Goal: Task Accomplishment & Management: Manage account settings

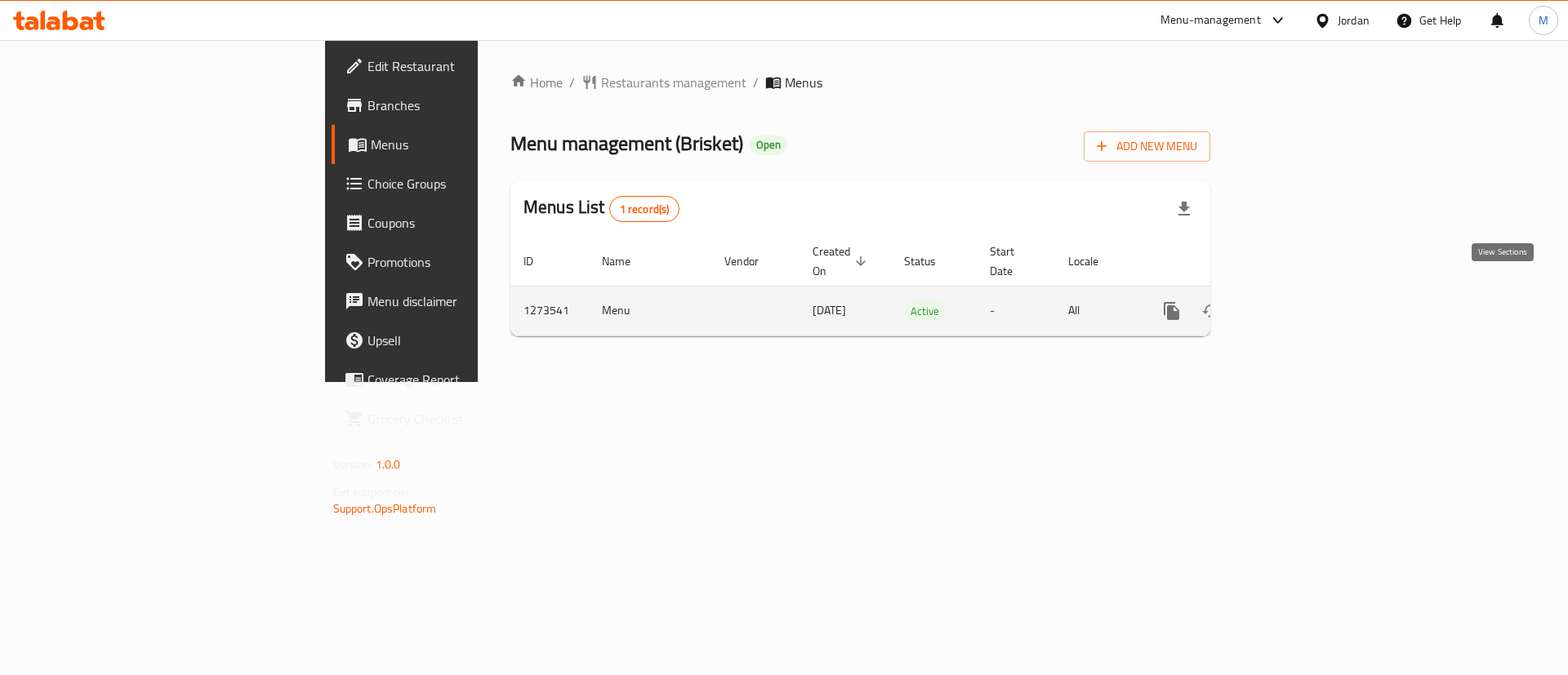
click at [1309, 291] on link "enhanced table" at bounding box center [1289, 311] width 39 height 39
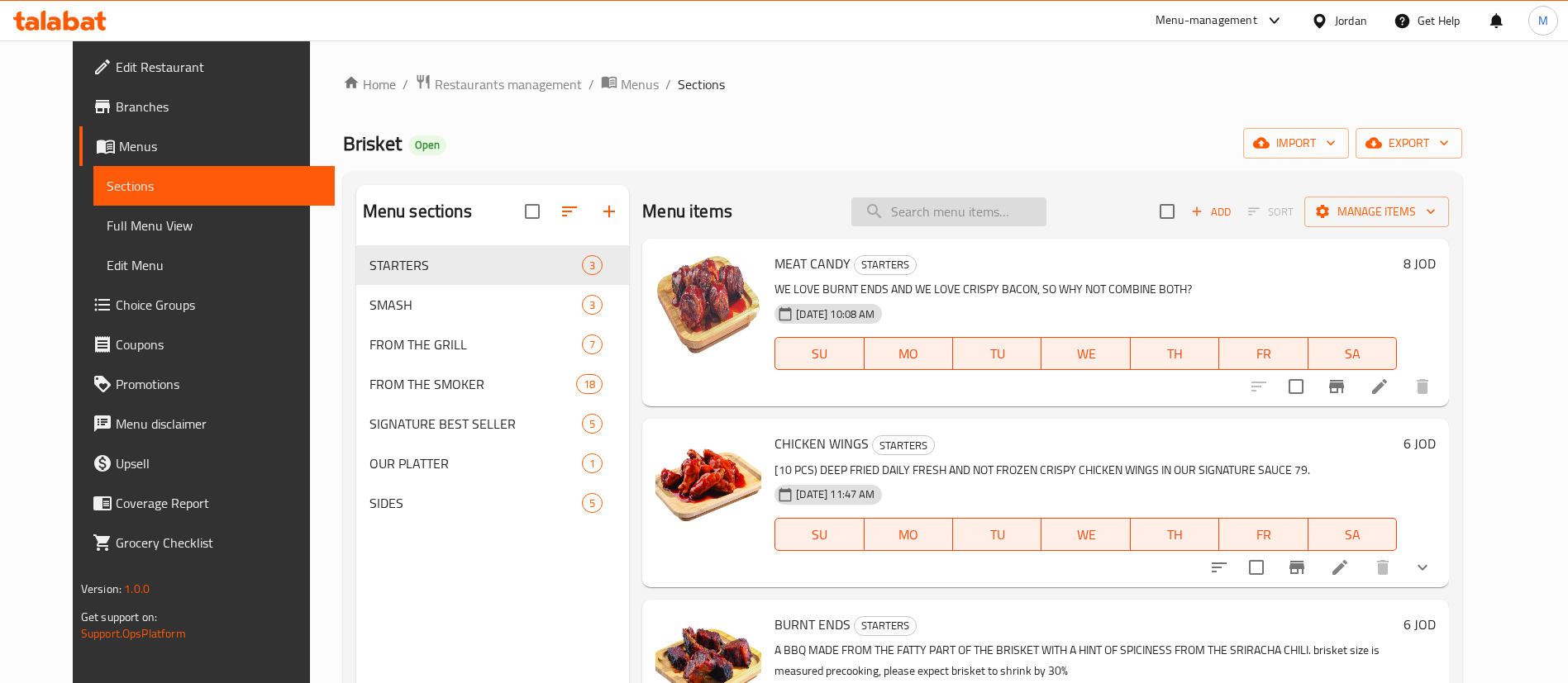
click at [971, 214] on input "search" at bounding box center [949, 212] width 195 height 29
click at [1389, 387] on icon at bounding box center [1379, 386] width 20 height 20
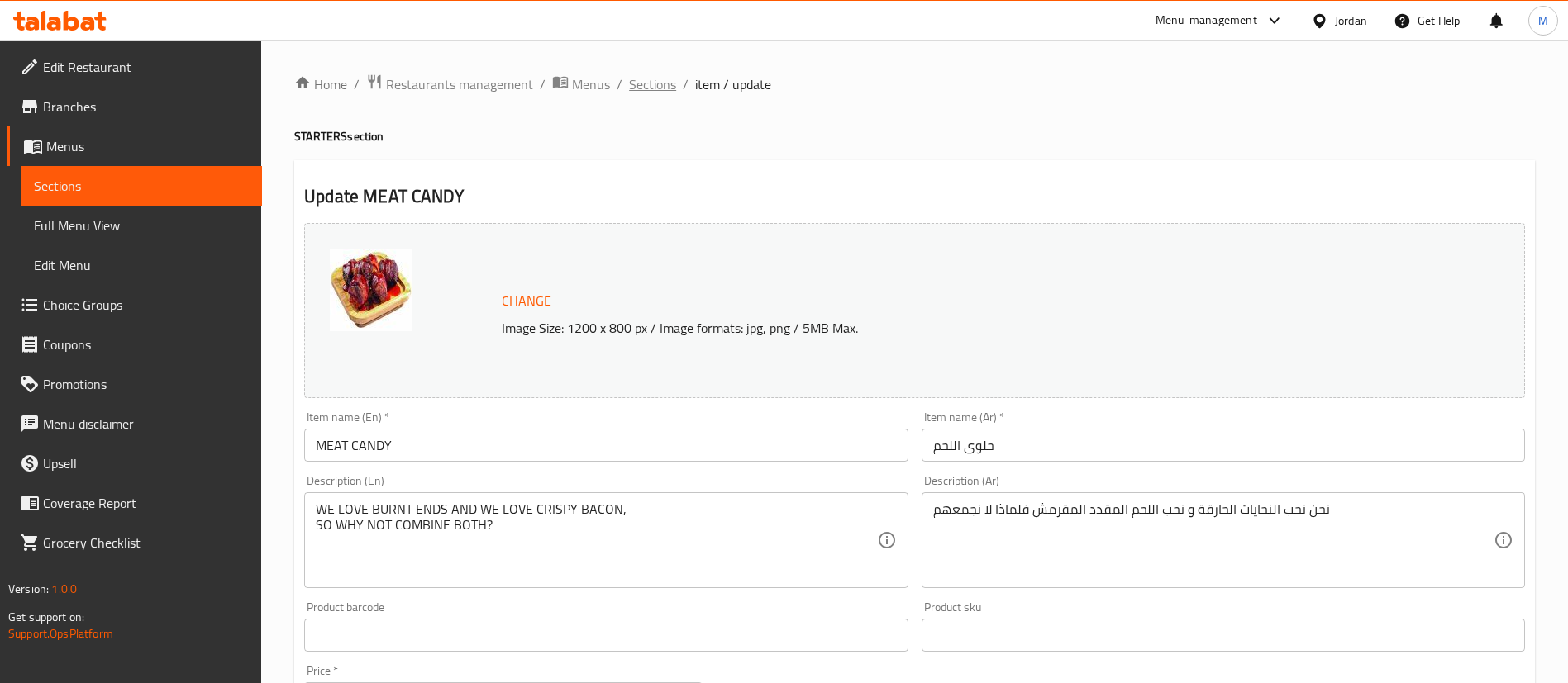
click at [642, 88] on span "Sections" at bounding box center [652, 84] width 47 height 20
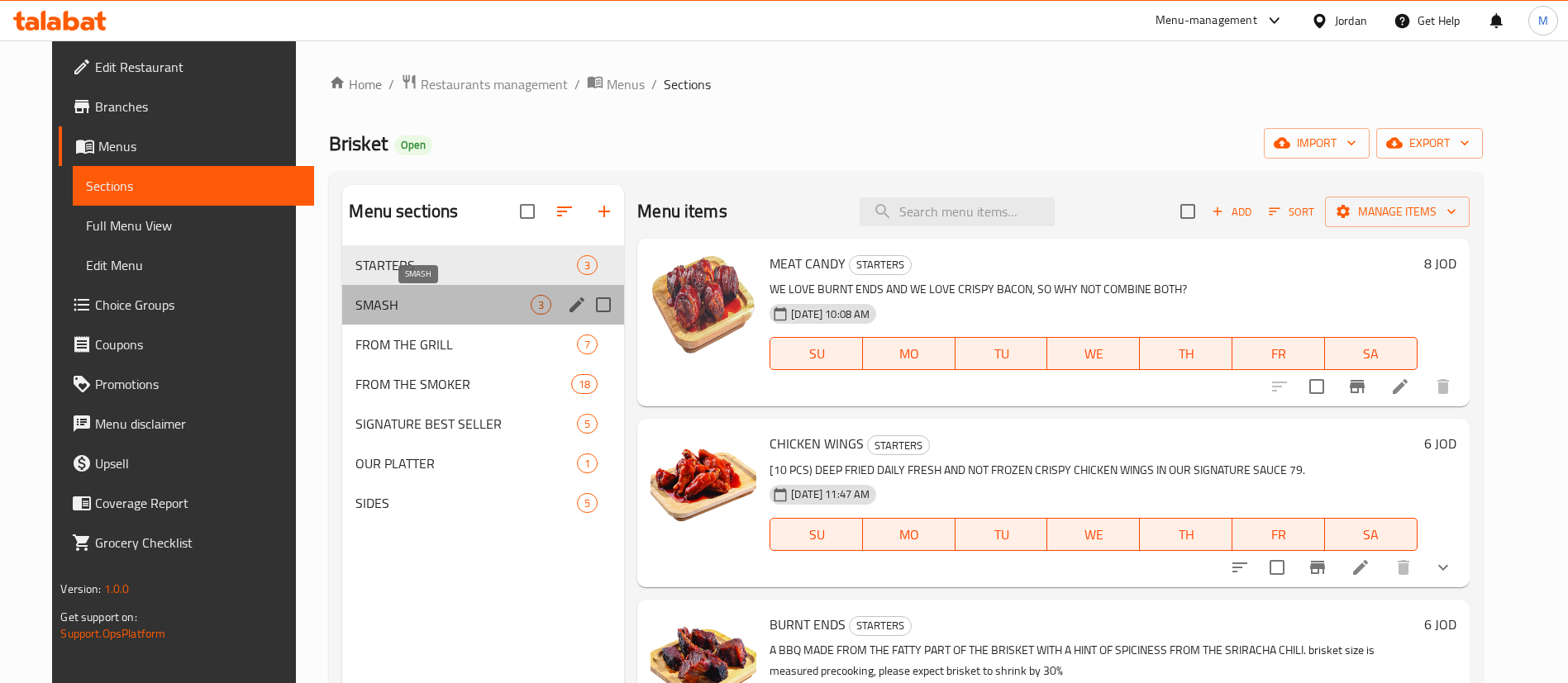
click at [475, 299] on span "SMASH" at bounding box center [443, 305] width 176 height 20
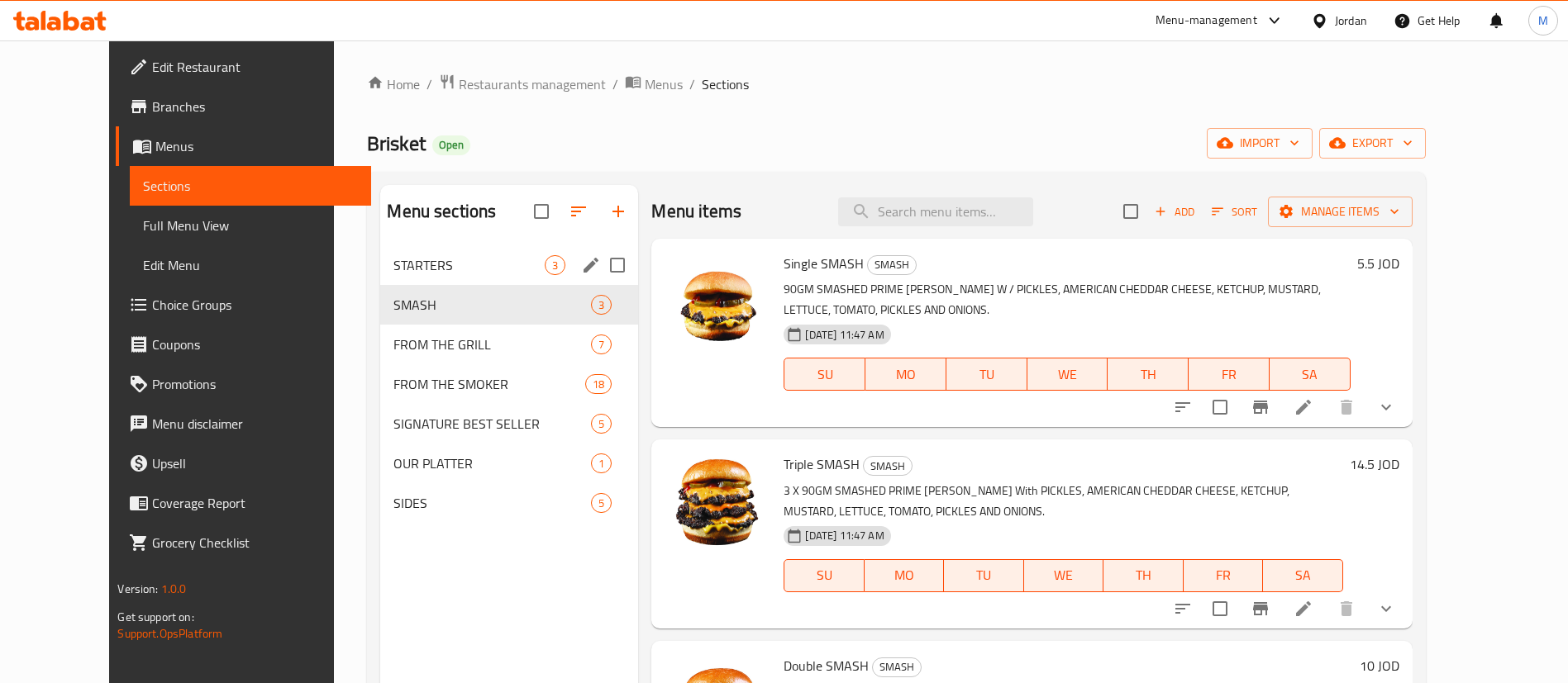
click at [471, 270] on span "STARTERS" at bounding box center [469, 265] width 151 height 20
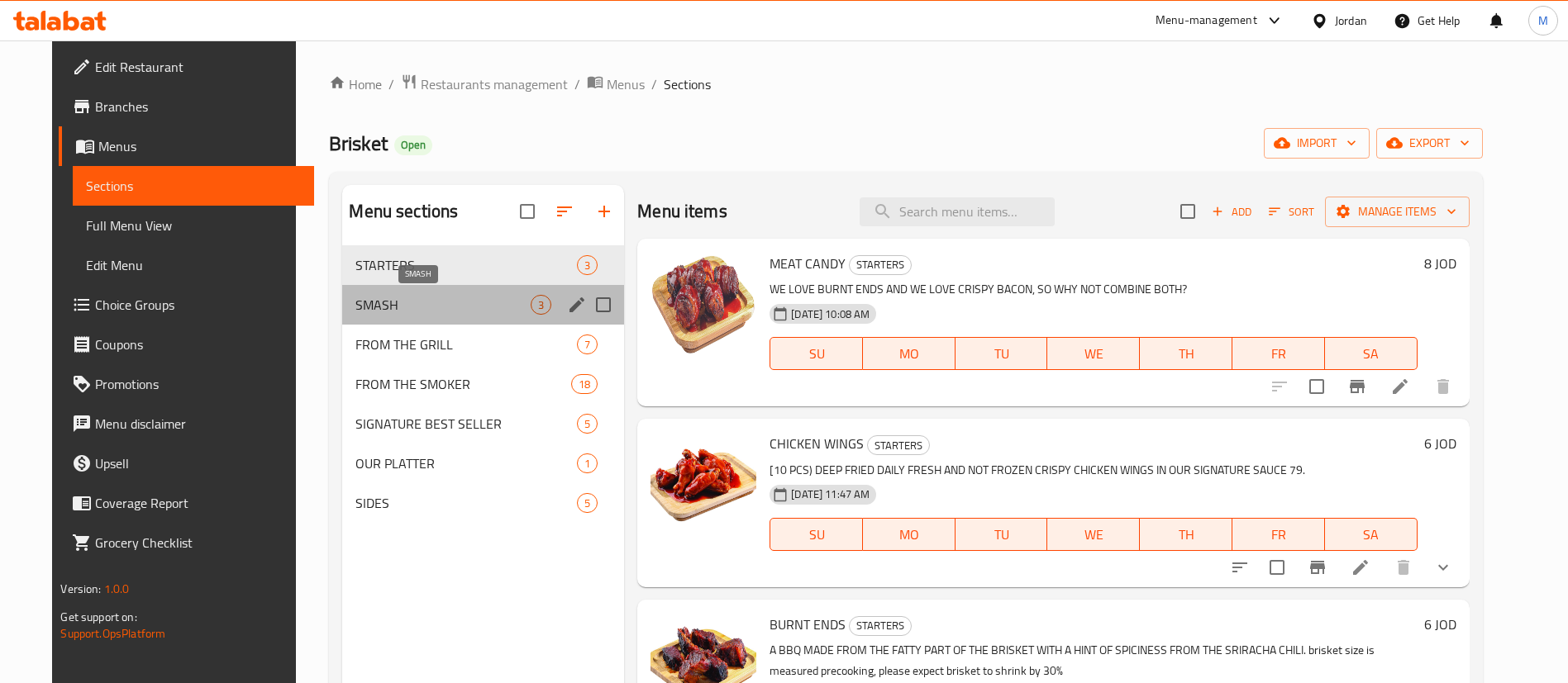
click at [437, 302] on span "SMASH" at bounding box center [443, 305] width 176 height 20
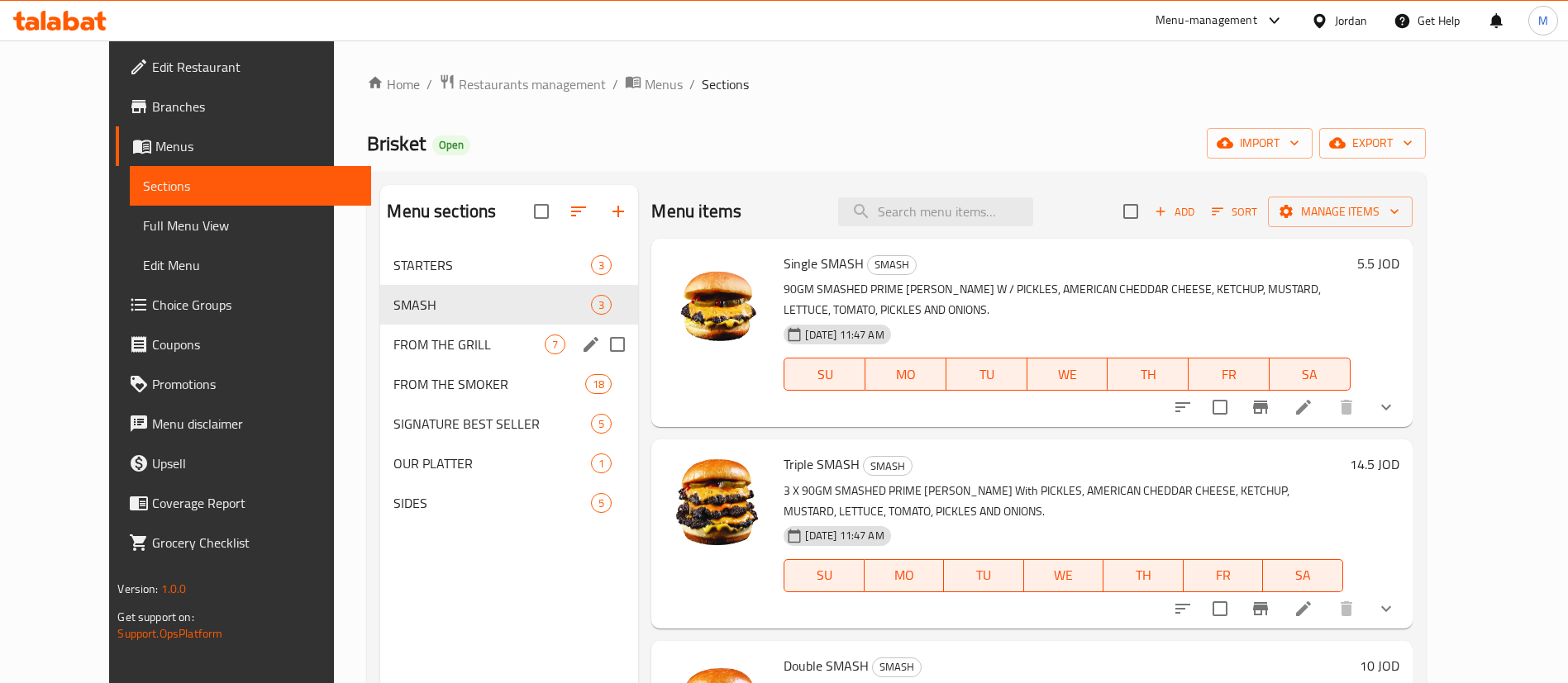
click at [428, 333] on div "FROM THE GRILL 7" at bounding box center [508, 345] width 258 height 40
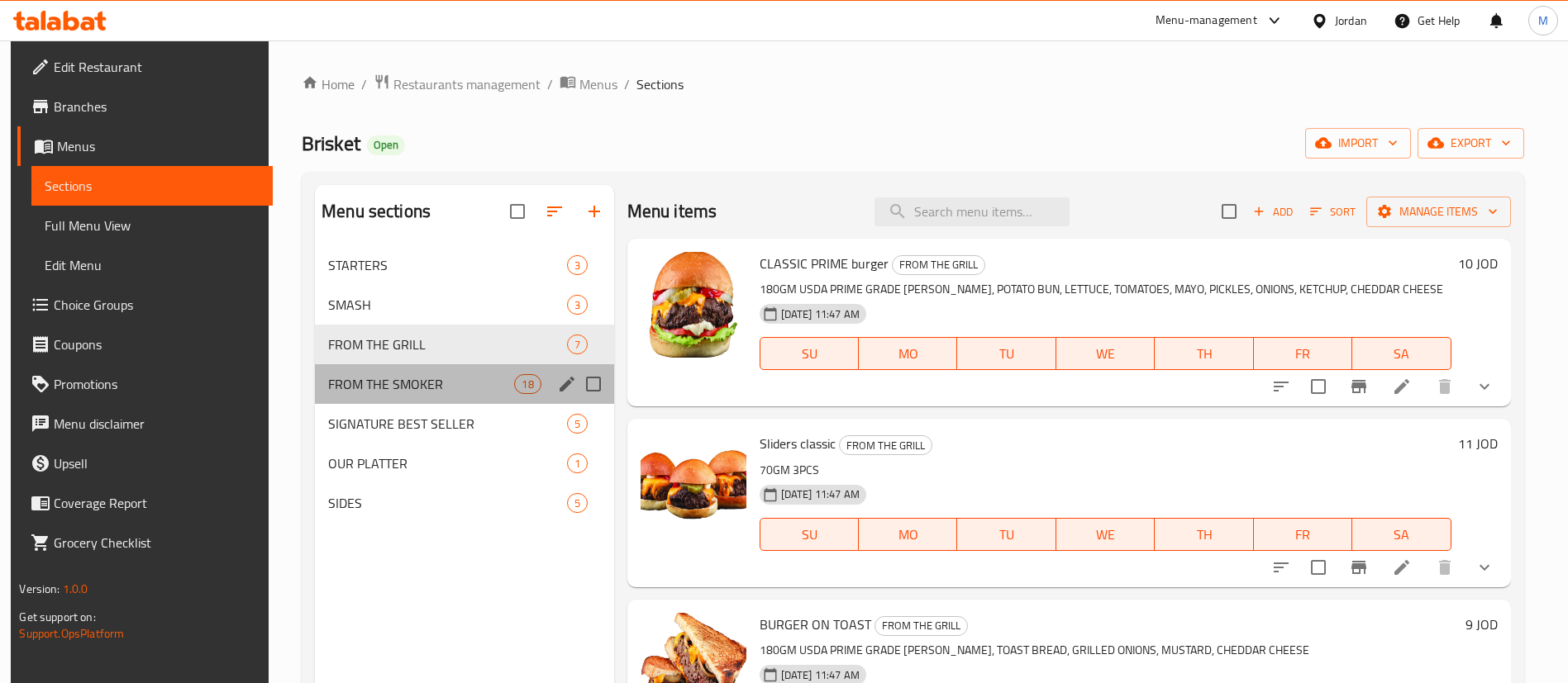
click at [425, 366] on div "FROM THE SMOKER 18" at bounding box center [464, 384] width 299 height 40
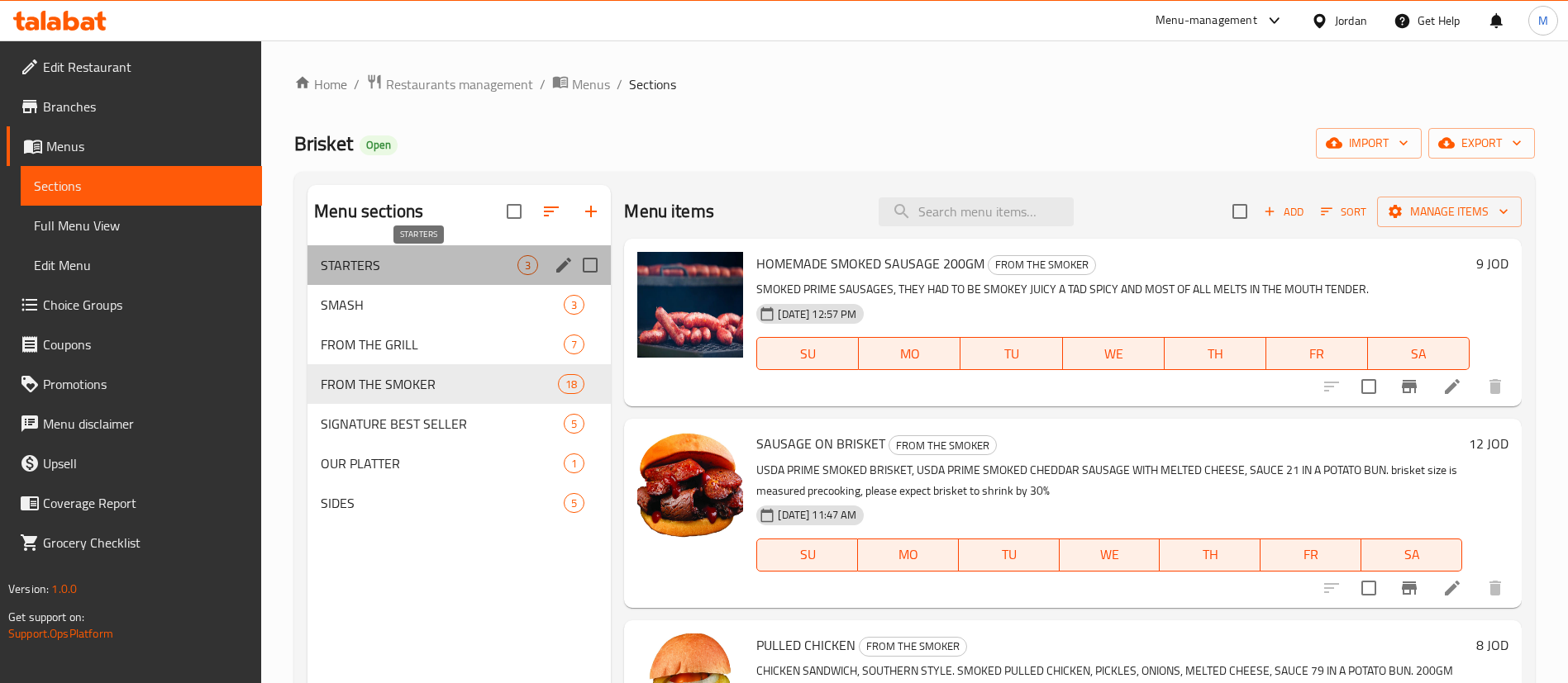
click at [443, 260] on span "STARTERS" at bounding box center [418, 265] width 196 height 20
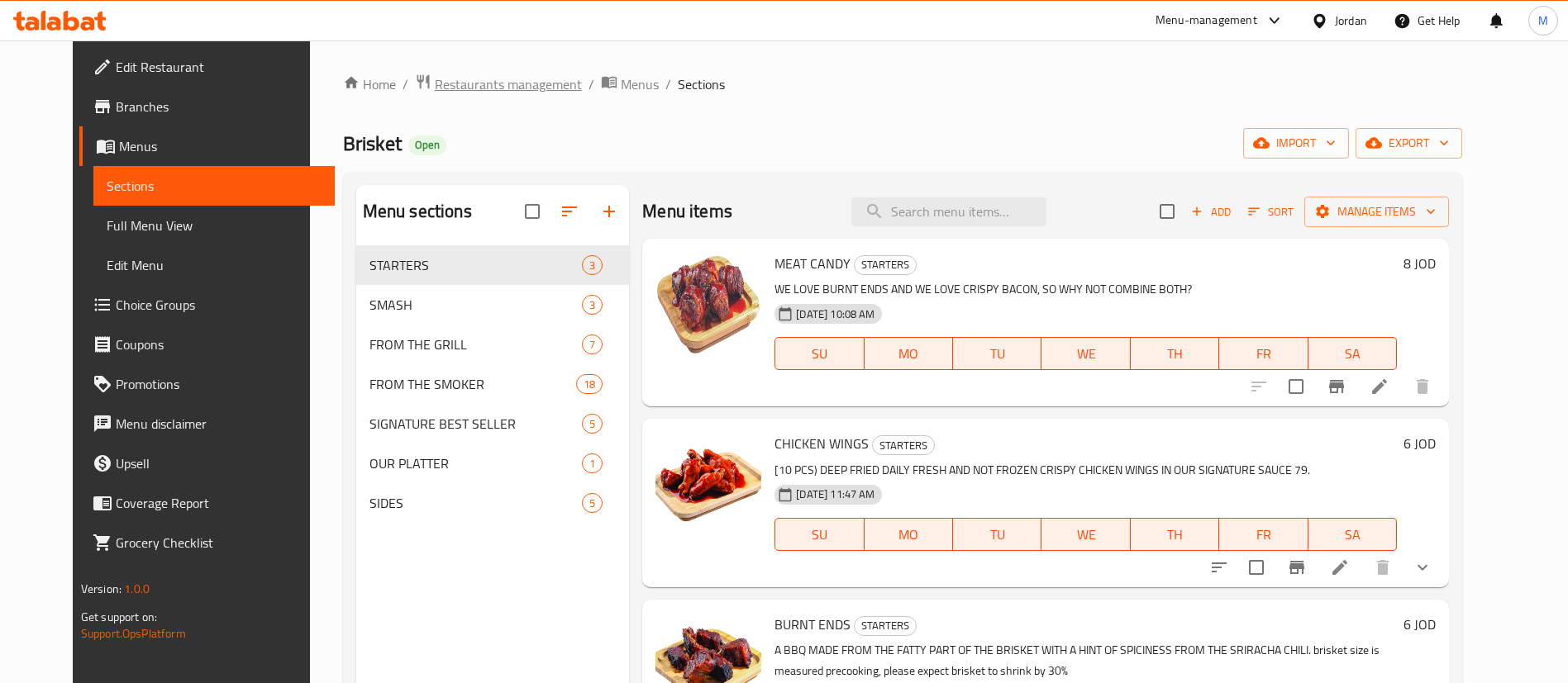
click at [480, 93] on span "Restaurants management" at bounding box center [508, 84] width 147 height 20
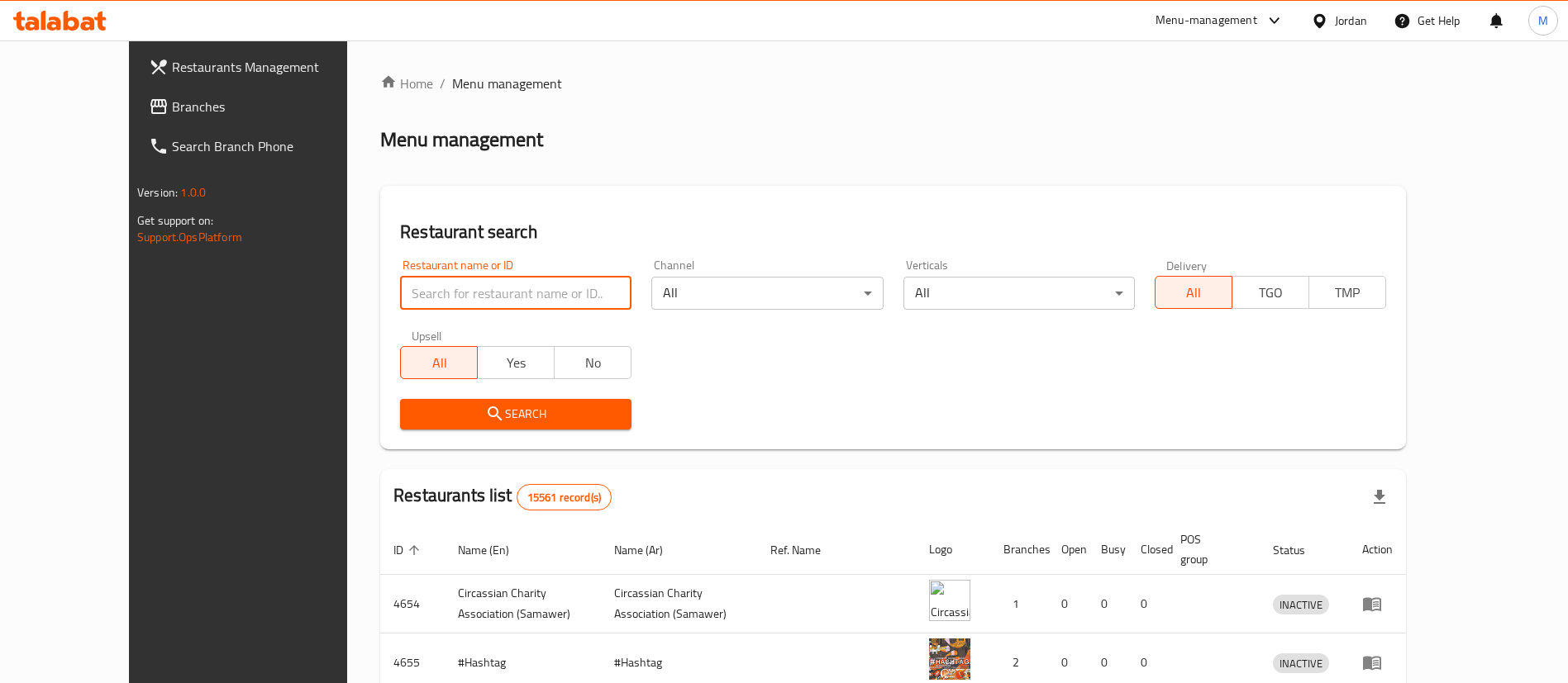
click at [539, 286] on input "search" at bounding box center [516, 293] width 232 height 33
type input "The Pizza Maker"
click at [558, 411] on span "Search" at bounding box center [516, 414] width 204 height 21
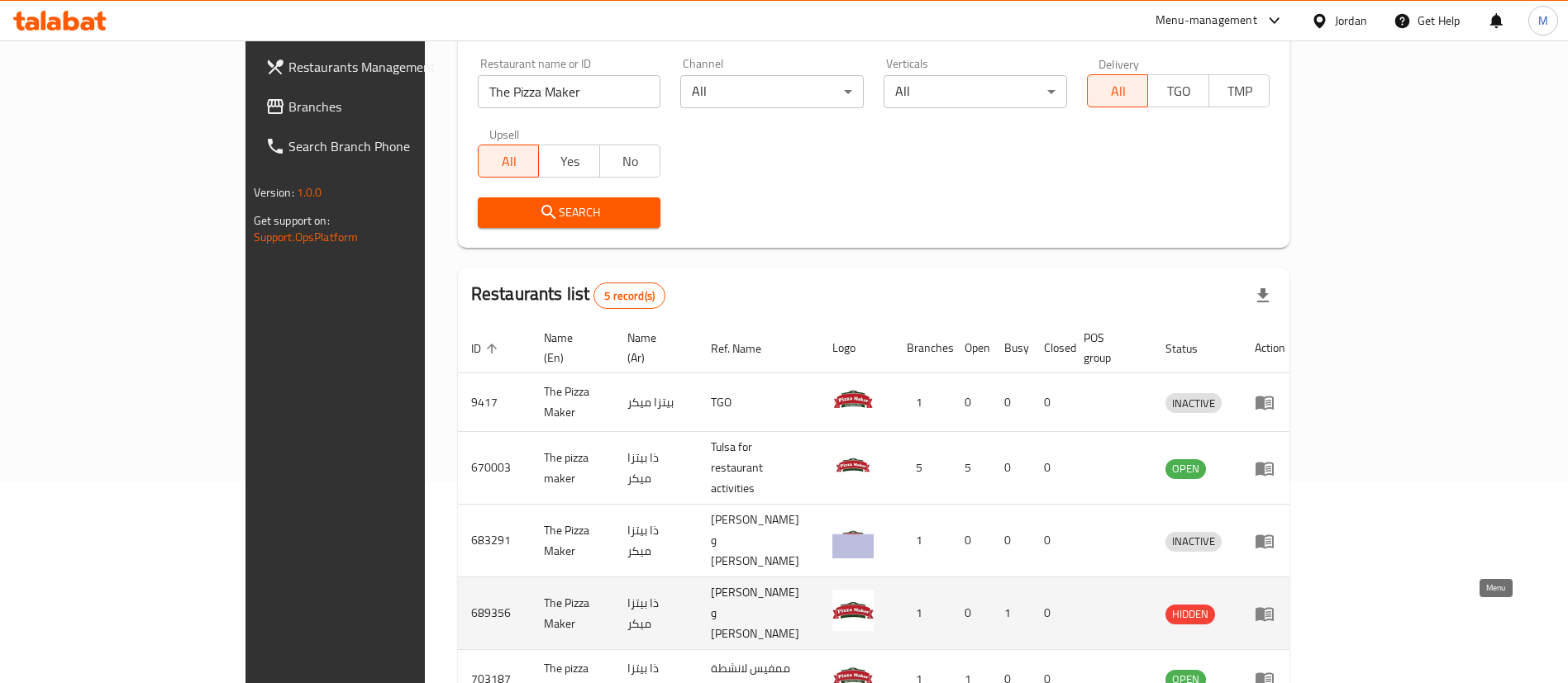
scroll to position [248, 0]
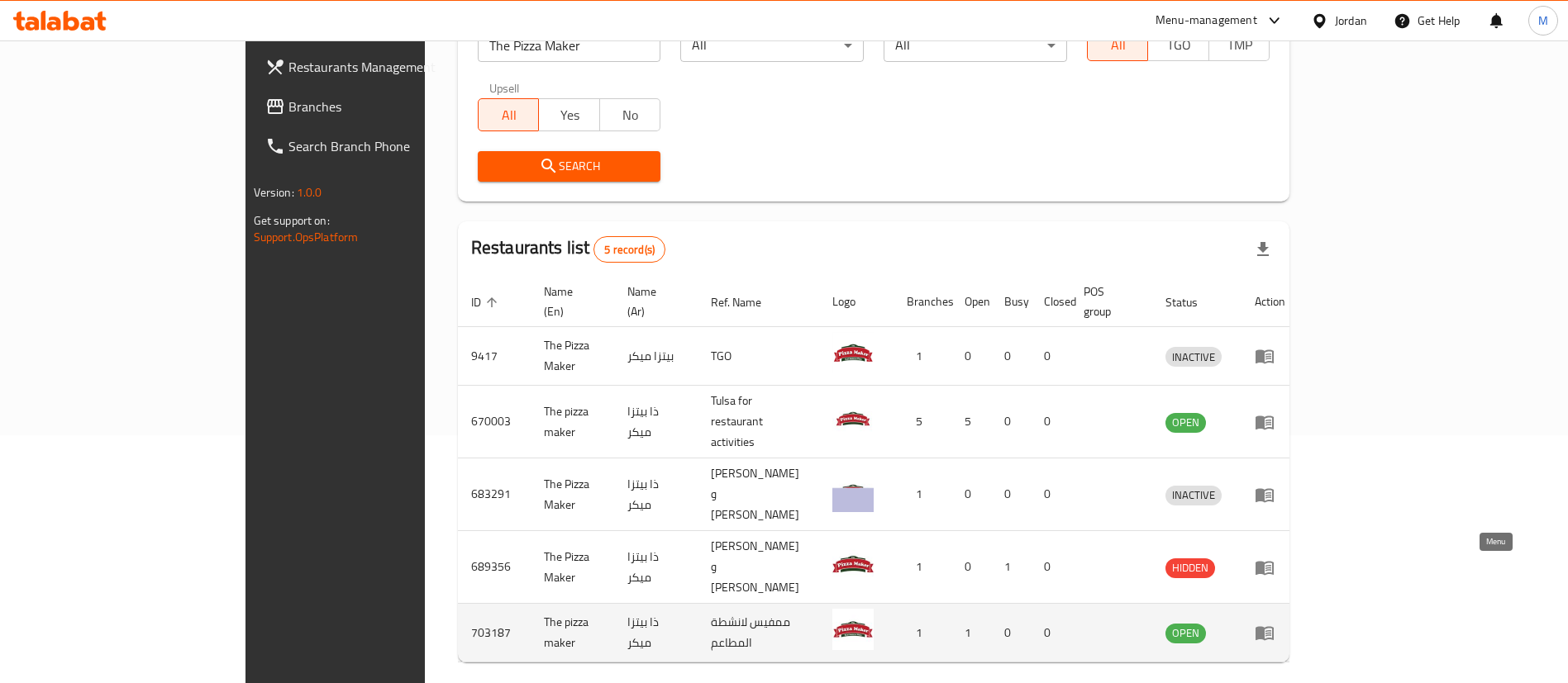
click at [1285, 623] on link "enhanced table" at bounding box center [1269, 633] width 31 height 20
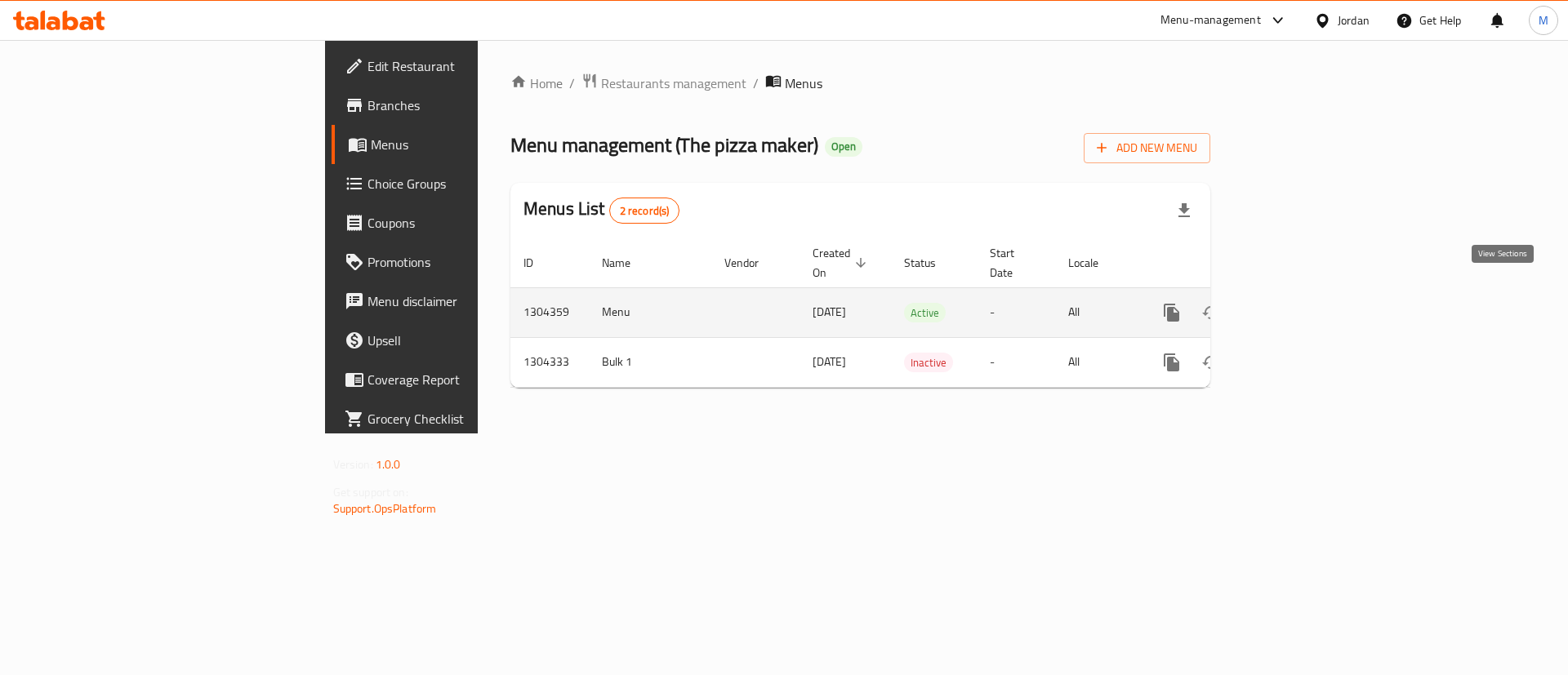
click at [1299, 303] on icon "enhanced table" at bounding box center [1289, 313] width 20 height 20
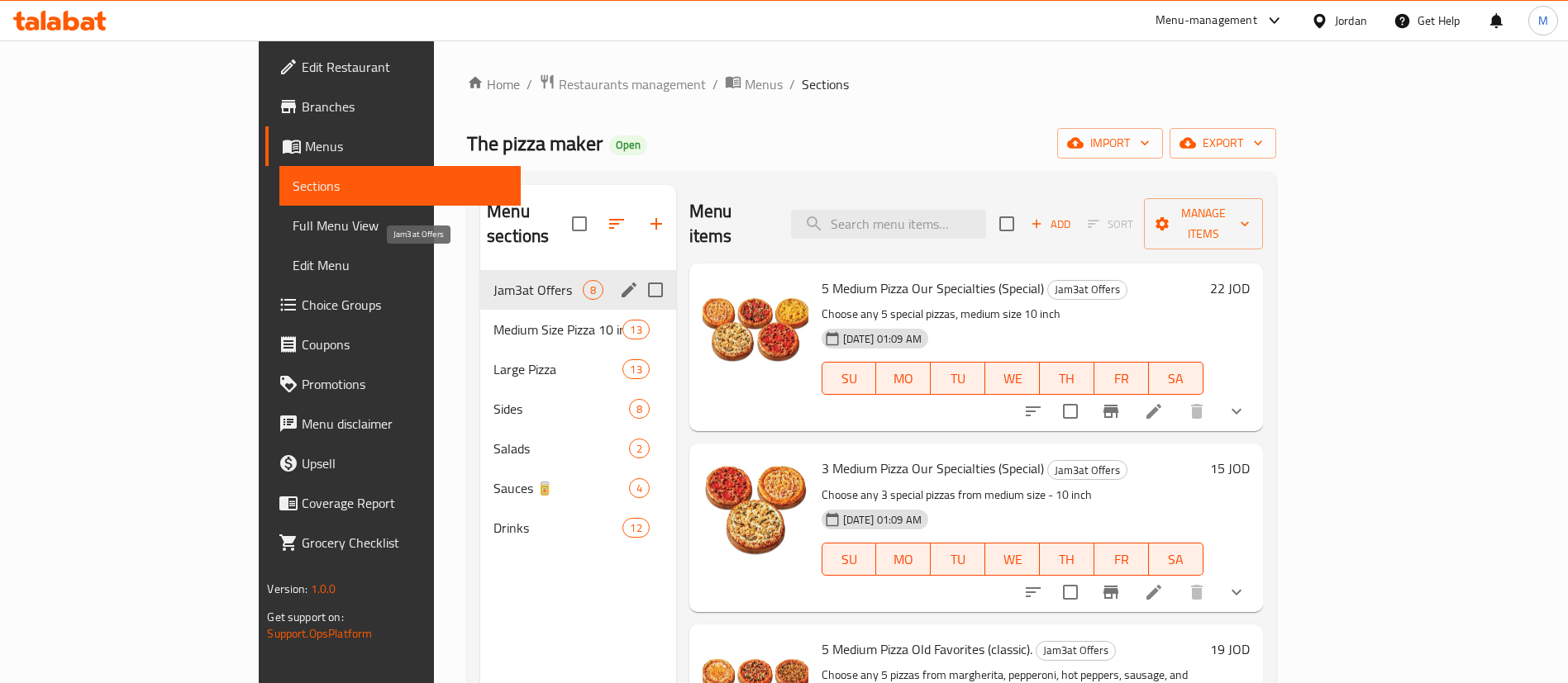
click at [493, 280] on span "Jam3at Offers" at bounding box center [537, 290] width 89 height 20
drag, startPoint x: 447, startPoint y: 261, endPoint x: 471, endPoint y: 237, distance: 33.9
click at [493, 280] on span "Jam3at Offers" at bounding box center [537, 290] width 89 height 20
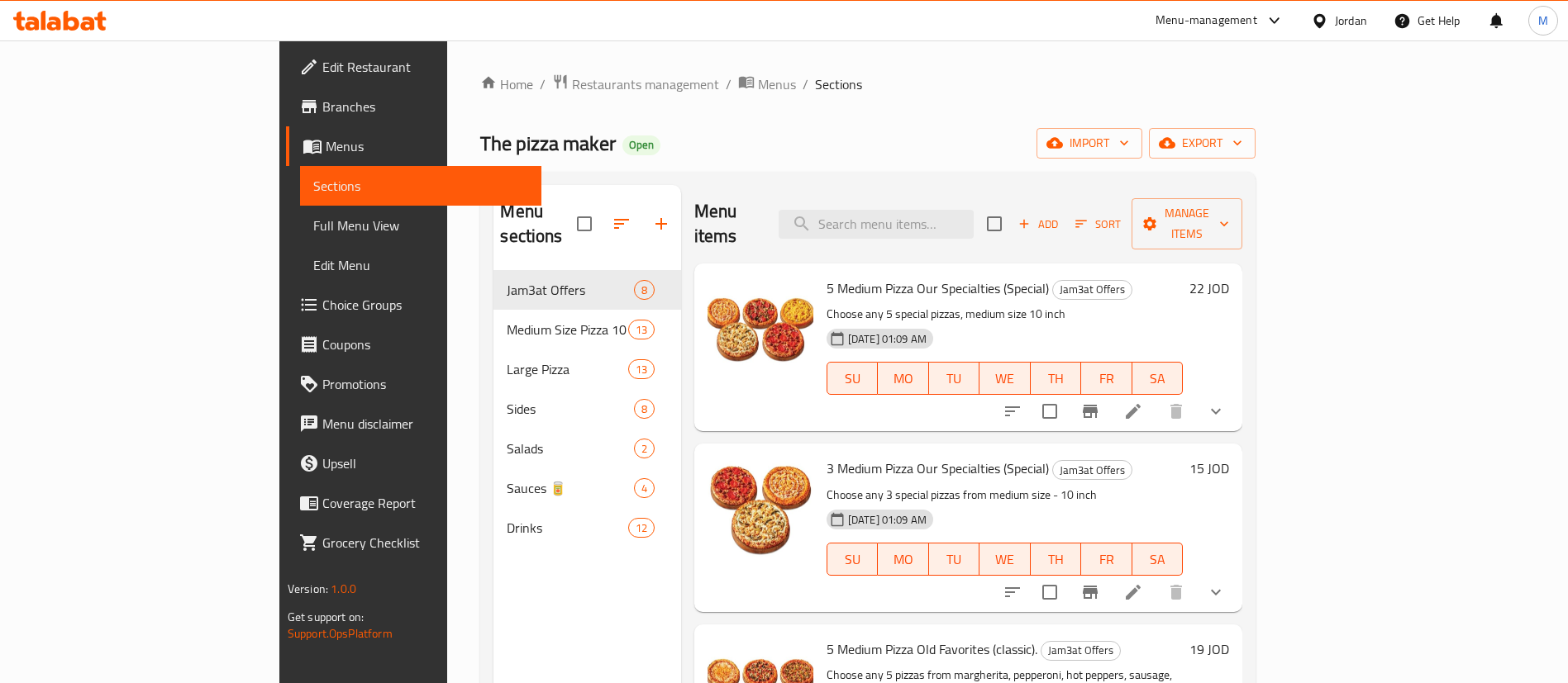
click at [1183, 304] on p "Choose any 5 special pizzas, medium size 10 inch" at bounding box center [1004, 314] width 356 height 21
click at [1140, 404] on icon at bounding box center [1133, 412] width 14 height 14
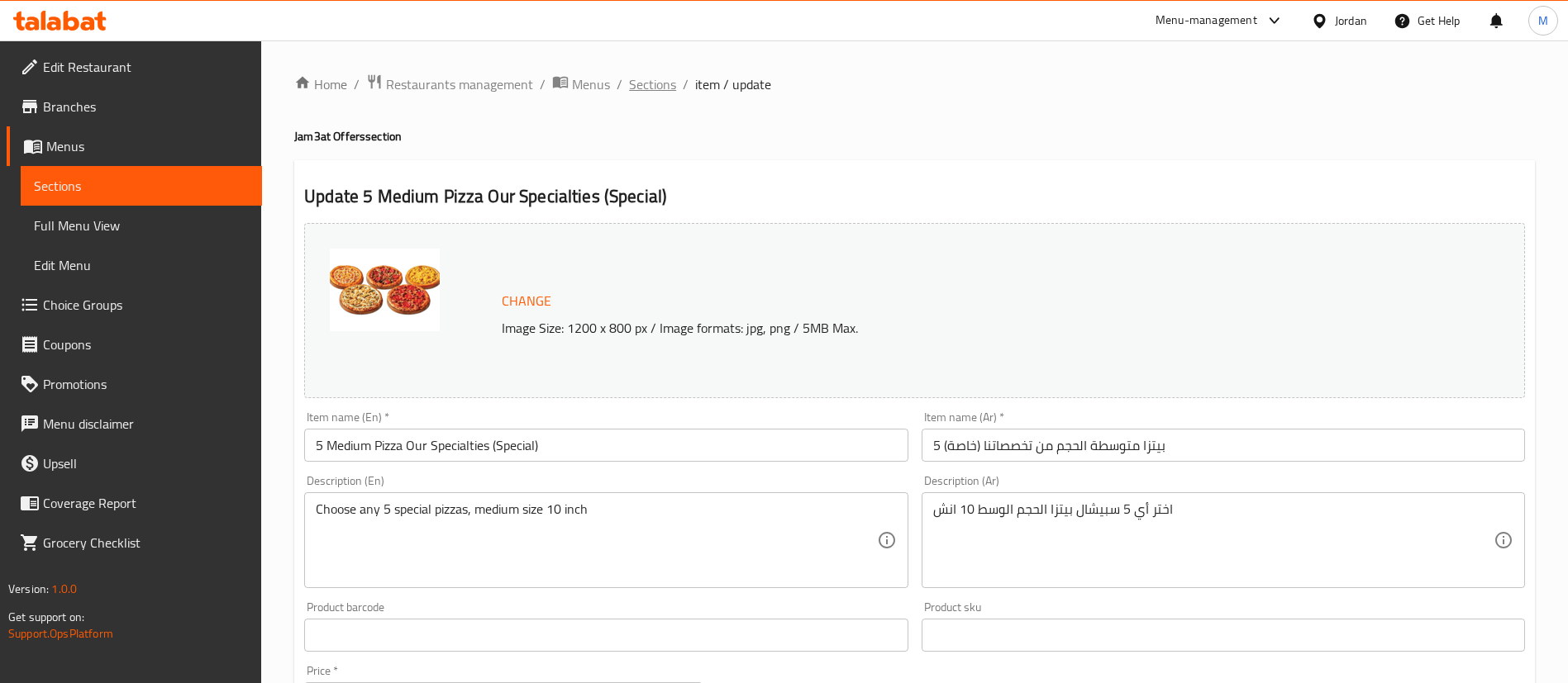
click at [669, 85] on span "Sections" at bounding box center [652, 84] width 47 height 20
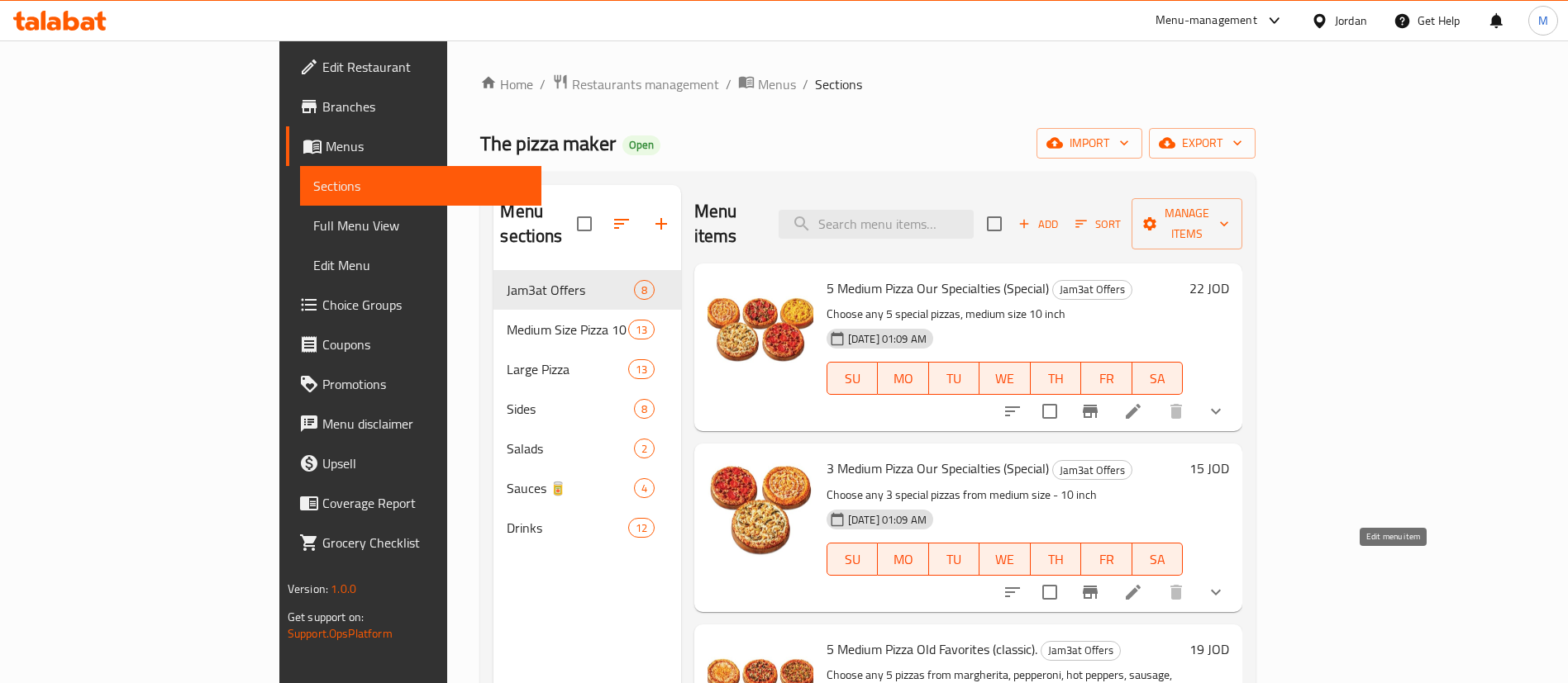
click at [1143, 583] on icon at bounding box center [1133, 593] width 20 height 20
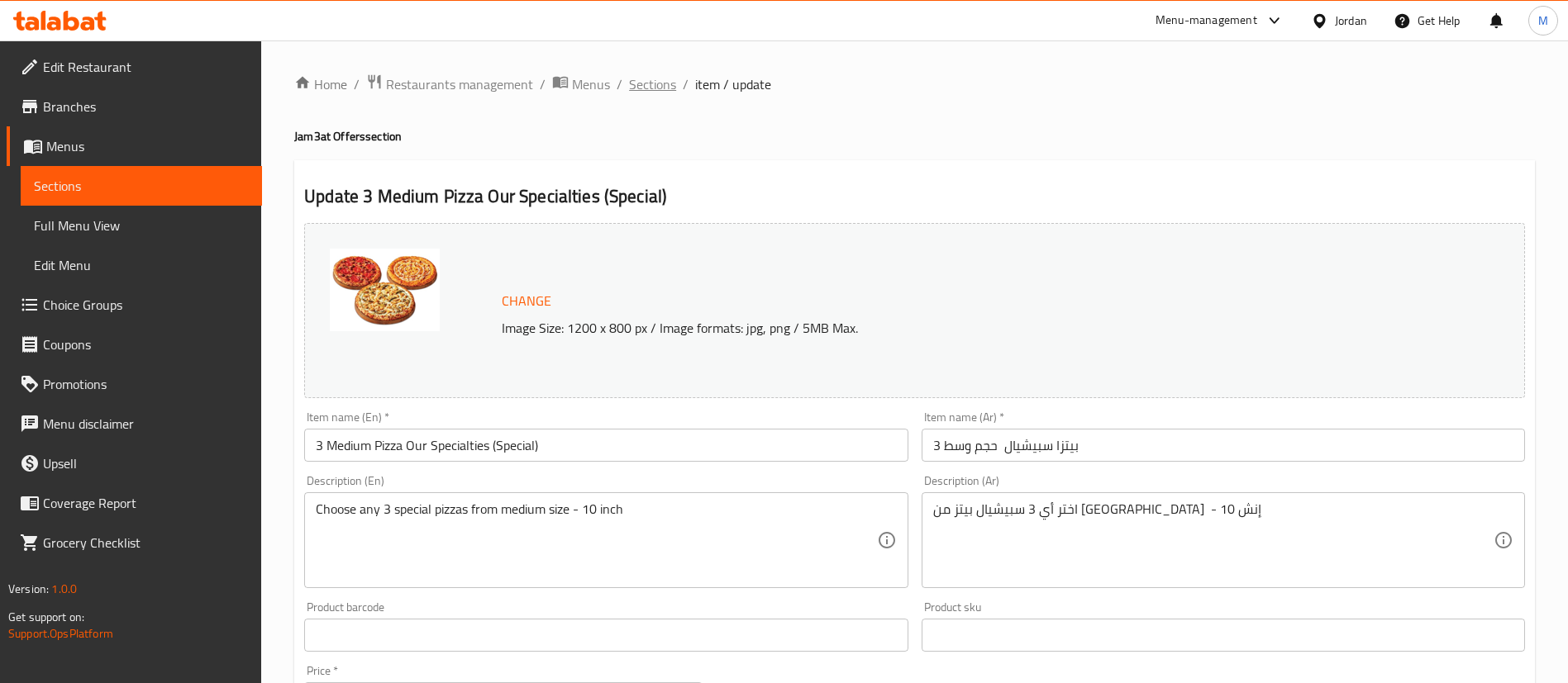
click at [638, 87] on span "Sections" at bounding box center [652, 84] width 47 height 20
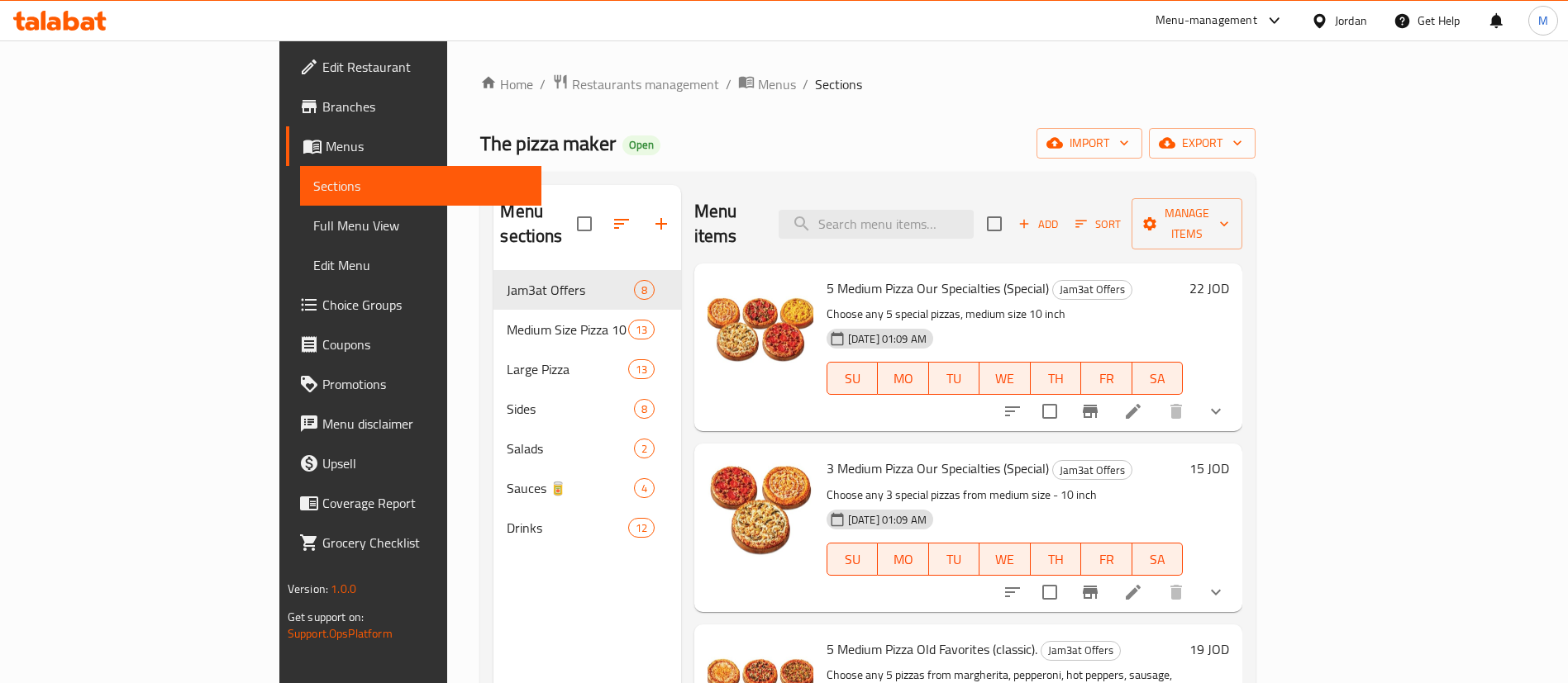
click at [1183, 485] on p "Choose any 3 special pizzas from medium size - 10 inch" at bounding box center [1004, 495] width 356 height 21
drag, startPoint x: 1397, startPoint y: 567, endPoint x: 1413, endPoint y: 454, distance: 114.1
click at [1183, 457] on h6 "3 Medium Pizza Our Specialties (Special) Jam3at Offers" at bounding box center [1004, 469] width 356 height 24
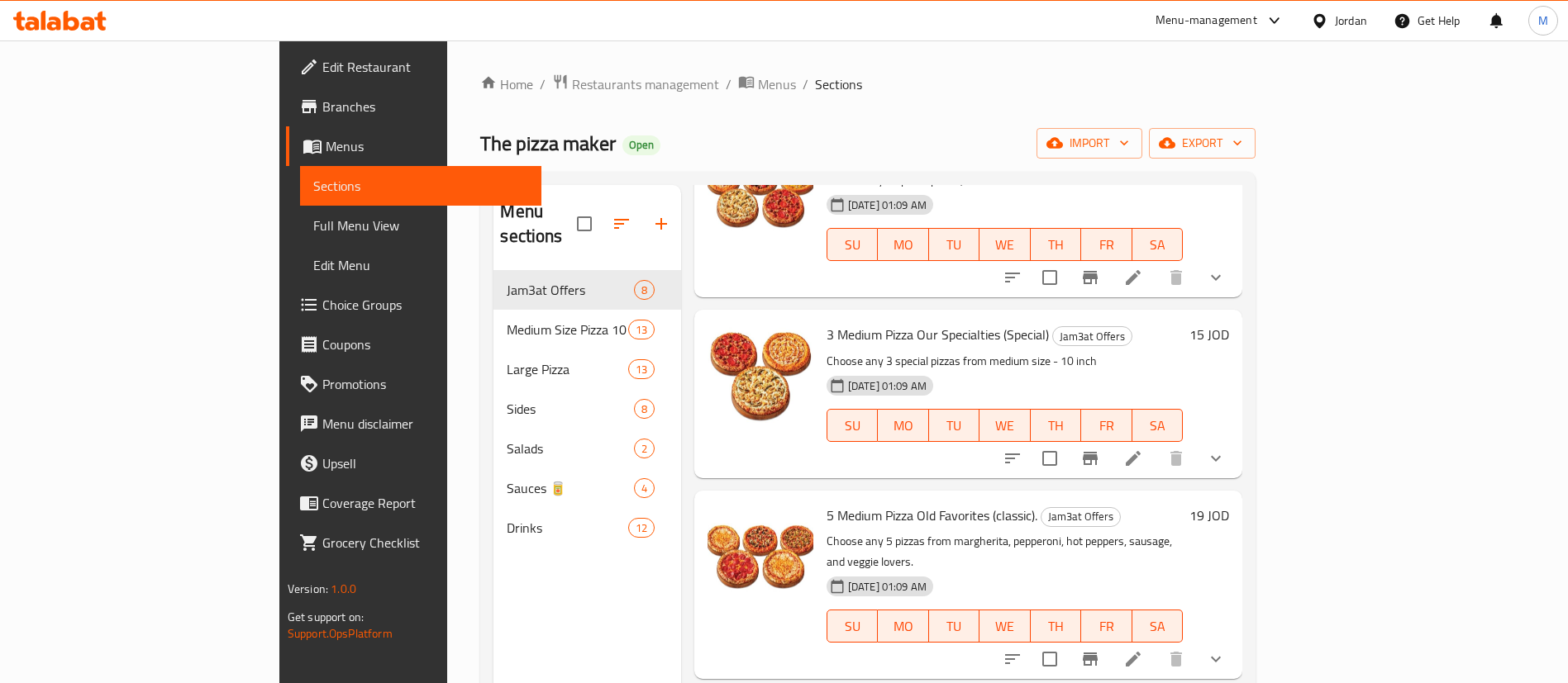
scroll to position [248, 0]
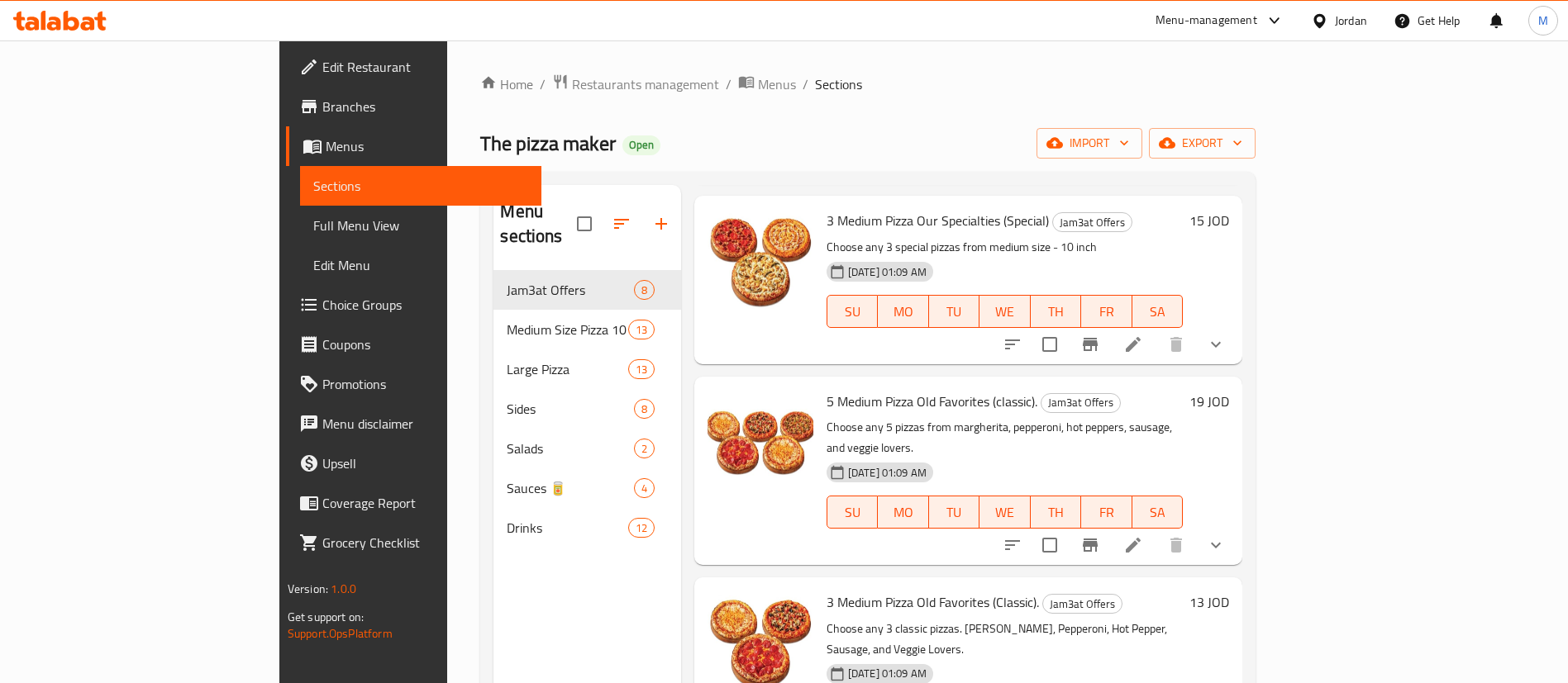
click at [1143, 536] on icon at bounding box center [1133, 545] width 20 height 20
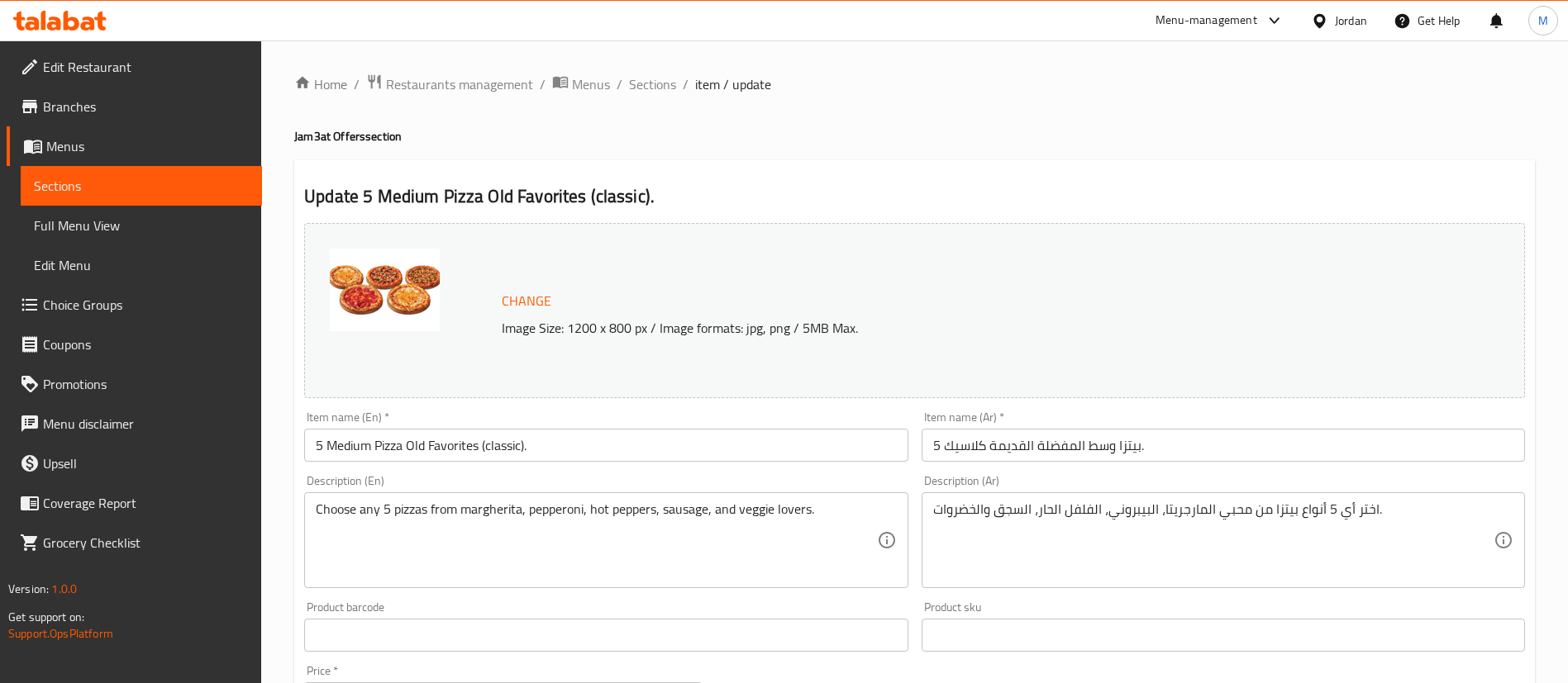
click at [624, 91] on ol "Home / Restaurants management / Menus / Sections / item / update" at bounding box center [914, 84] width 1240 height 22
click at [657, 85] on span "Sections" at bounding box center [652, 84] width 47 height 20
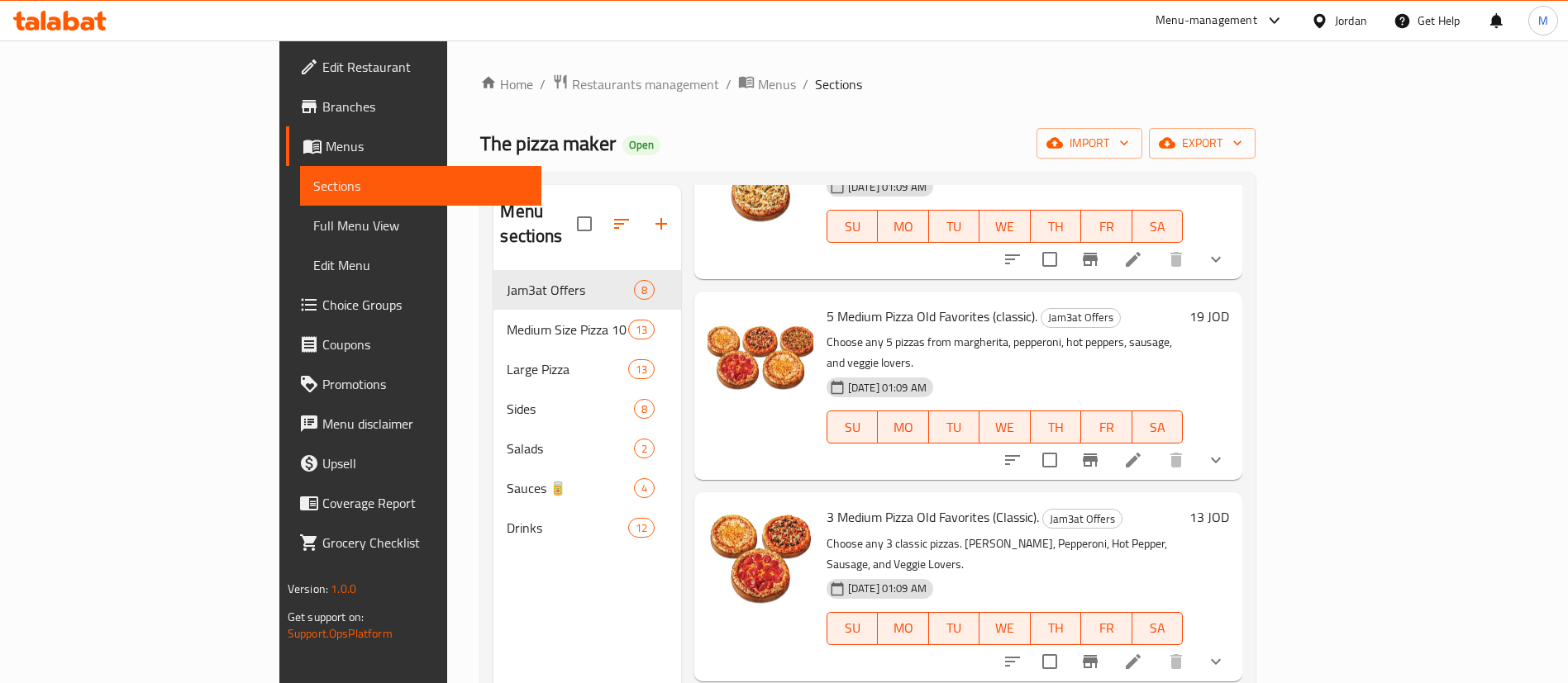
scroll to position [372, 0]
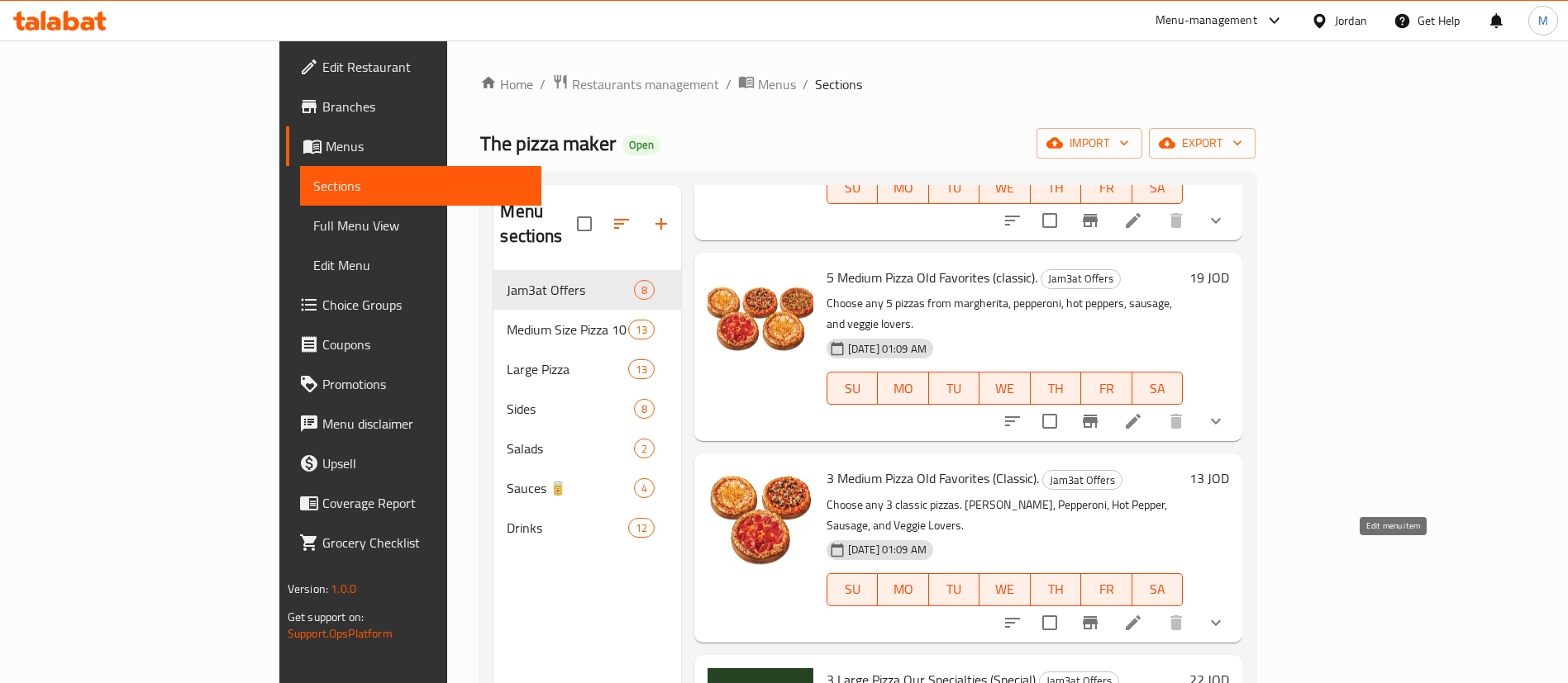
click at [1140, 615] on icon at bounding box center [1133, 622] width 14 height 14
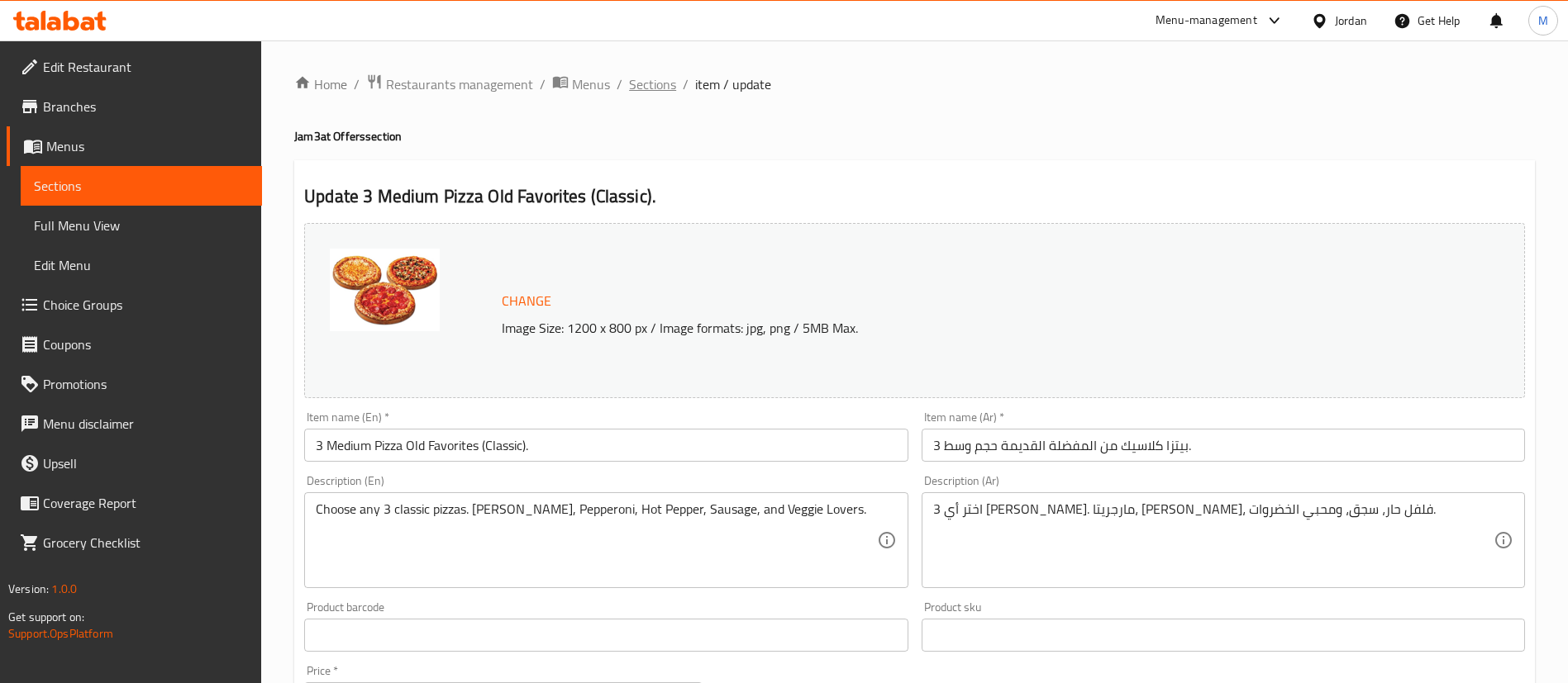
click at [643, 85] on span "Sections" at bounding box center [652, 84] width 47 height 20
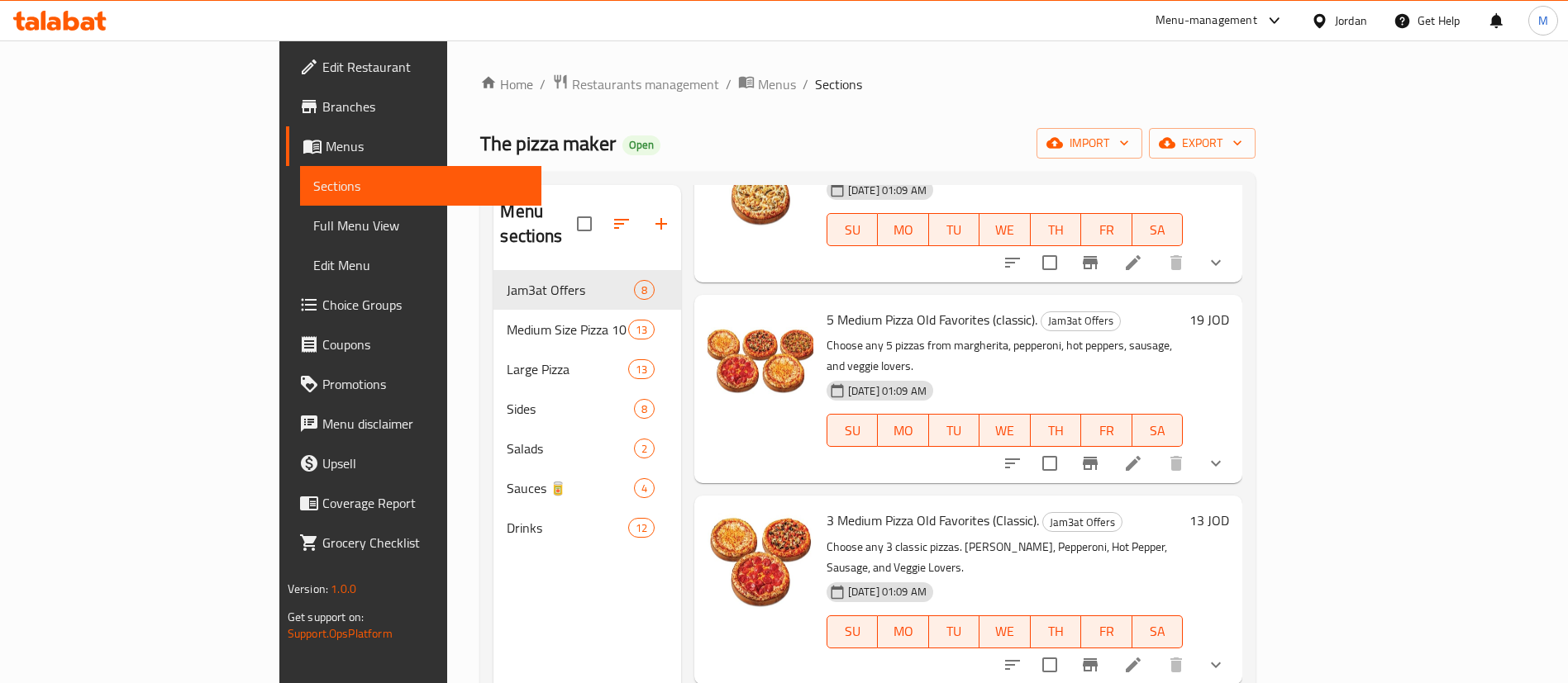
scroll to position [372, 0]
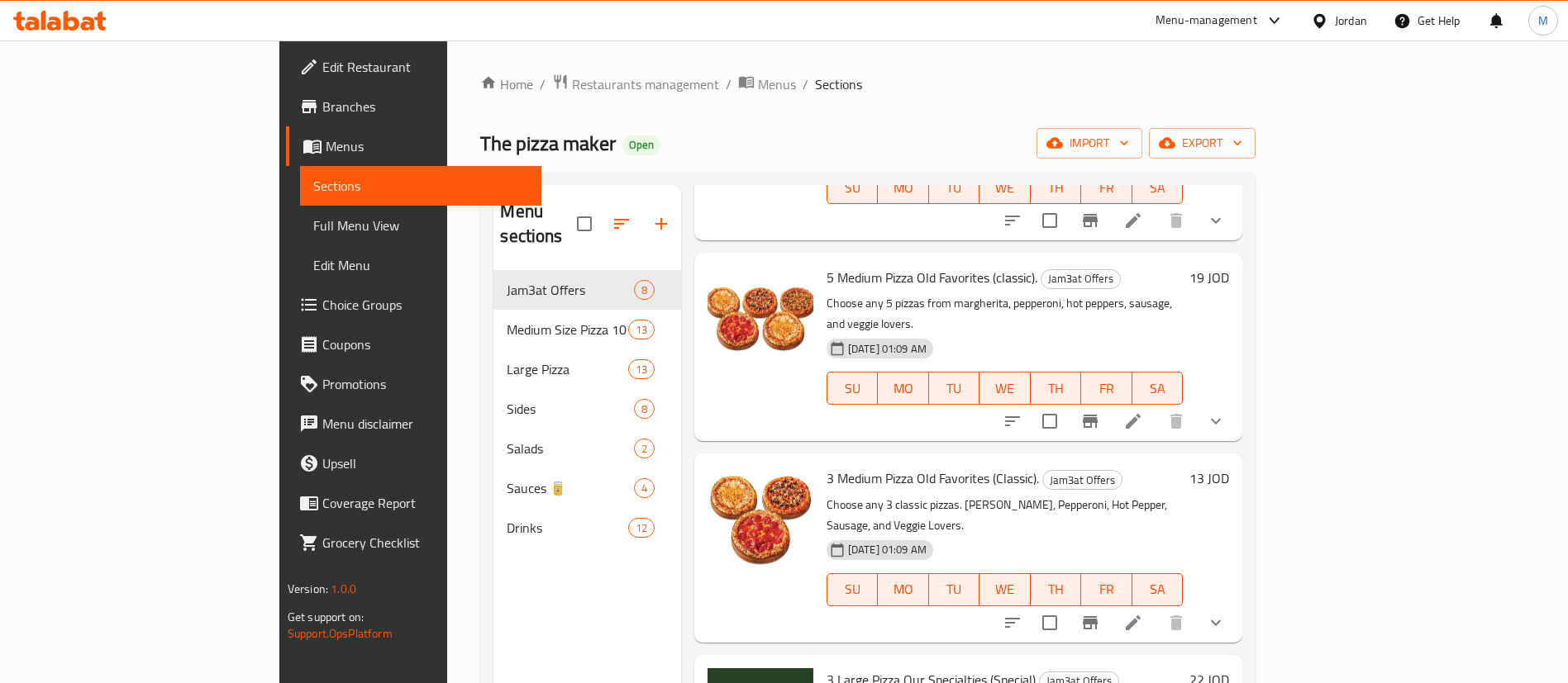
click at [1143, 613] on icon at bounding box center [1133, 623] width 20 height 20
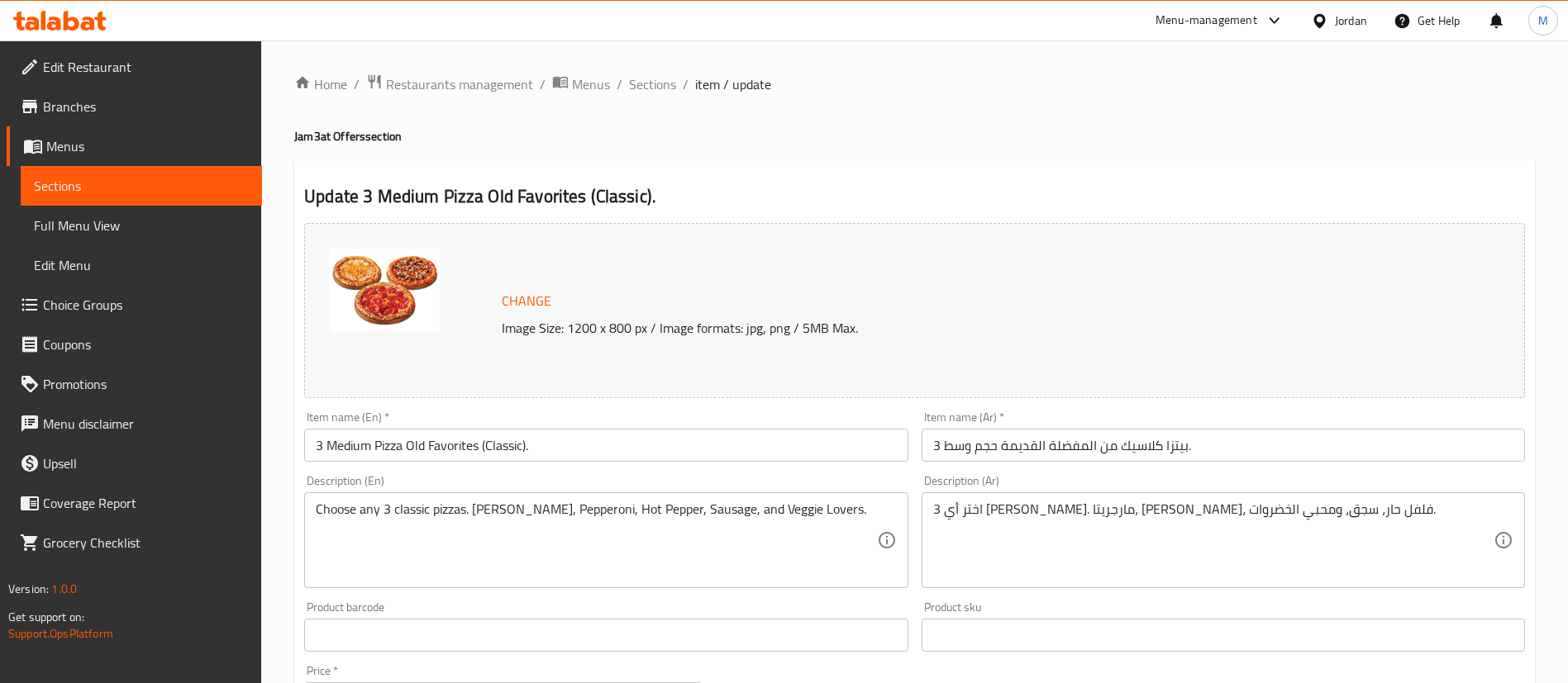
click at [646, 94] on span "Sections" at bounding box center [652, 84] width 47 height 20
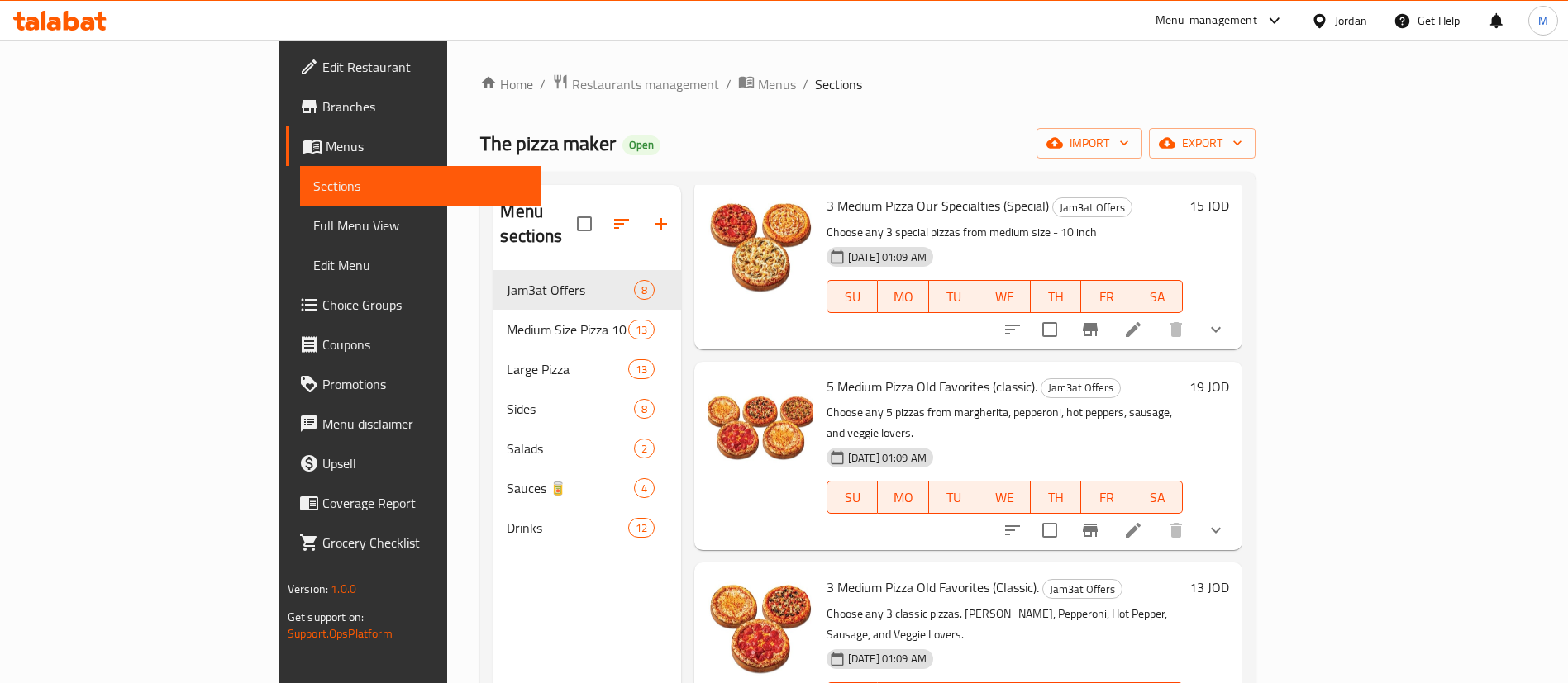
scroll to position [372, 0]
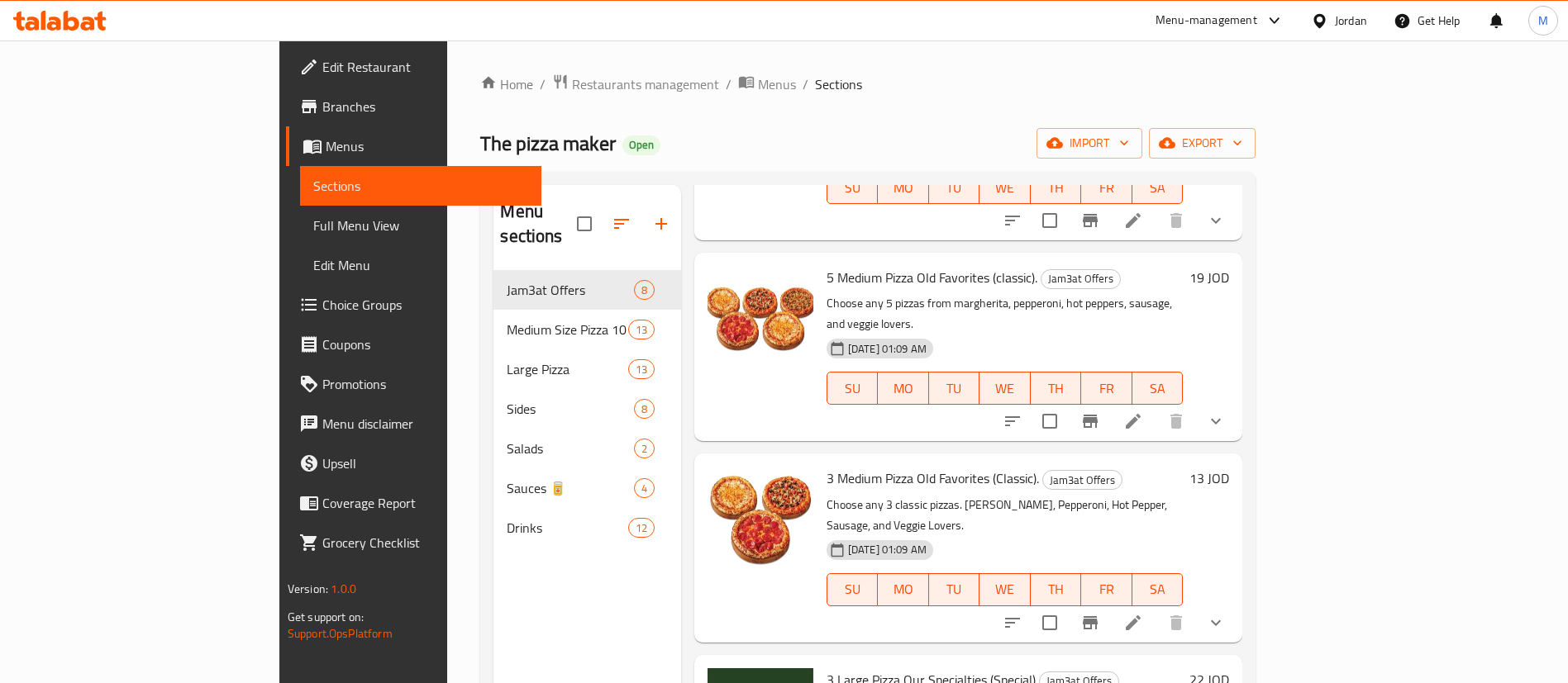
click at [1183, 495] on p "Choose any 3 classic pizzas. [PERSON_NAME], Pepperoni, Hot Pepper, Sausage, and…" at bounding box center [1004, 516] width 356 height 42
click at [1143, 613] on icon at bounding box center [1133, 623] width 20 height 20
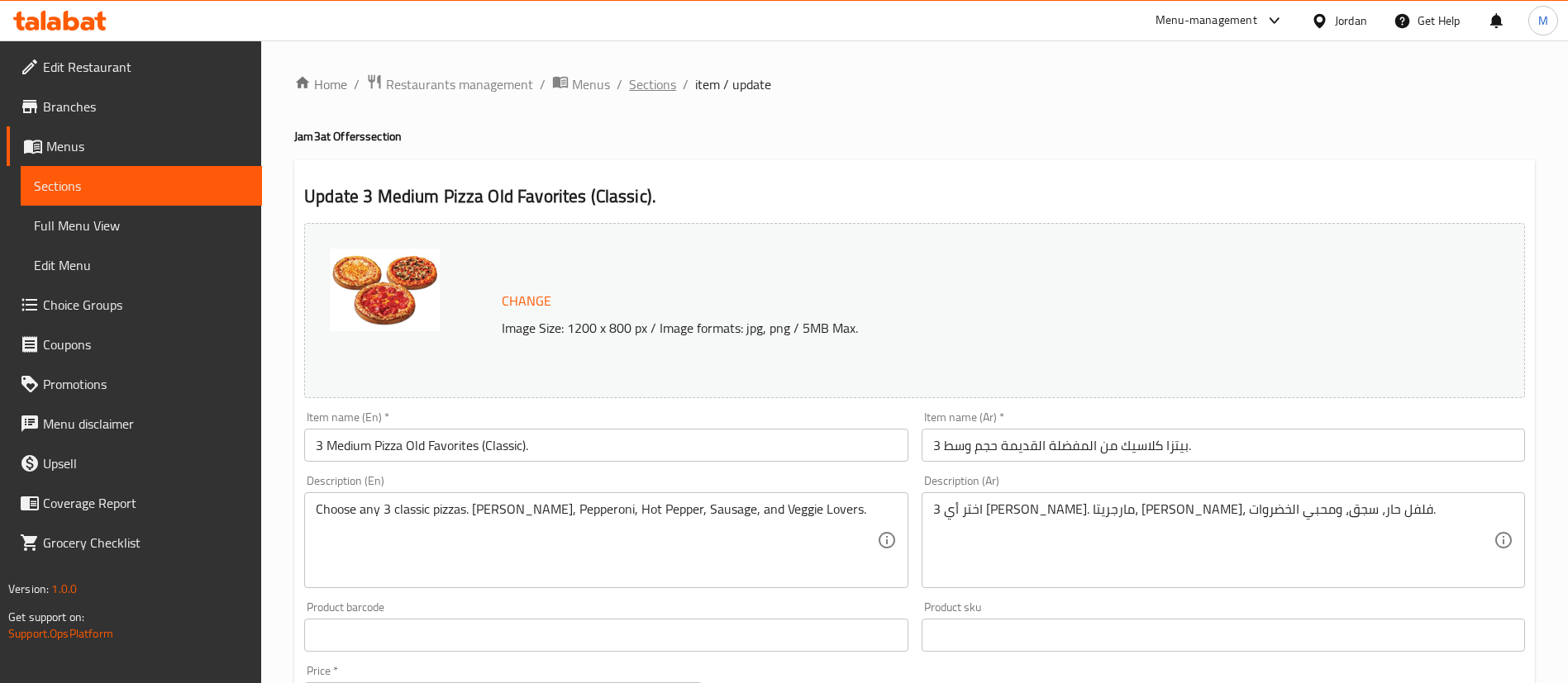
click at [638, 82] on span "Sections" at bounding box center [652, 84] width 47 height 20
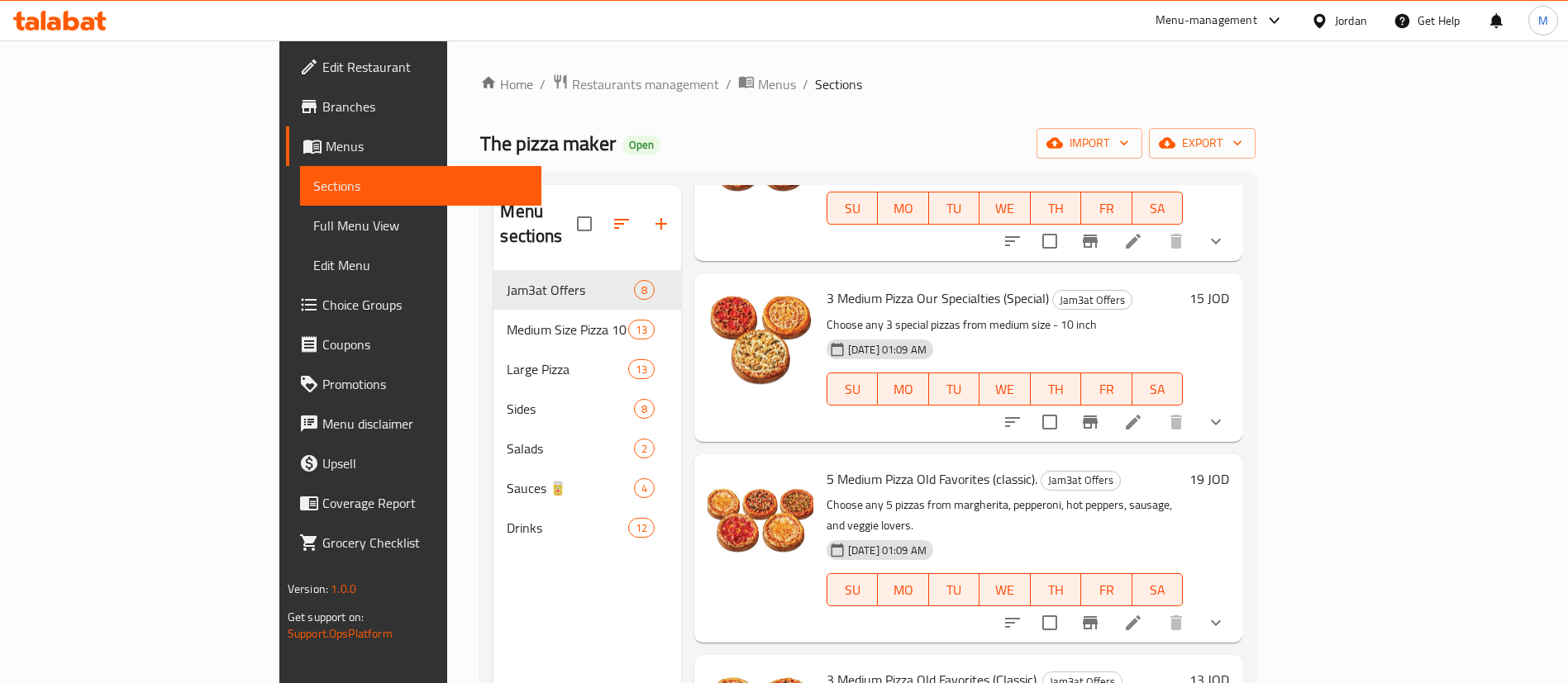
scroll to position [248, 0]
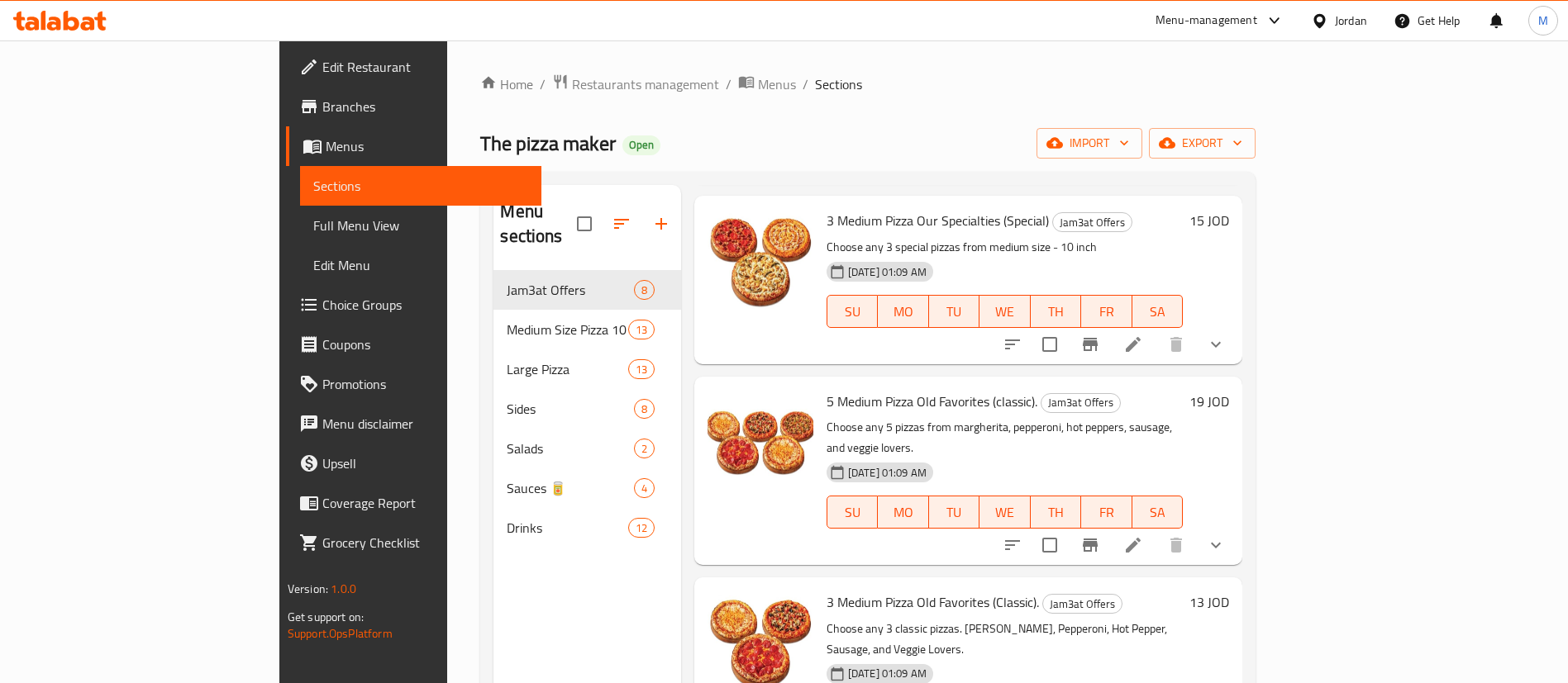
click at [1183, 591] on h6 "3 Medium Pizza Old Favorites (Classic). Jam3at Offers" at bounding box center [1004, 602] width 356 height 24
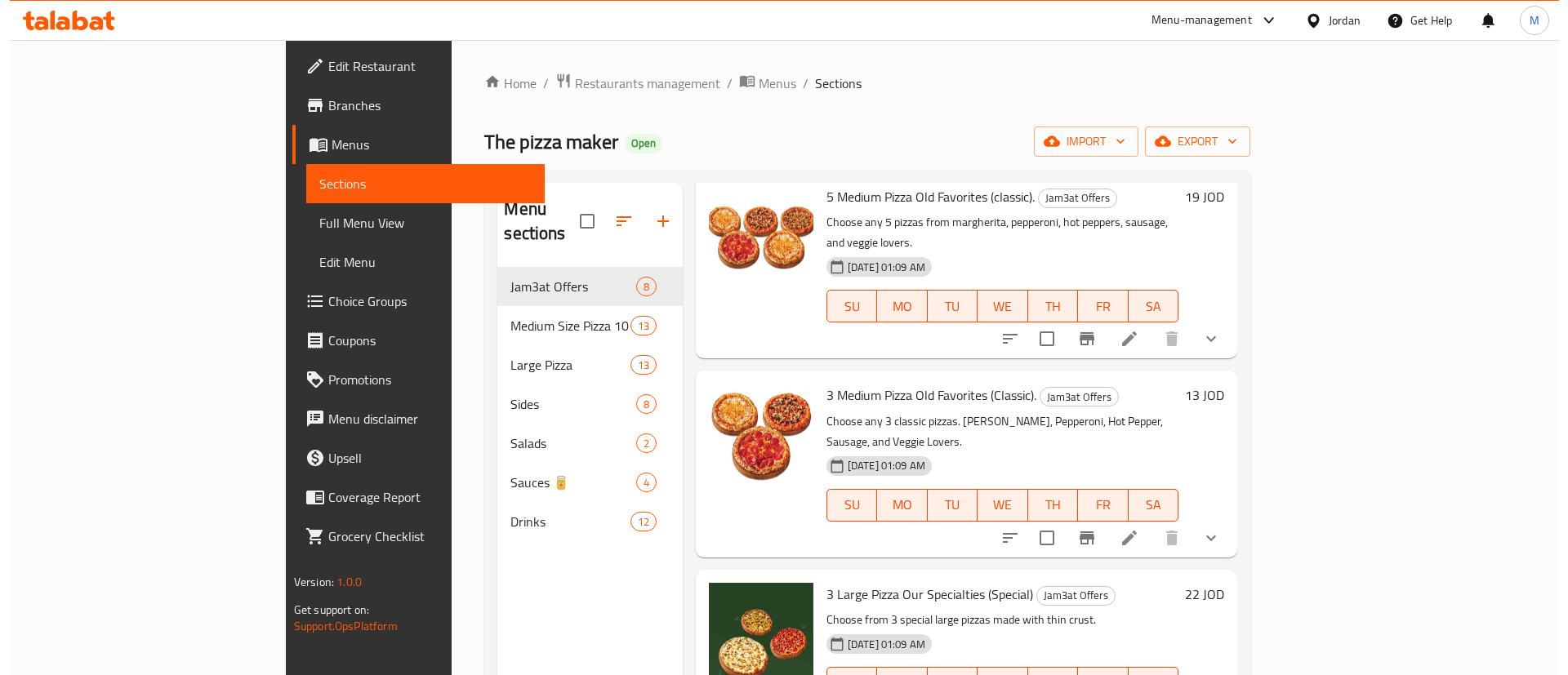
scroll to position [490, 0]
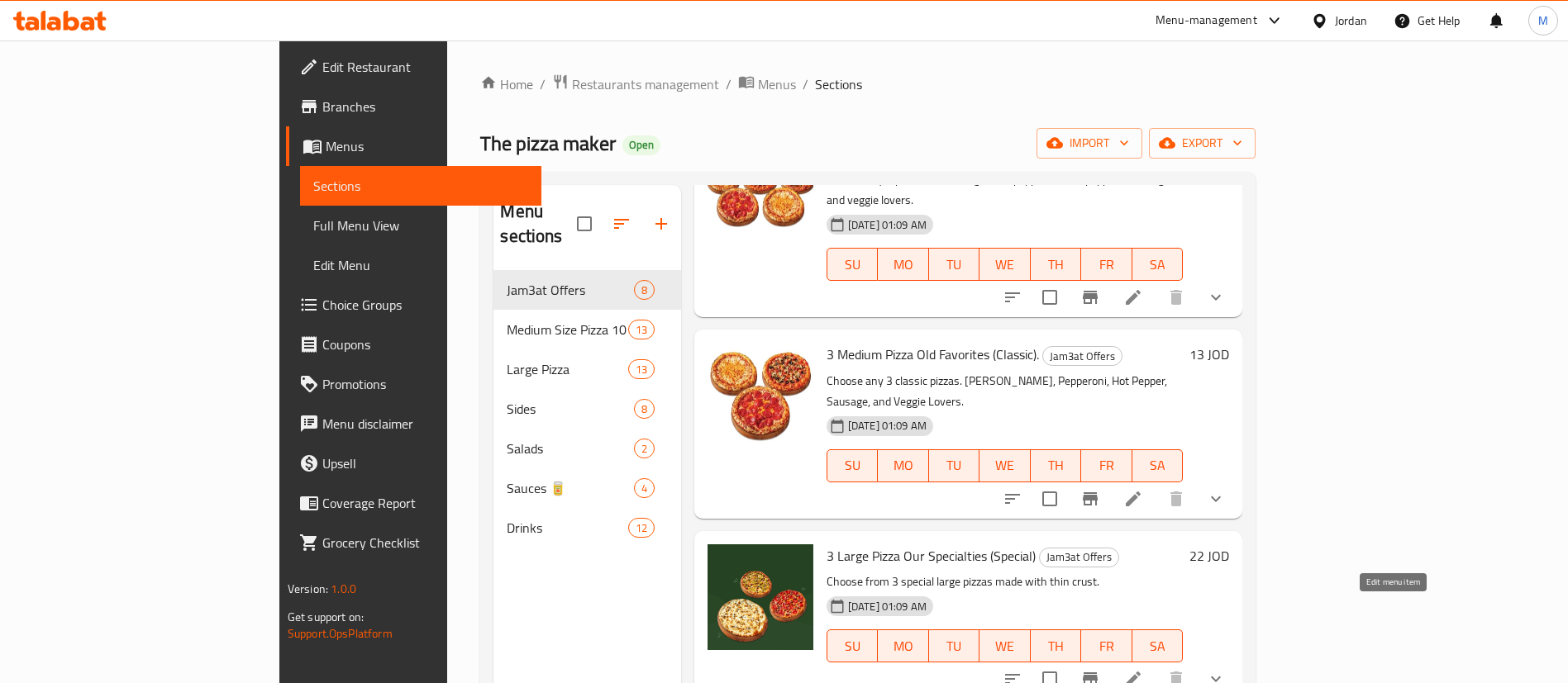
click at [1143, 669] on icon at bounding box center [1133, 679] width 20 height 20
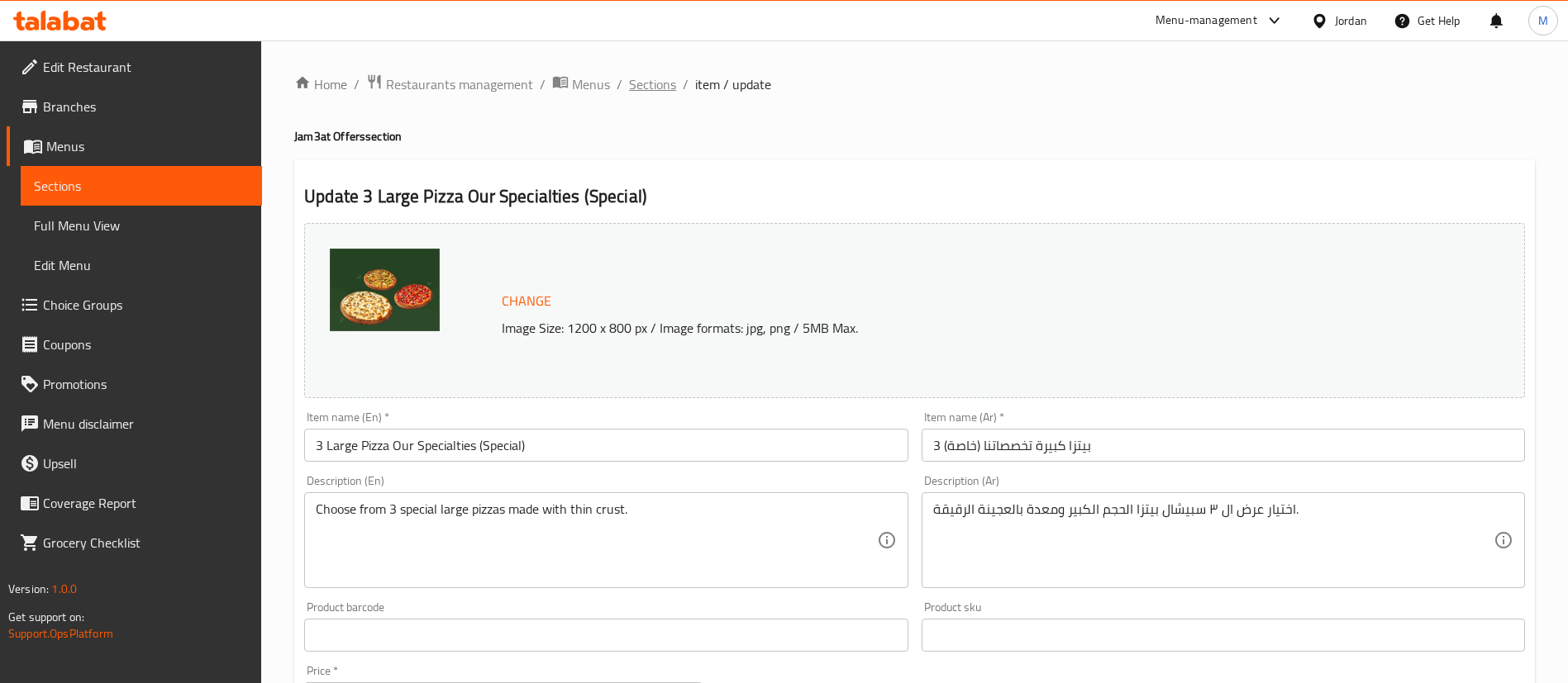
click at [658, 89] on span "Sections" at bounding box center [652, 84] width 47 height 20
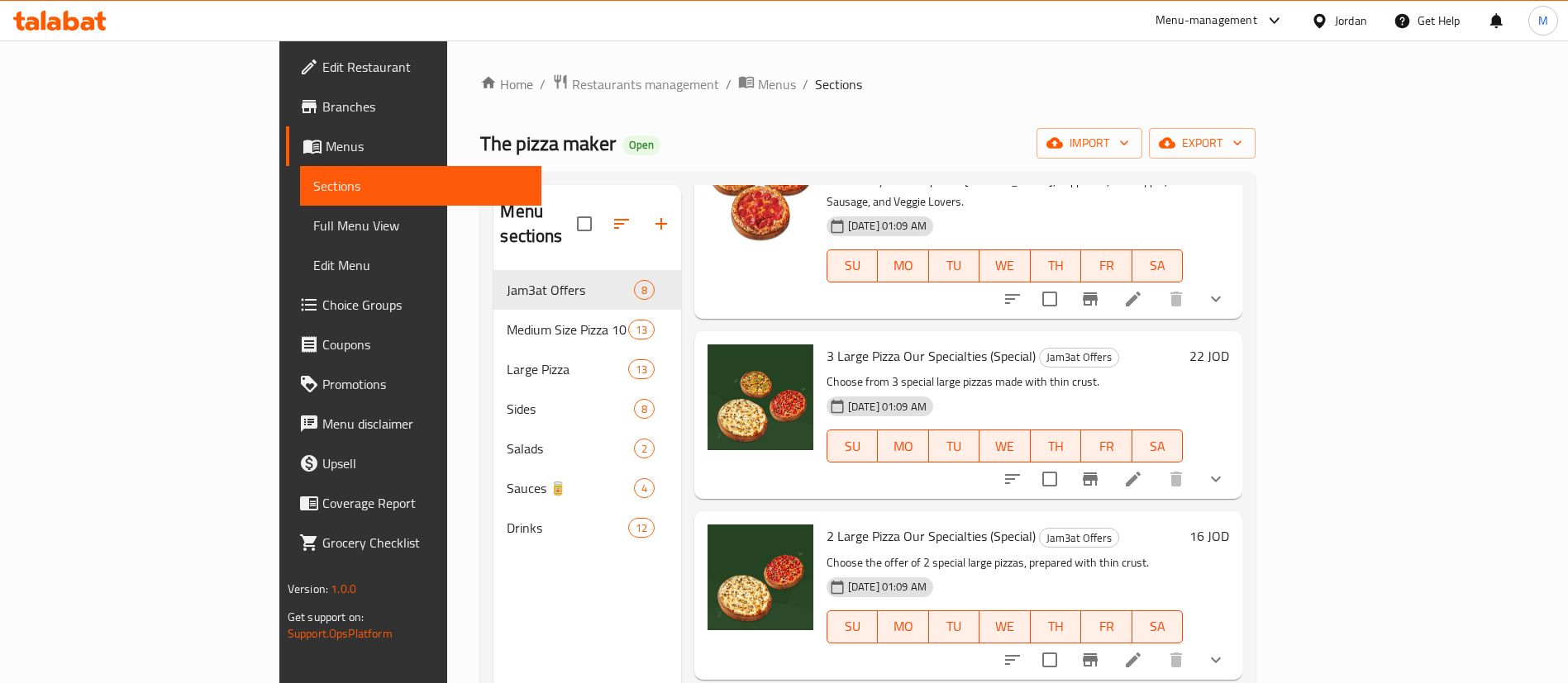
scroll to position [678, 0]
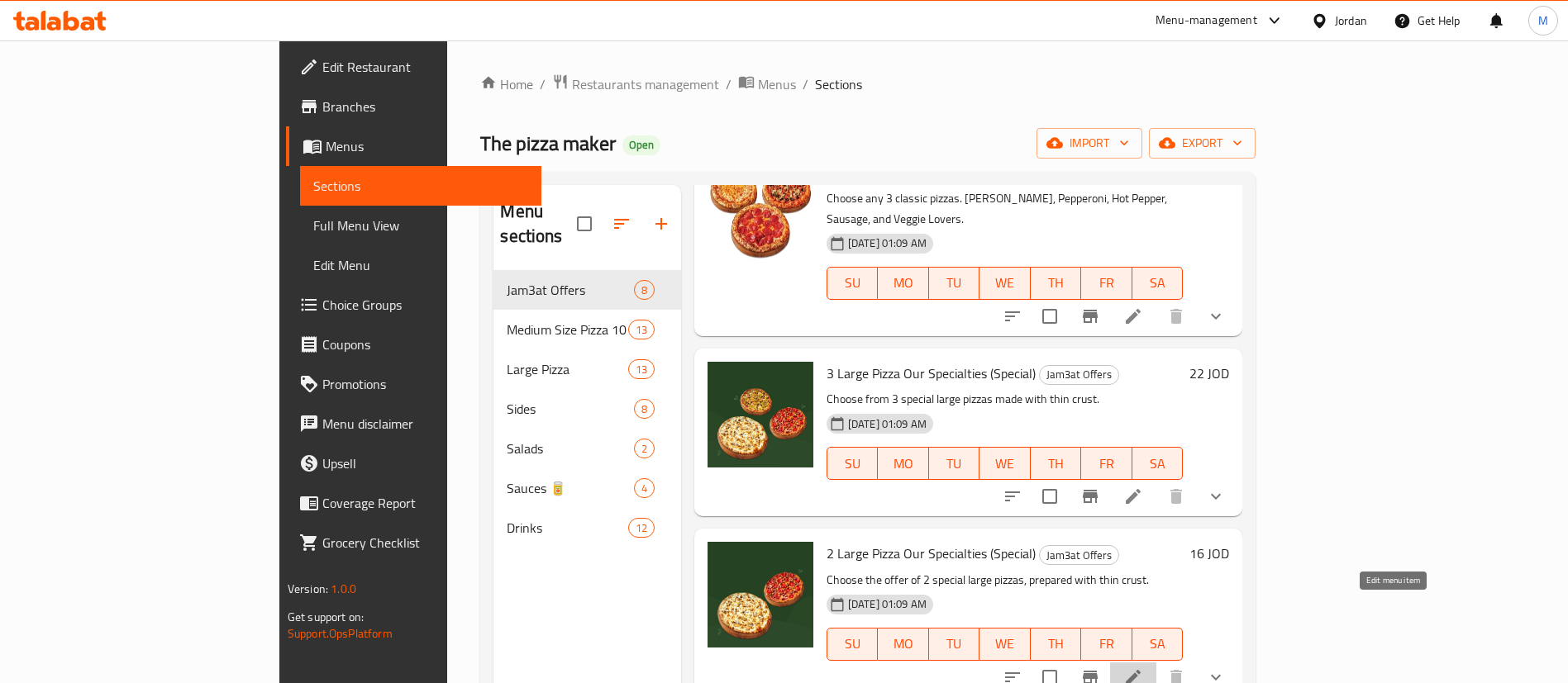
click at [1140, 670] on icon at bounding box center [1133, 678] width 14 height 14
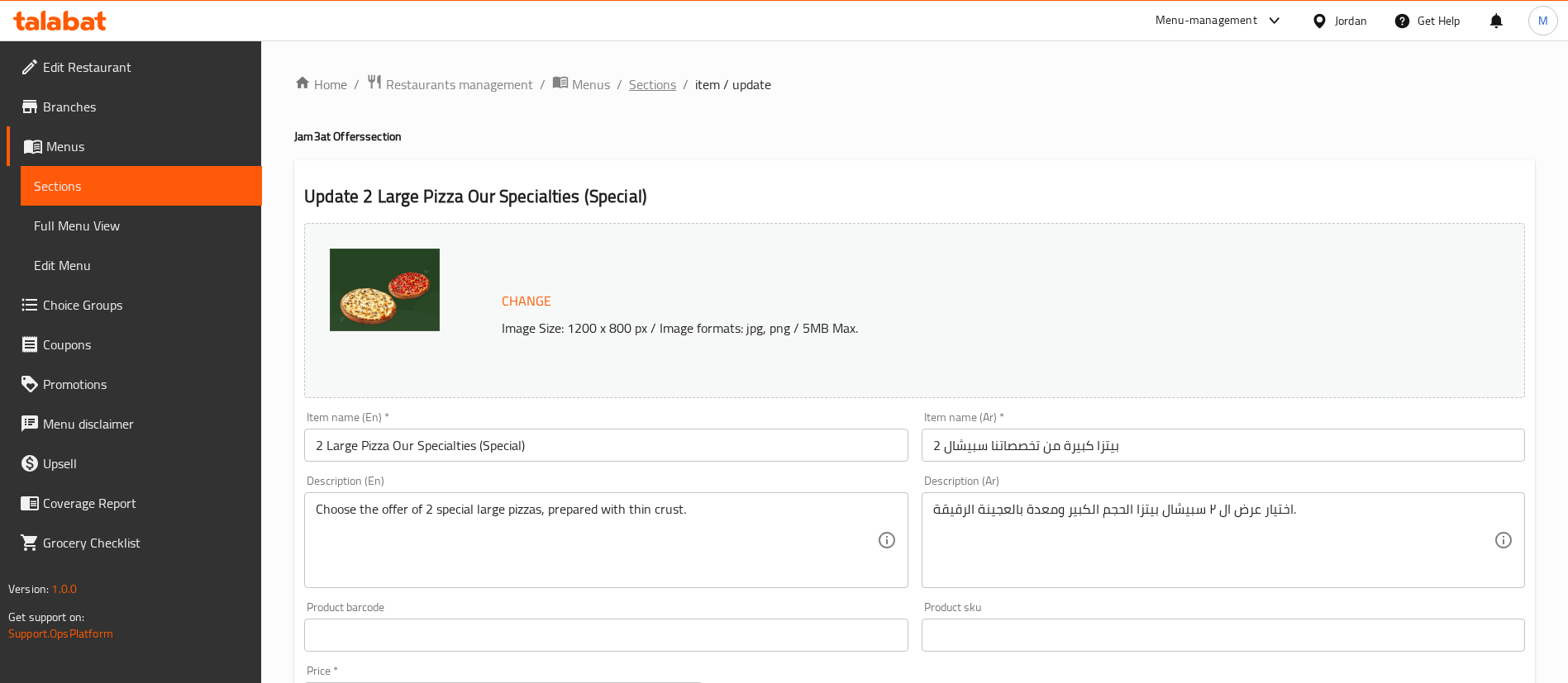
drag, startPoint x: 652, startPoint y: 81, endPoint x: 708, endPoint y: 127, distance: 72.5
click at [652, 81] on span "Sections" at bounding box center [652, 84] width 47 height 20
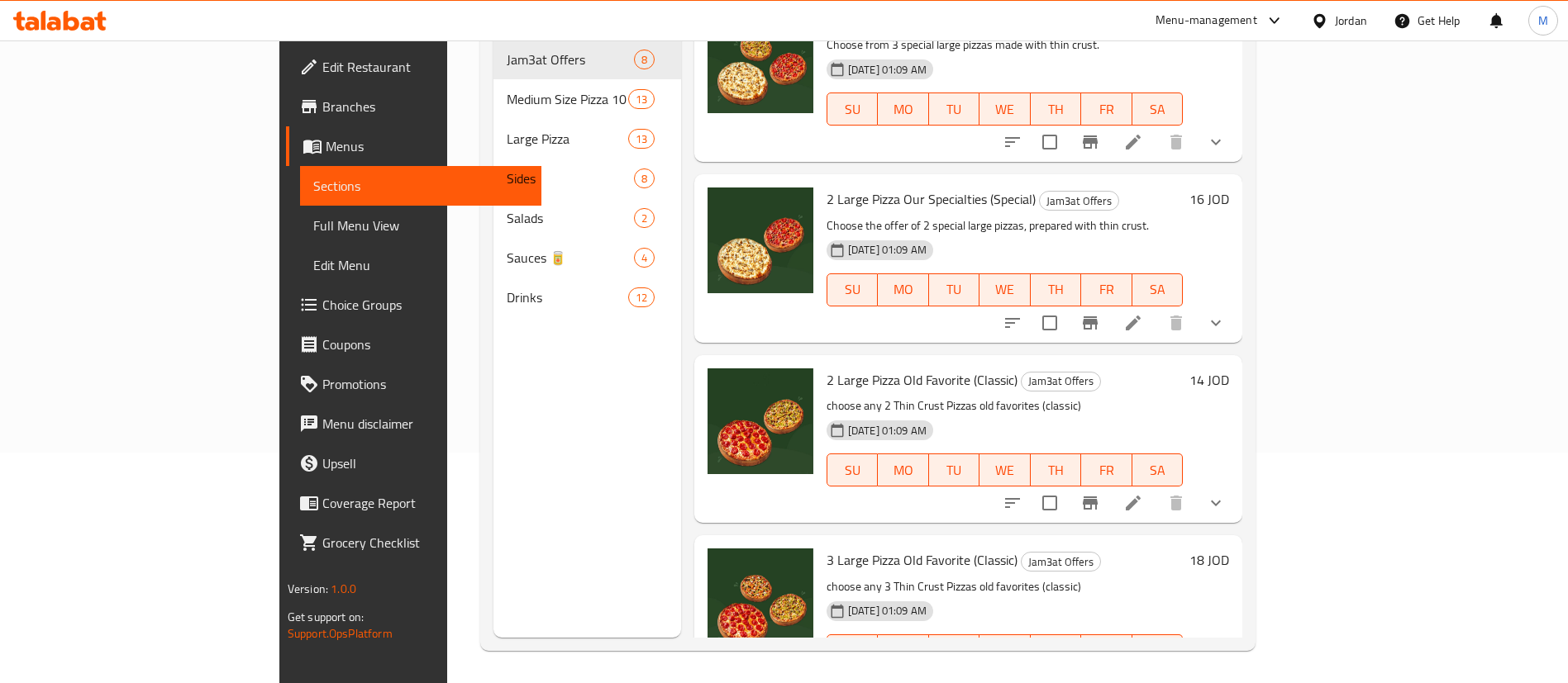
scroll to position [232, 0]
click at [1140, 495] on icon at bounding box center [1133, 502] width 14 height 14
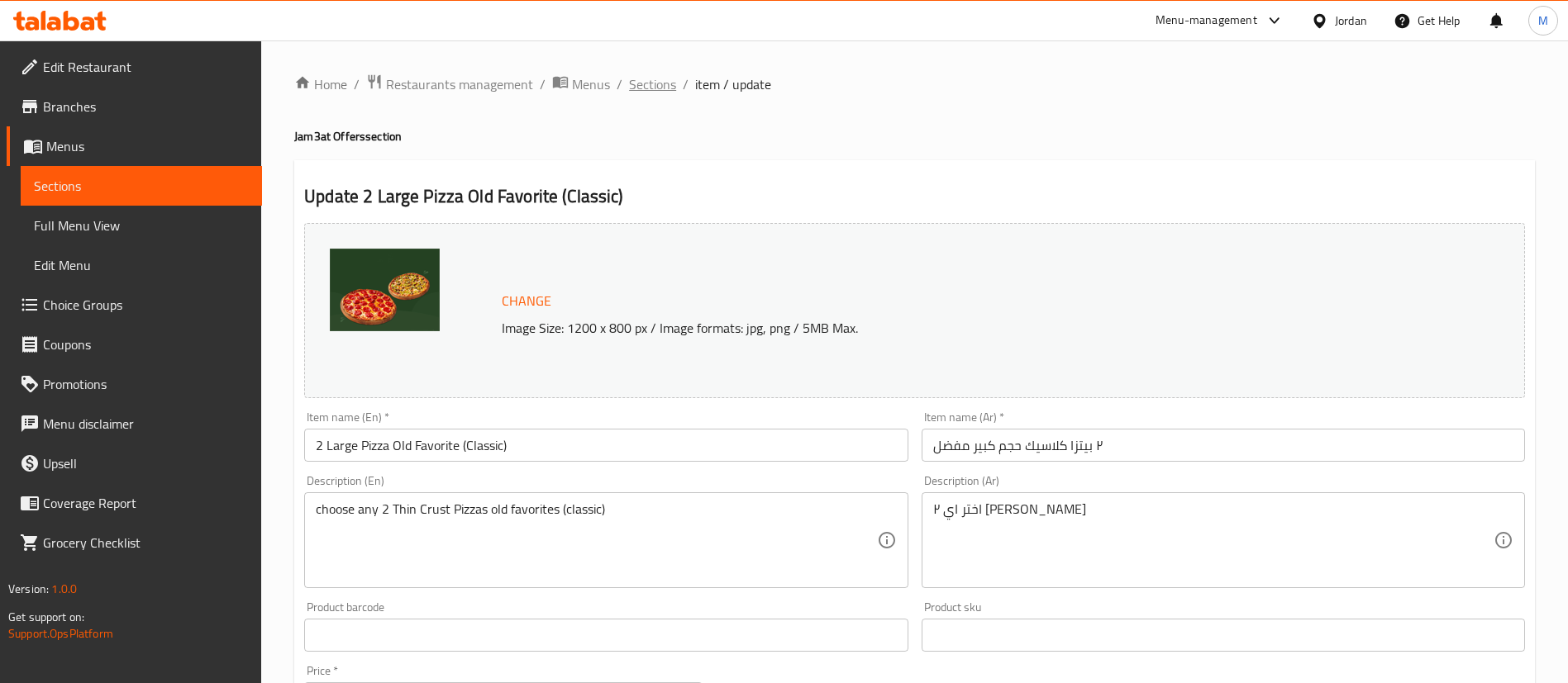
click at [649, 88] on span "Sections" at bounding box center [652, 84] width 47 height 20
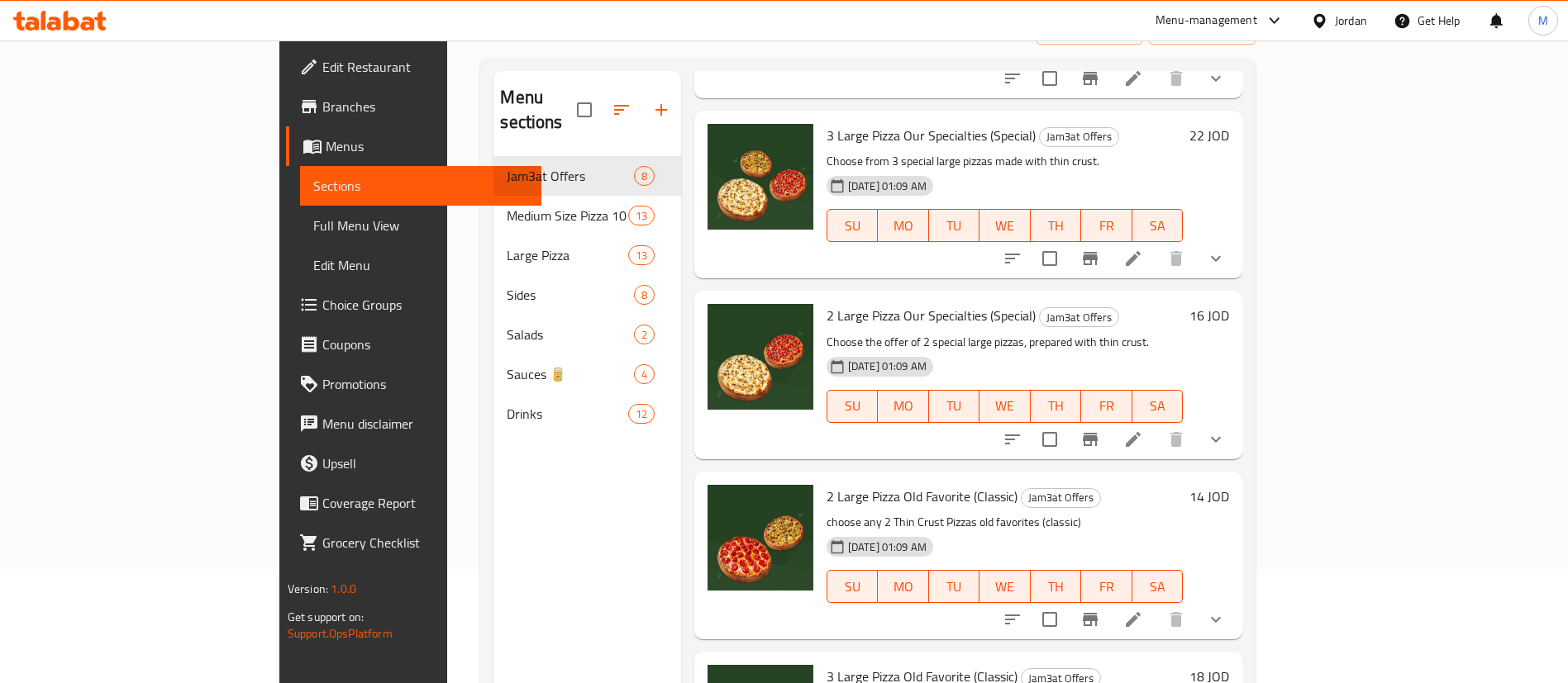
scroll to position [232, 0]
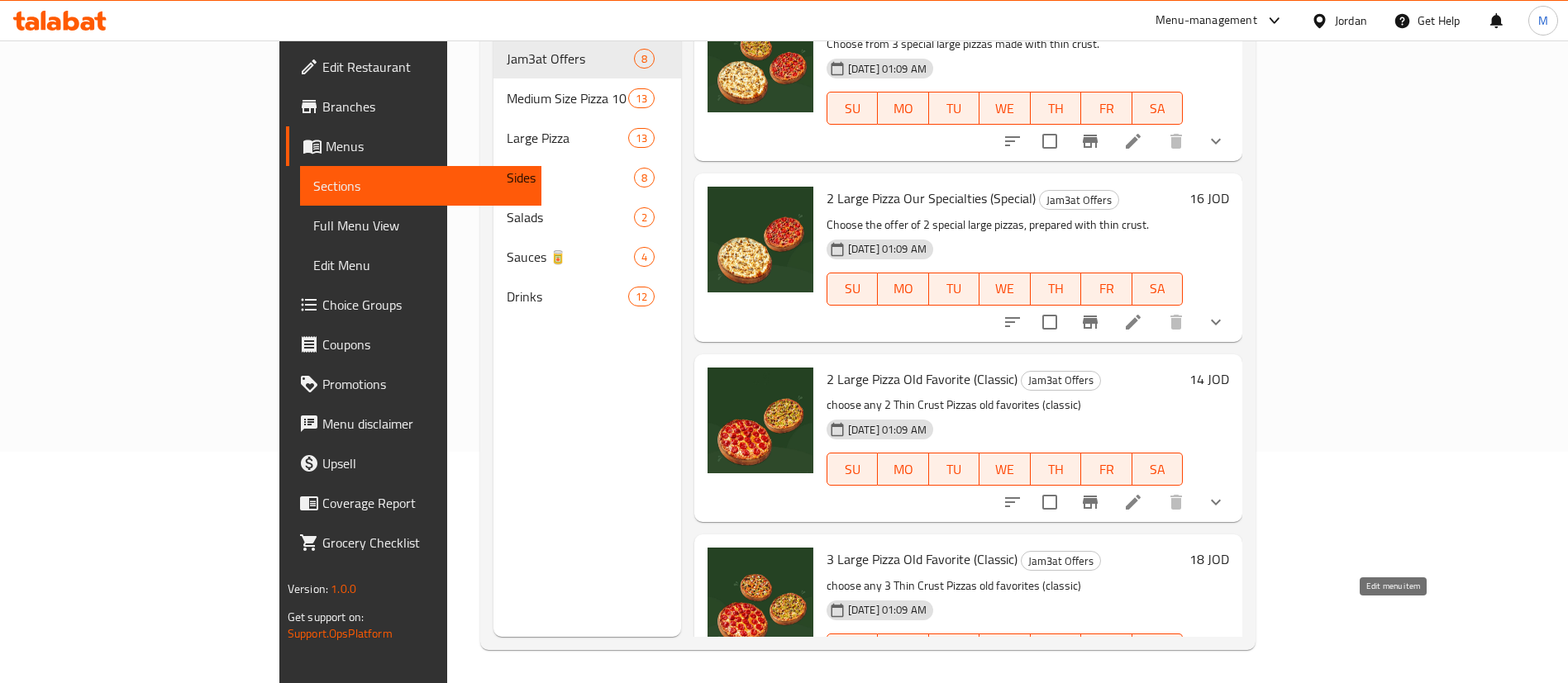
click at [1143, 673] on icon at bounding box center [1133, 683] width 20 height 20
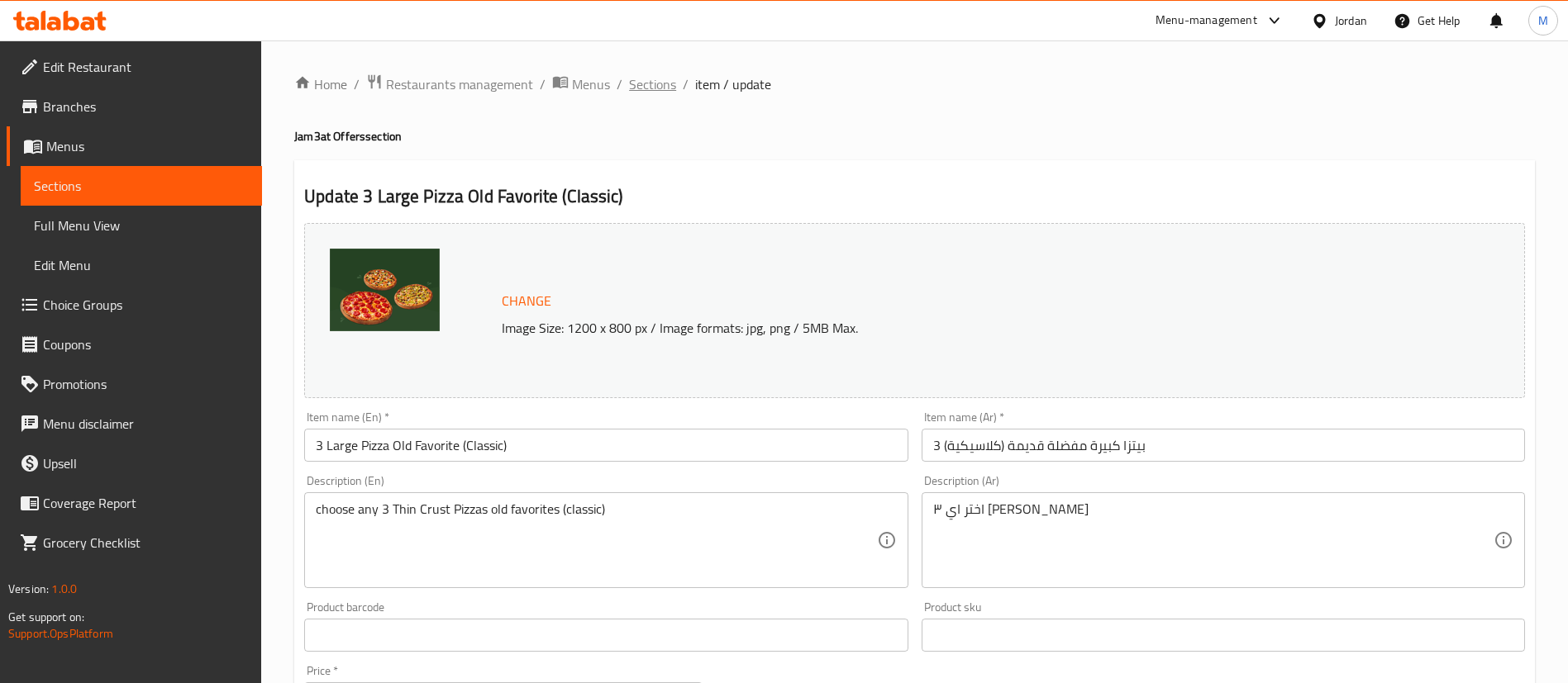
click at [664, 87] on span "Sections" at bounding box center [652, 84] width 47 height 20
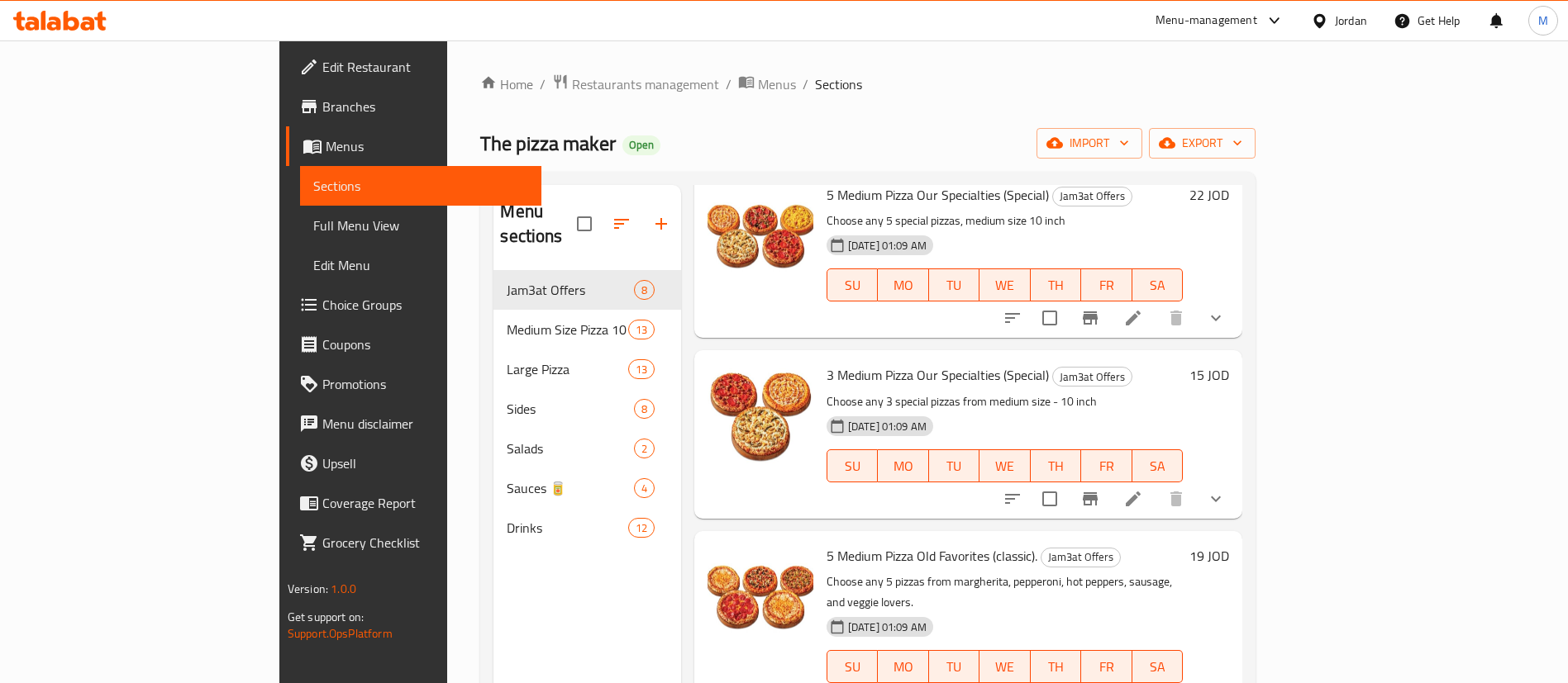
scroll to position [124, 0]
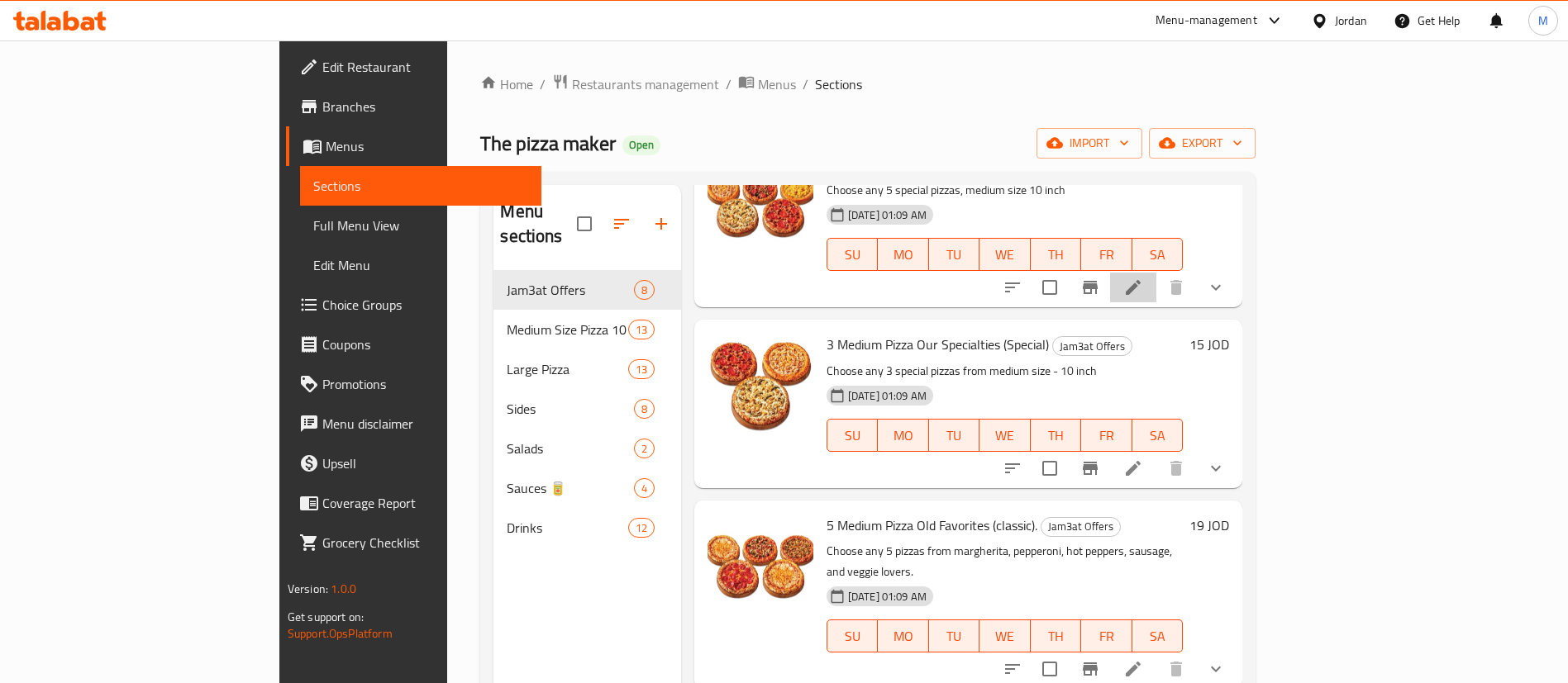
click at [1156, 276] on li at bounding box center [1133, 287] width 46 height 30
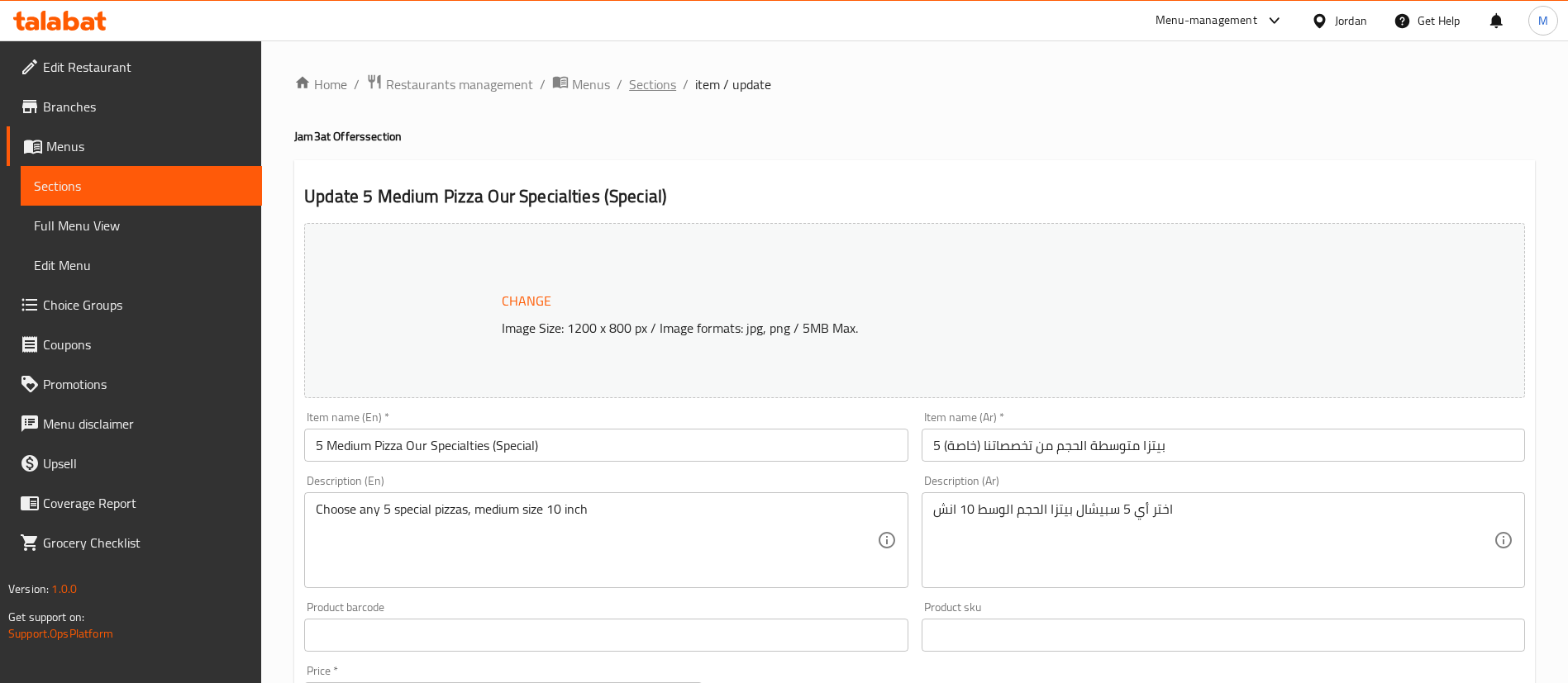
click at [670, 81] on span "Sections" at bounding box center [652, 84] width 47 height 20
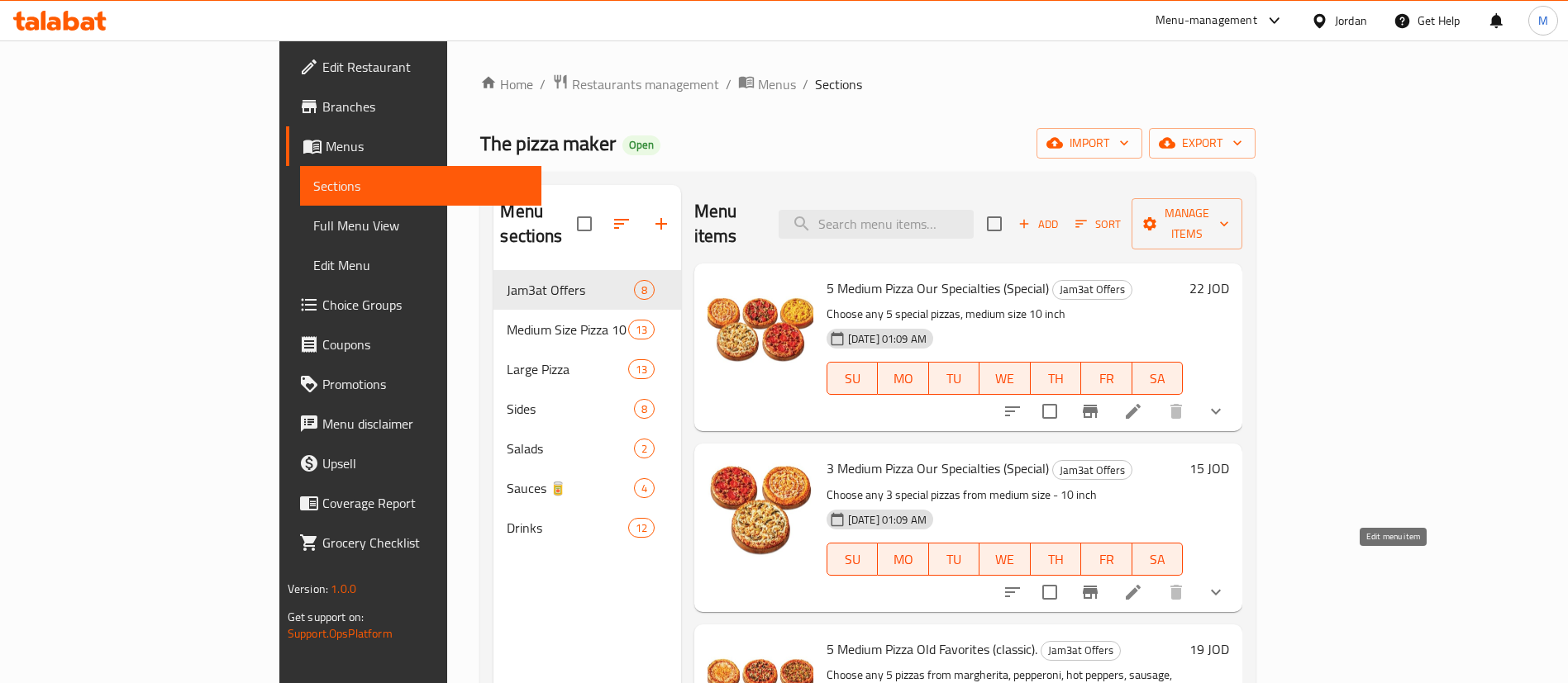
click at [1143, 583] on icon at bounding box center [1133, 593] width 20 height 20
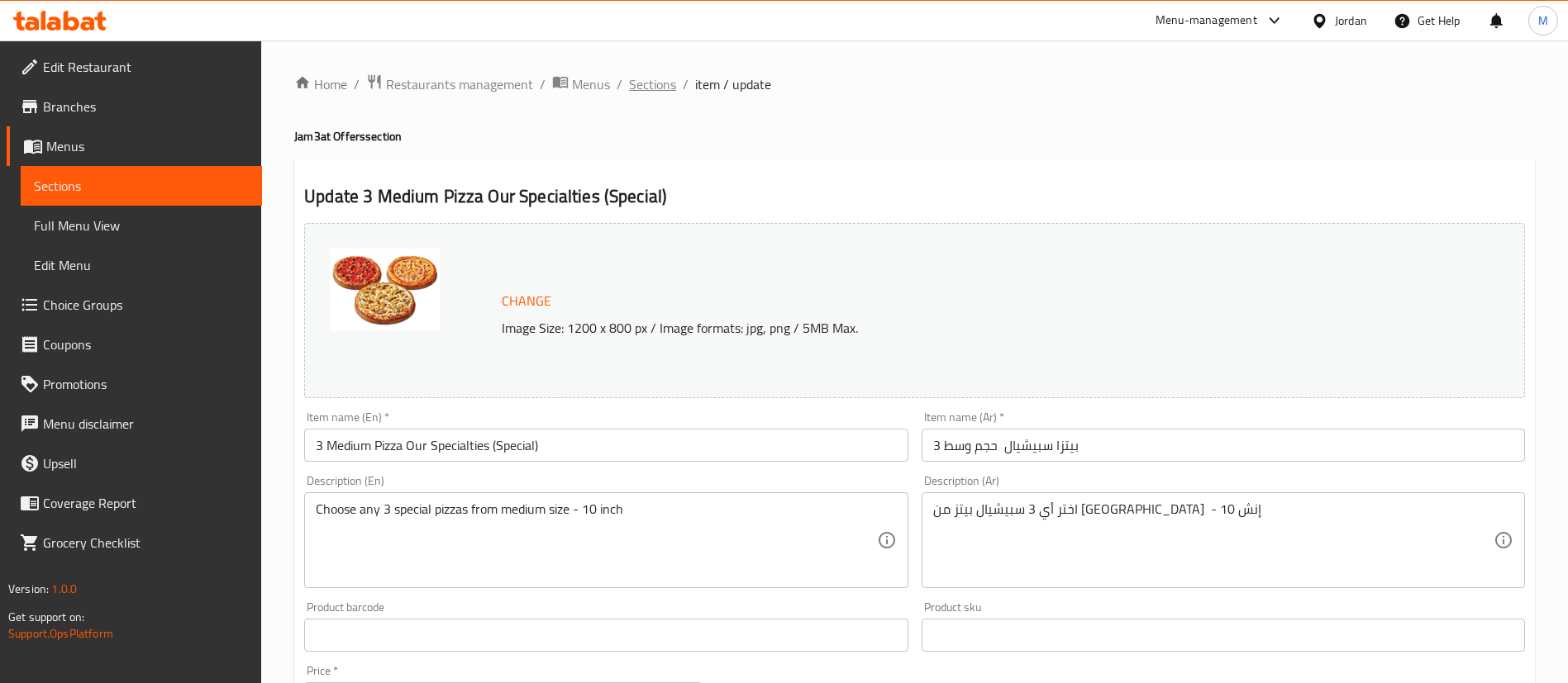
click at [658, 81] on span "Sections" at bounding box center [652, 84] width 47 height 20
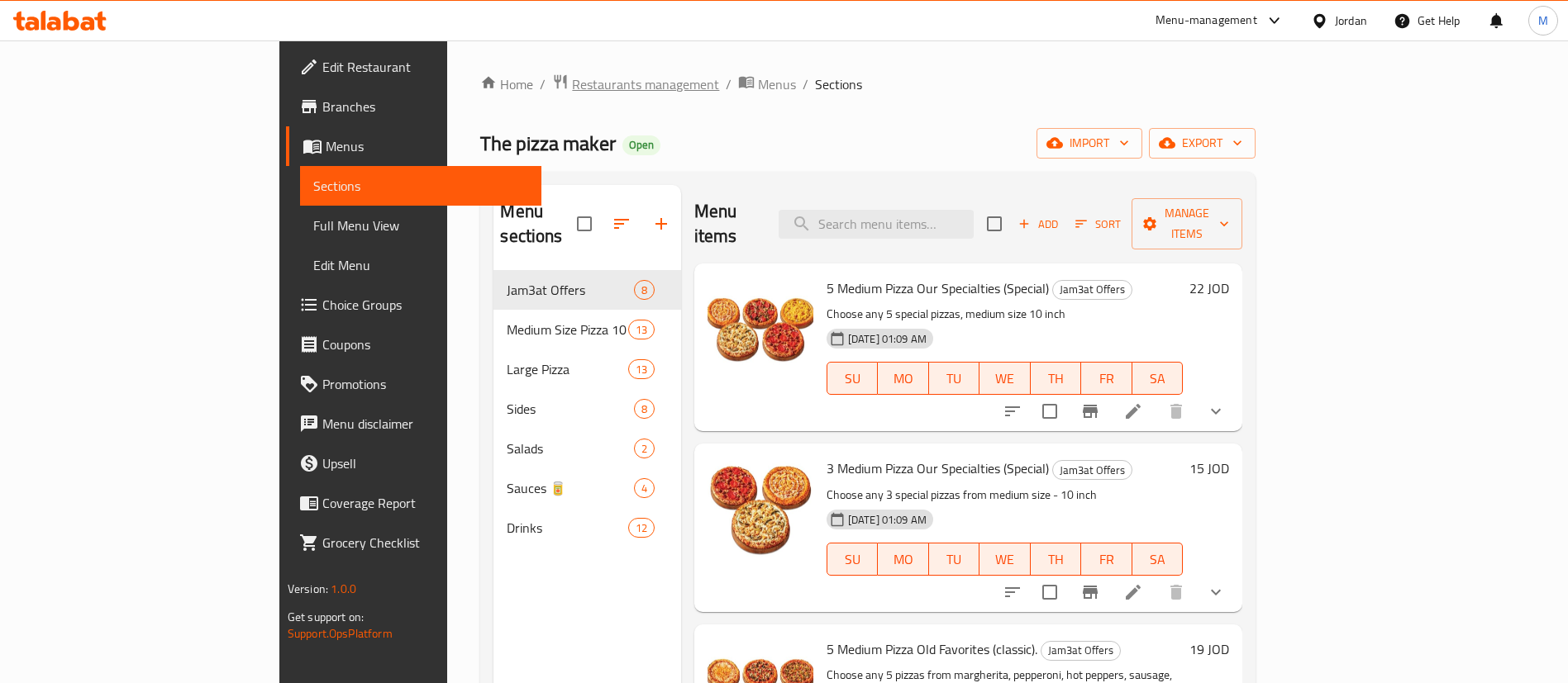
click at [572, 88] on span "Restaurants management" at bounding box center [645, 84] width 147 height 20
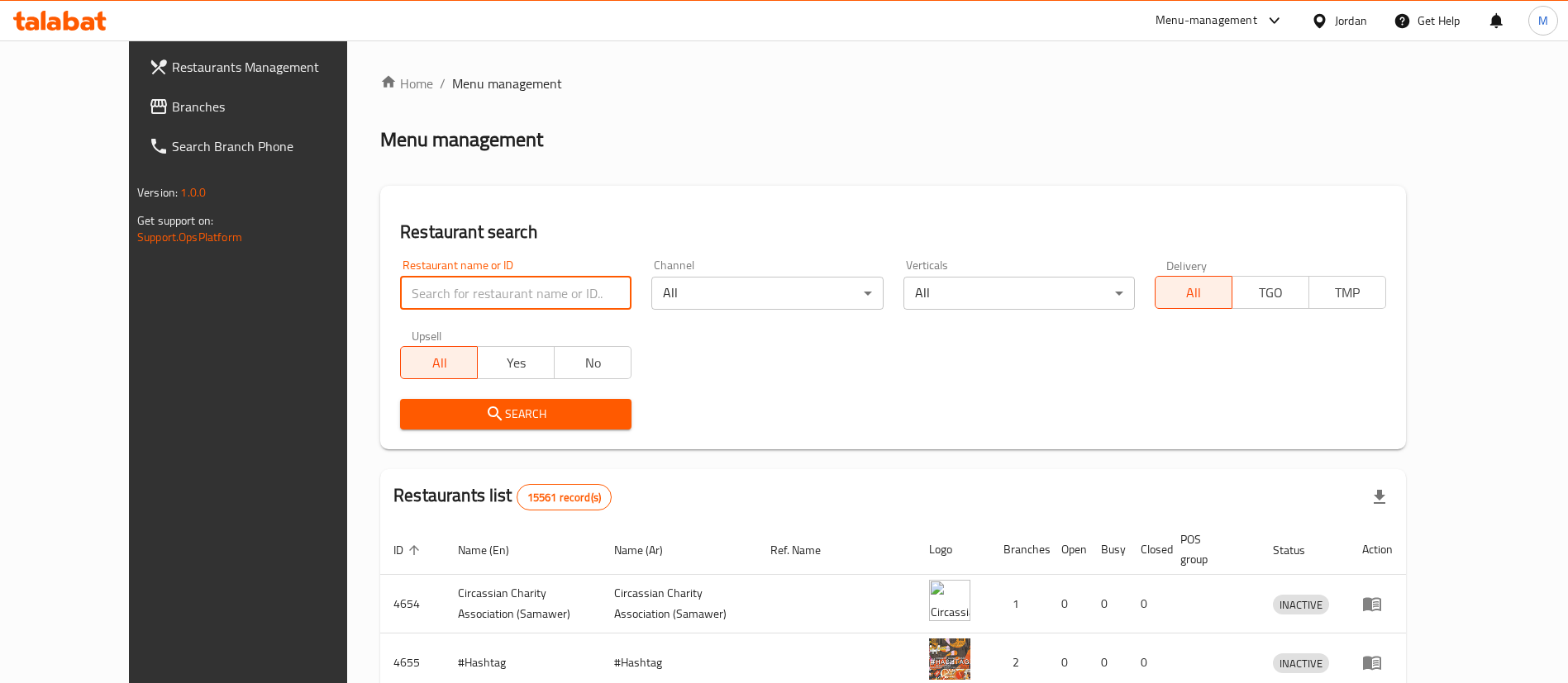
click at [527, 296] on input "search" at bounding box center [516, 293] width 232 height 33
type input "Brisket"
click at [555, 412] on span "Search" at bounding box center [516, 414] width 204 height 21
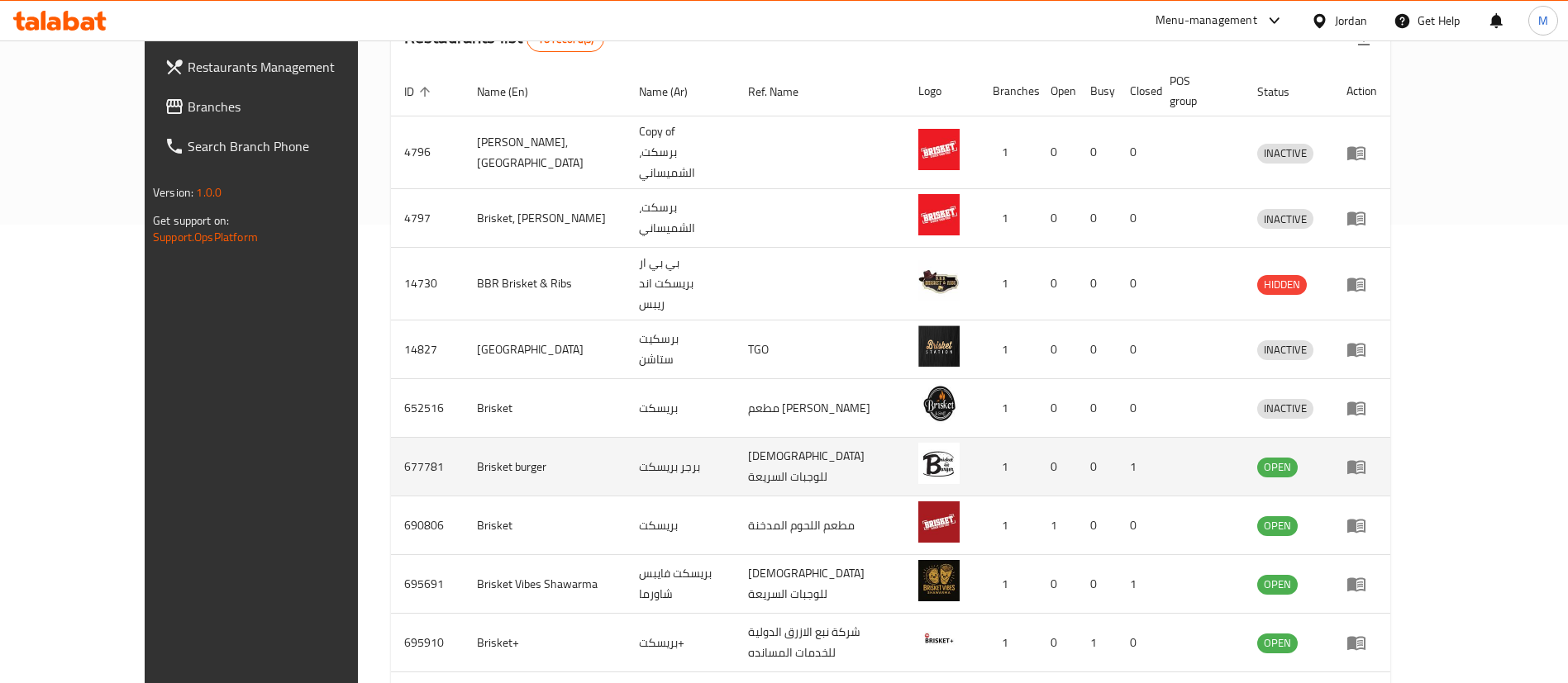
scroll to position [549, 0]
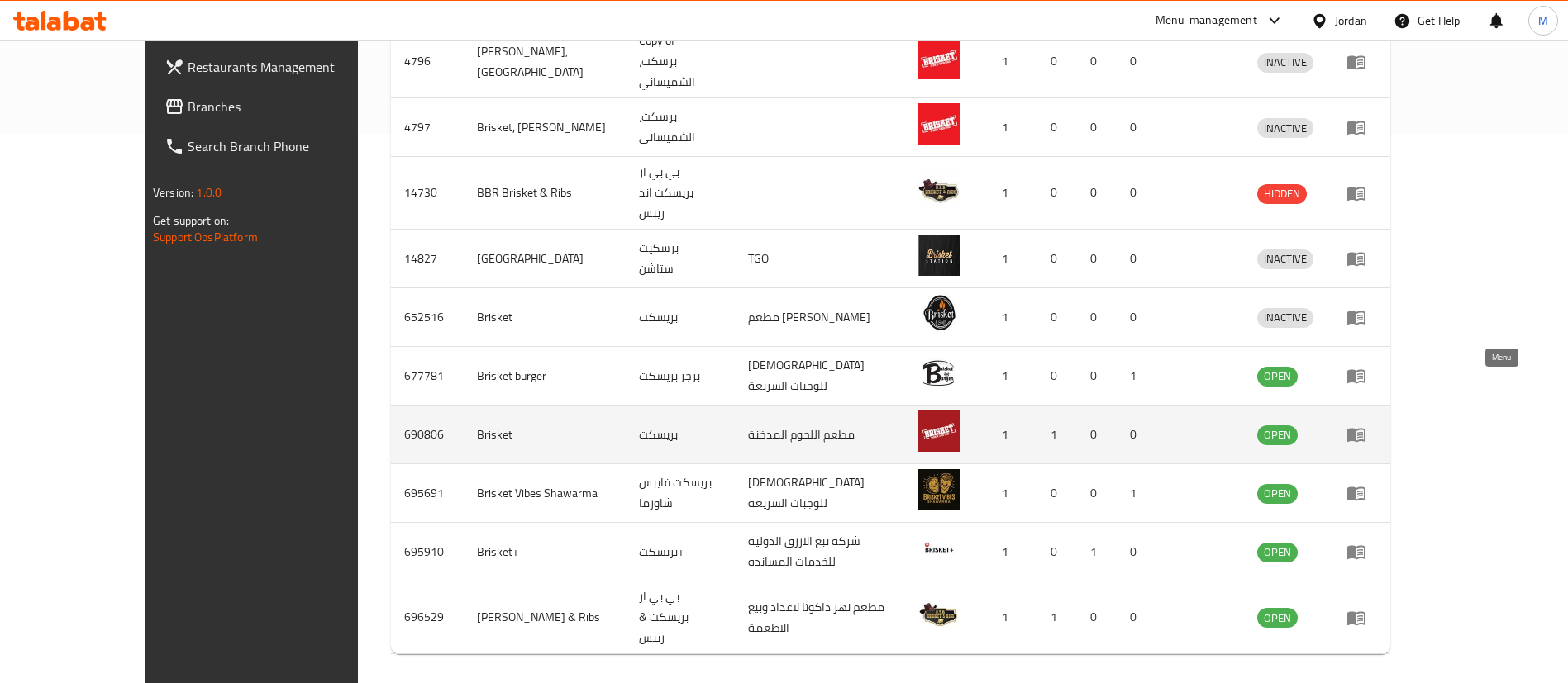
click at [1377, 424] on link "enhanced table" at bounding box center [1362, 434] width 31 height 20
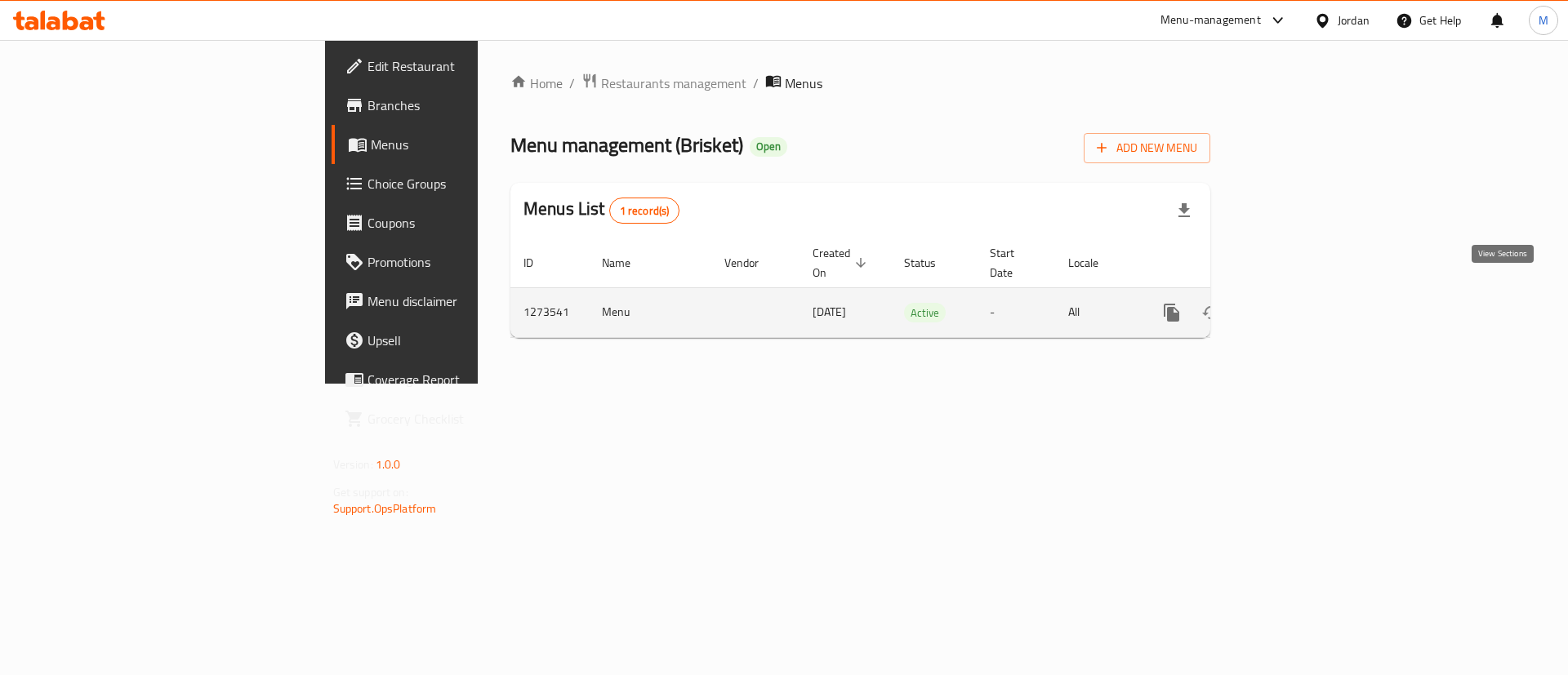
click at [1299, 303] on icon "enhanced table" at bounding box center [1289, 313] width 20 height 20
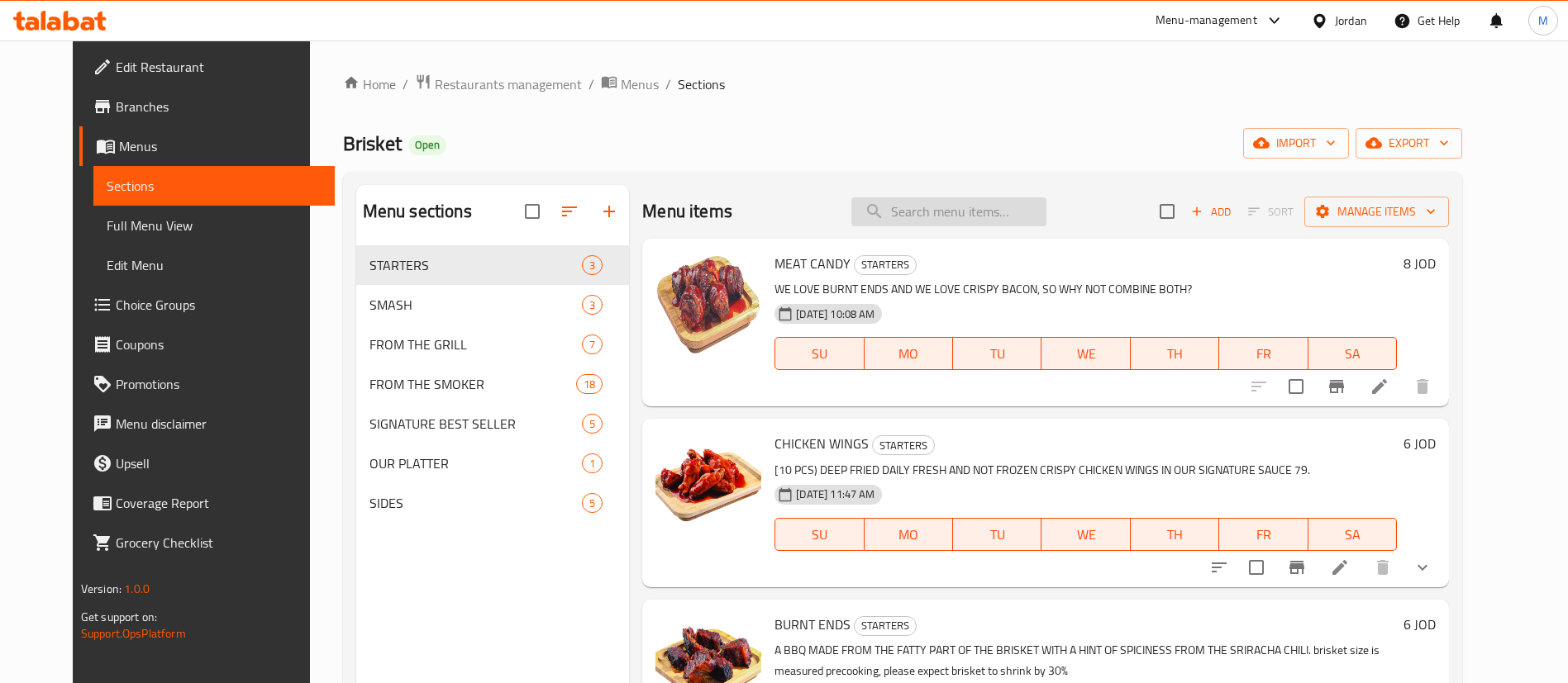
click at [955, 218] on input "search" at bounding box center [949, 212] width 195 height 29
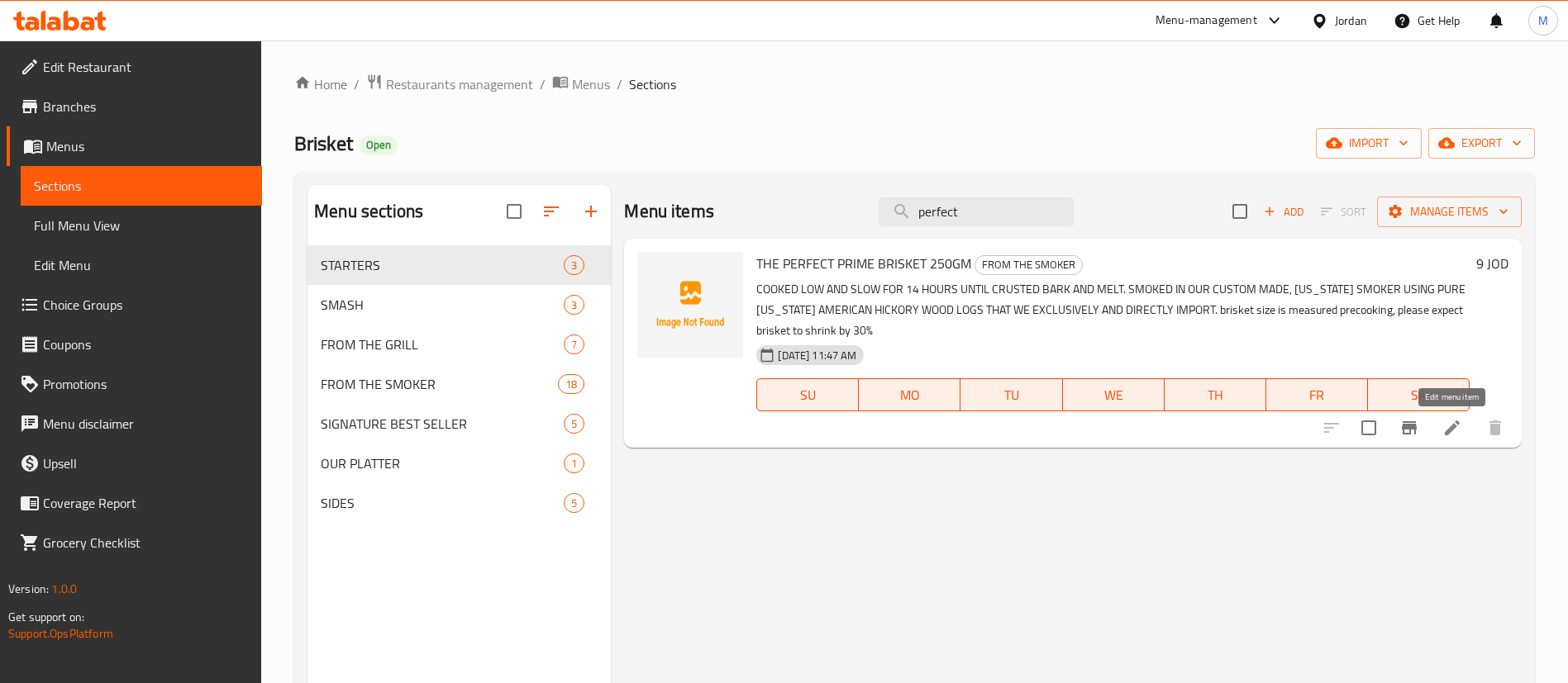
type input "perfect"
click at [1448, 433] on icon at bounding box center [1451, 428] width 14 height 14
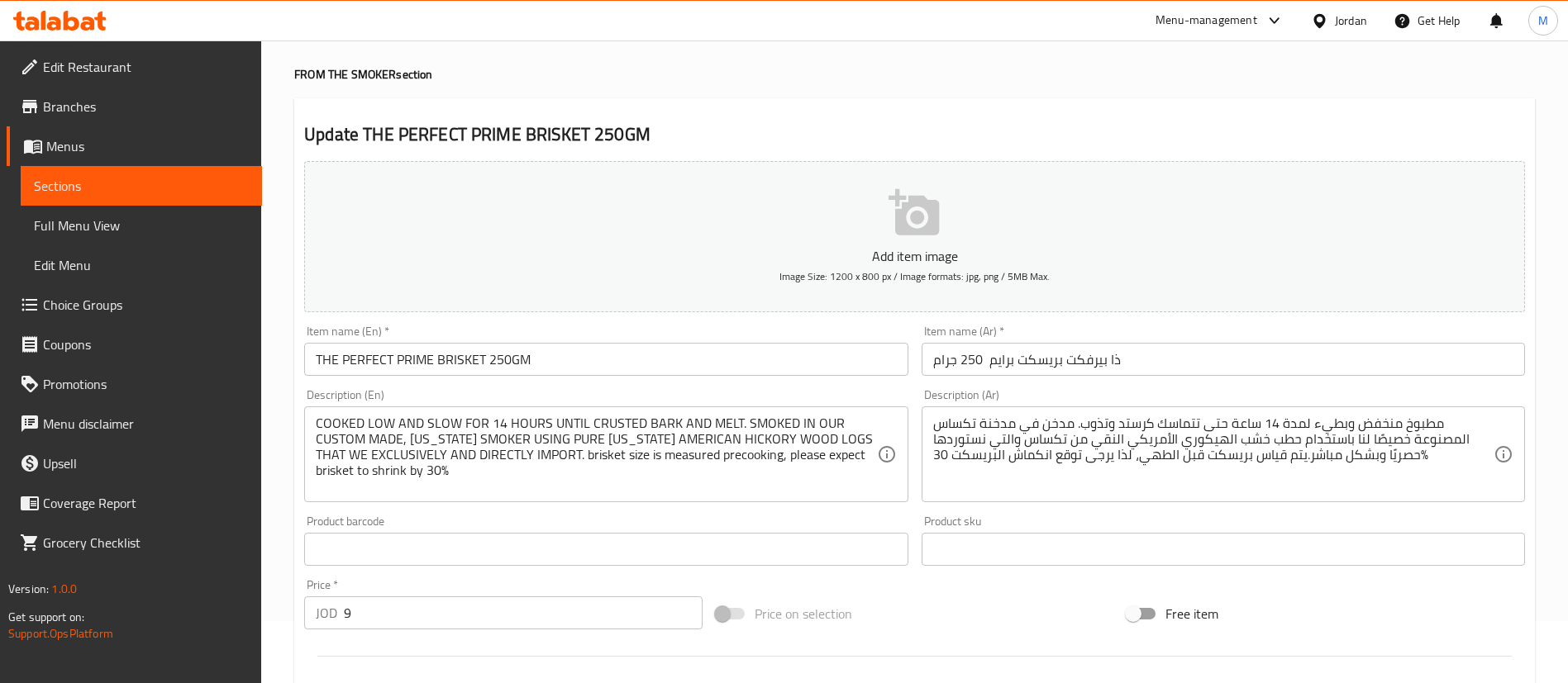
scroll to position [124, 0]
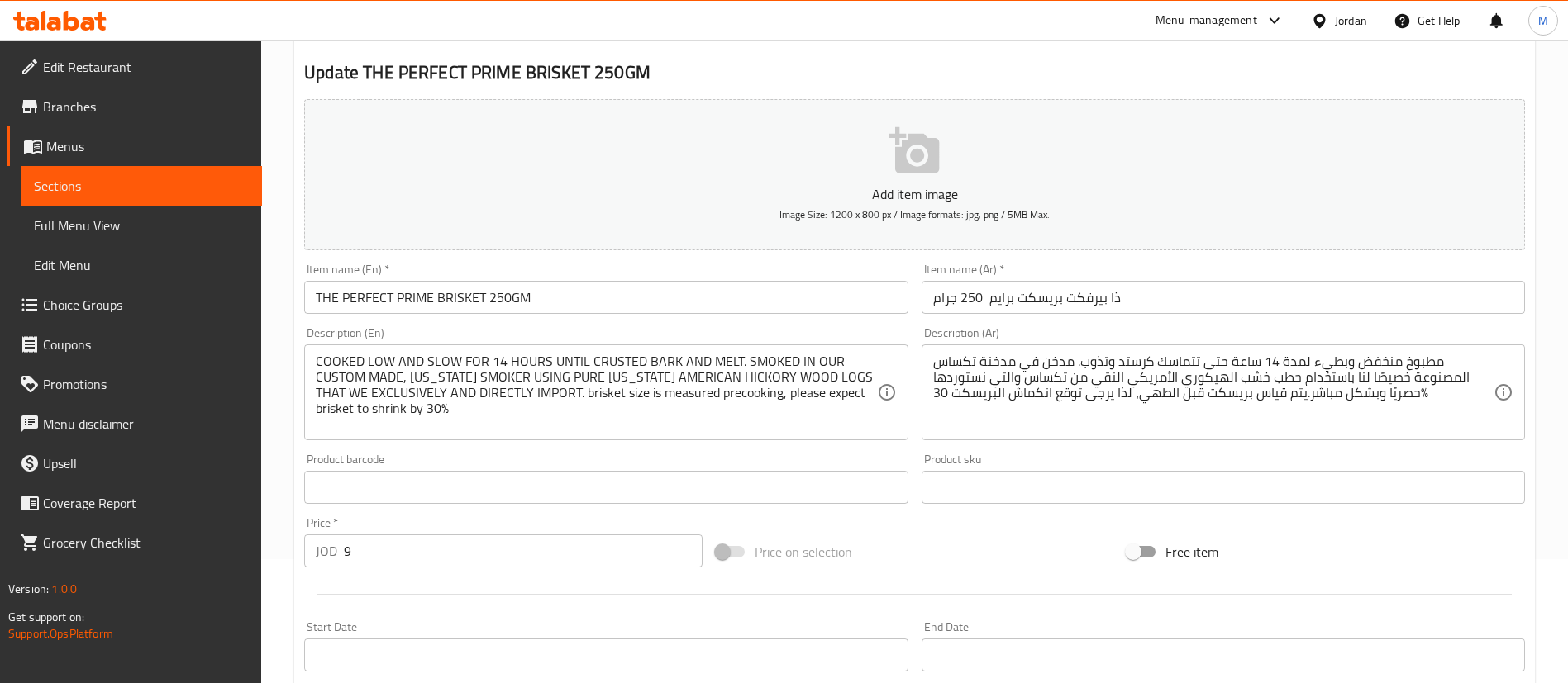
click at [460, 551] on input "9" at bounding box center [523, 551] width 358 height 33
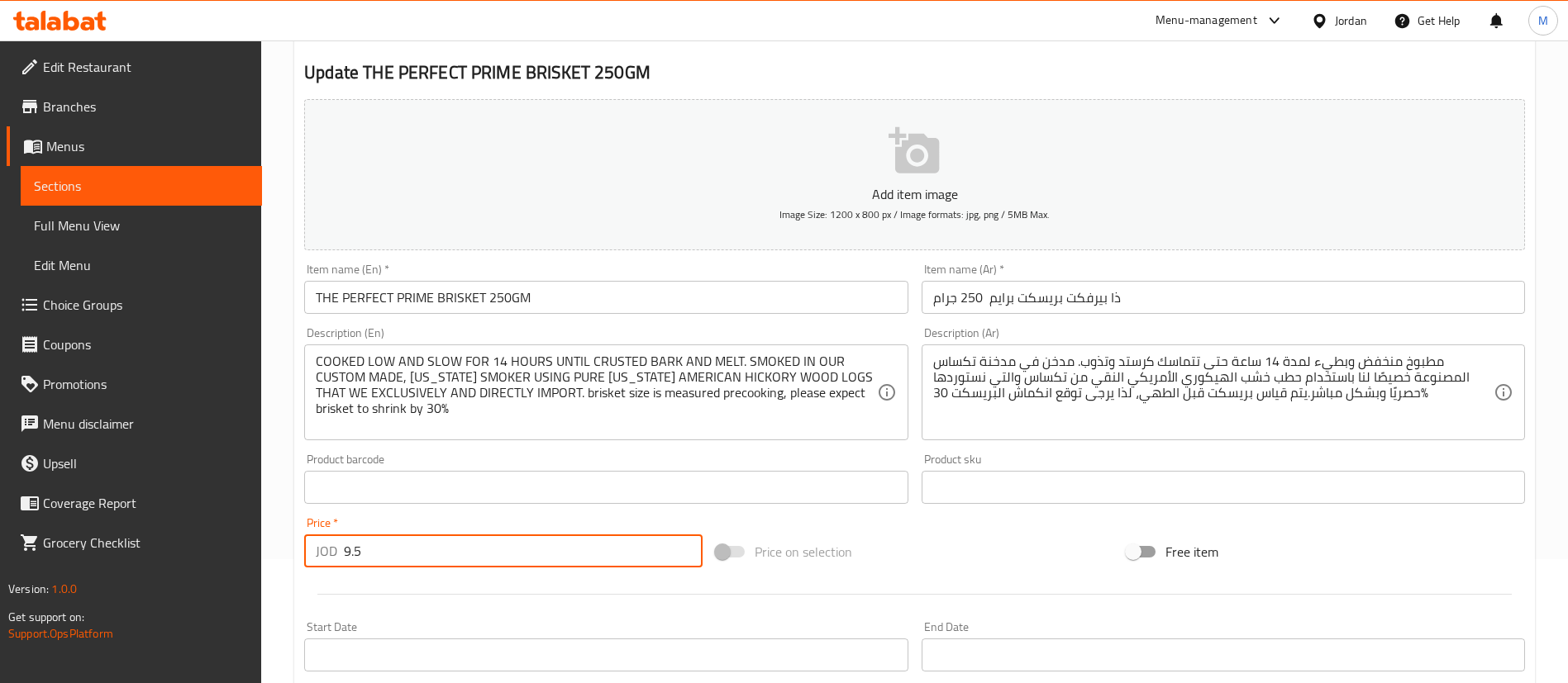
type input "9.5"
click at [471, 595] on div at bounding box center [915, 594] width 1234 height 41
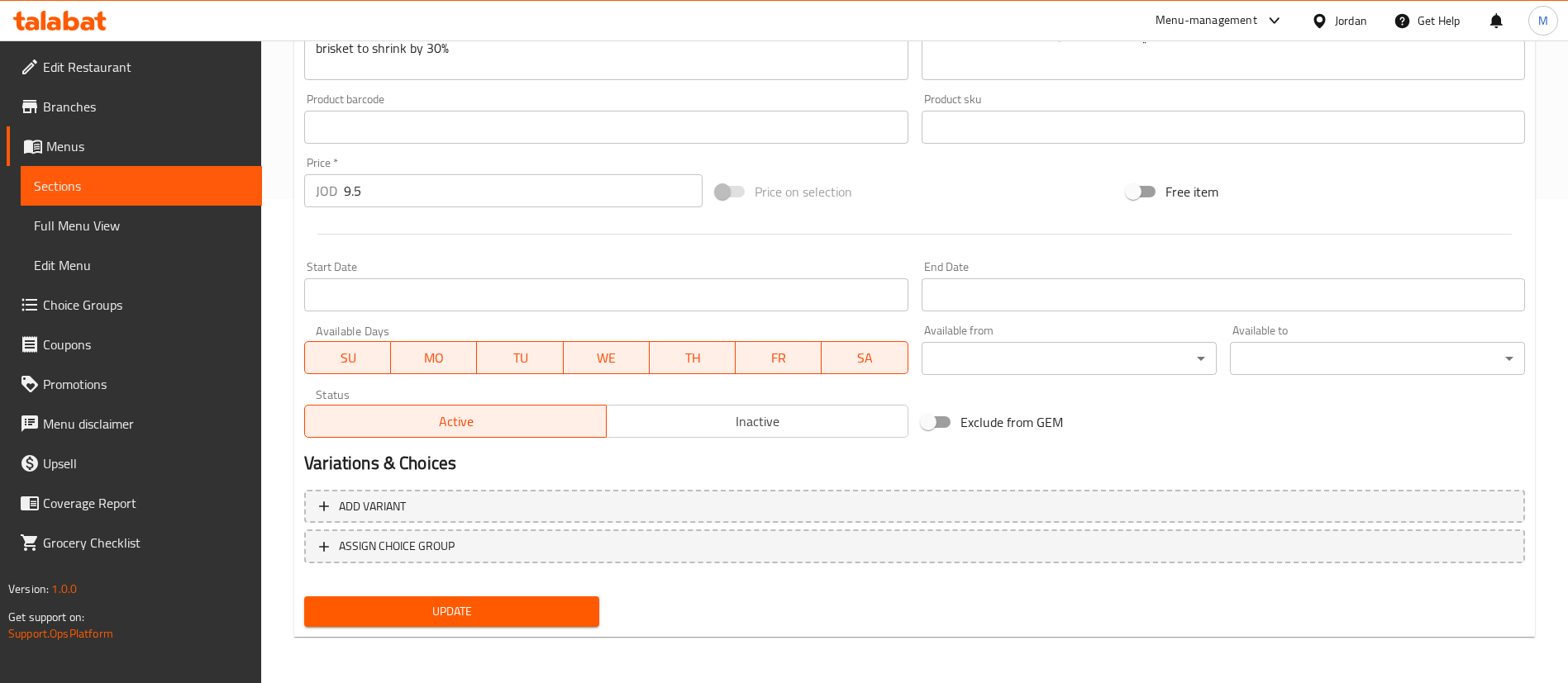
click at [477, 611] on span "Update" at bounding box center [451, 612] width 269 height 21
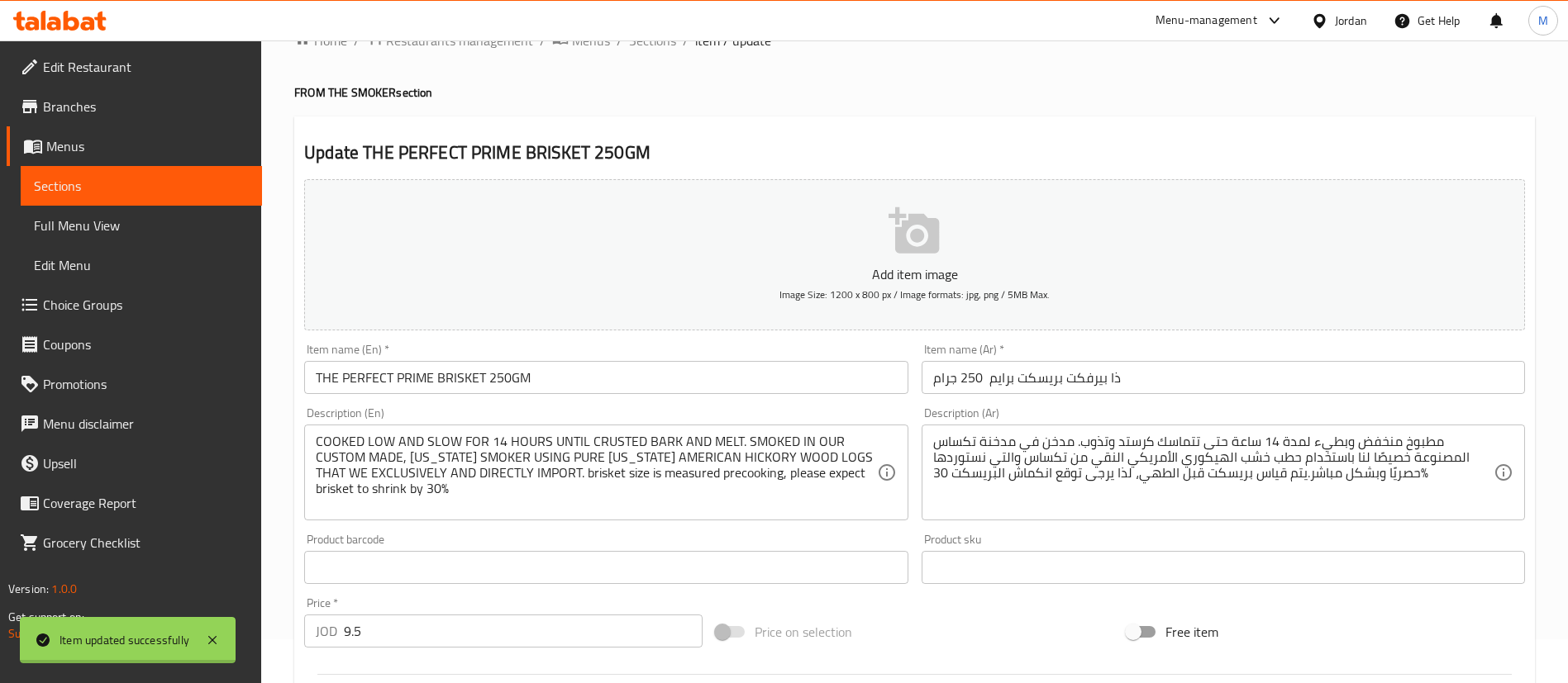
scroll to position [0, 0]
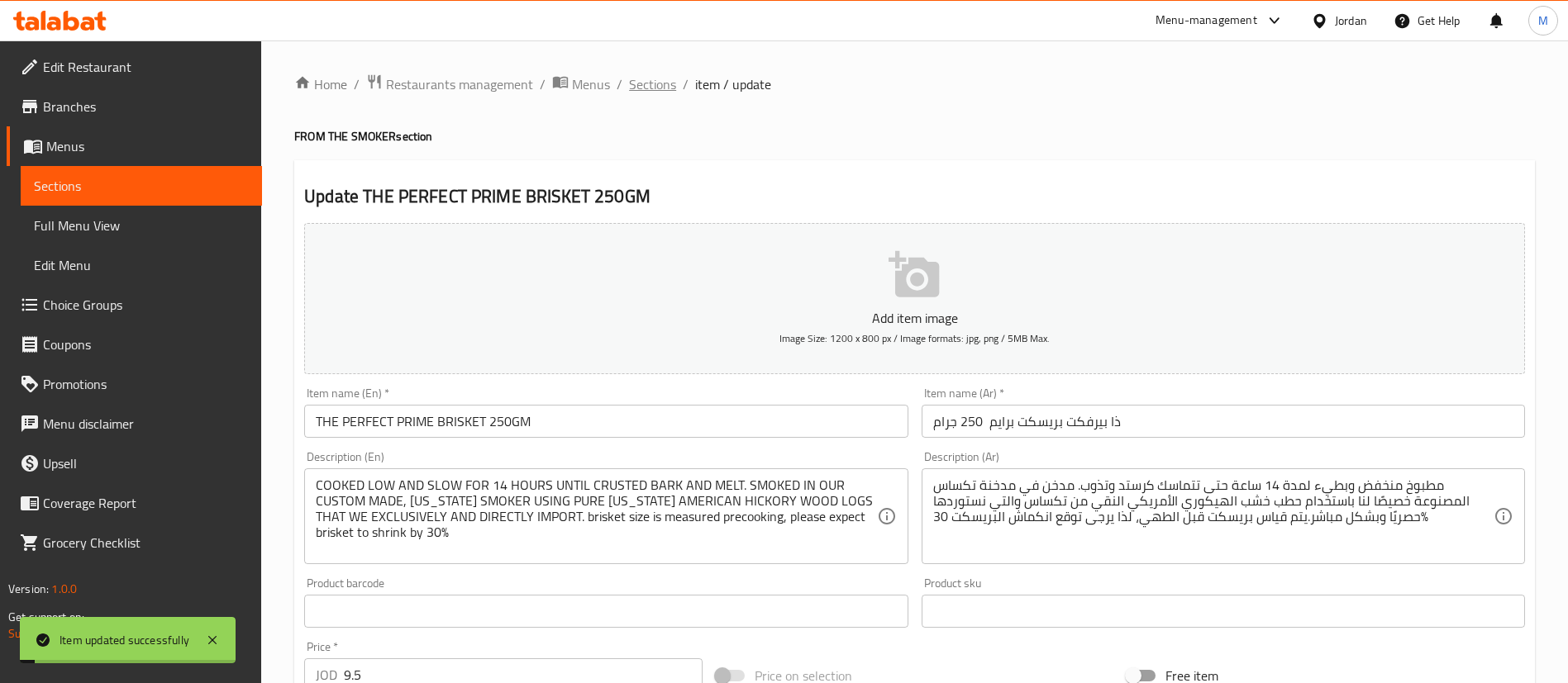
click at [669, 89] on span "Sections" at bounding box center [652, 84] width 47 height 20
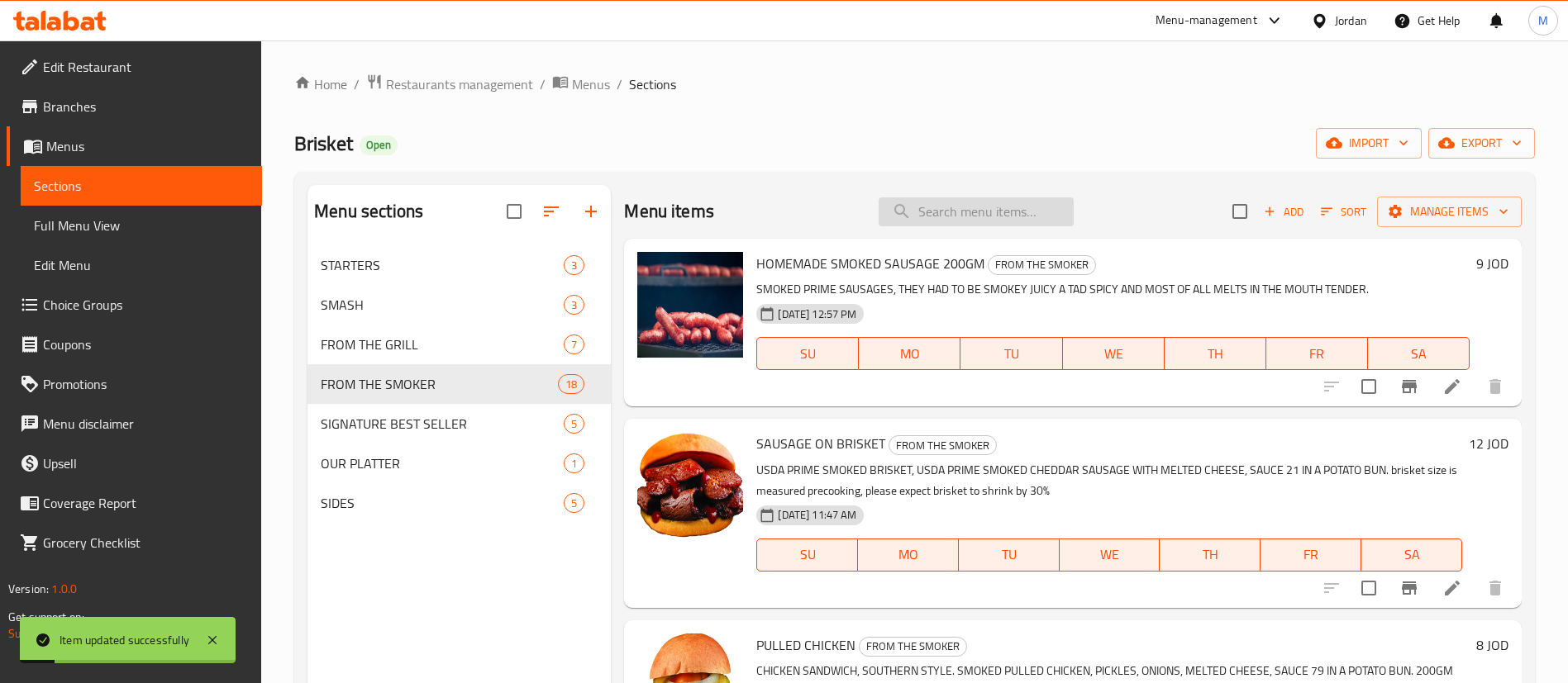
click at [1000, 217] on input "search" at bounding box center [976, 212] width 195 height 29
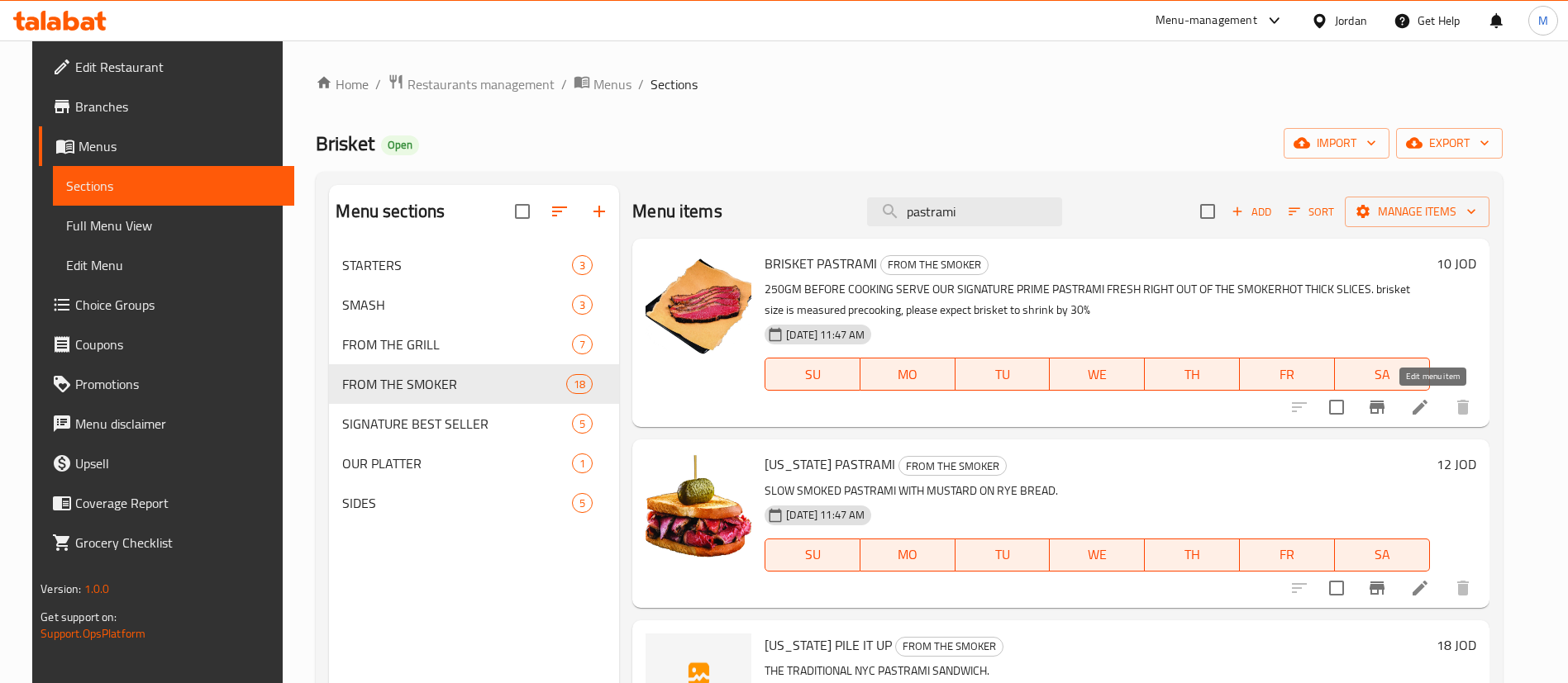
type input "pastrami"
click at [1425, 406] on icon at bounding box center [1420, 407] width 20 height 20
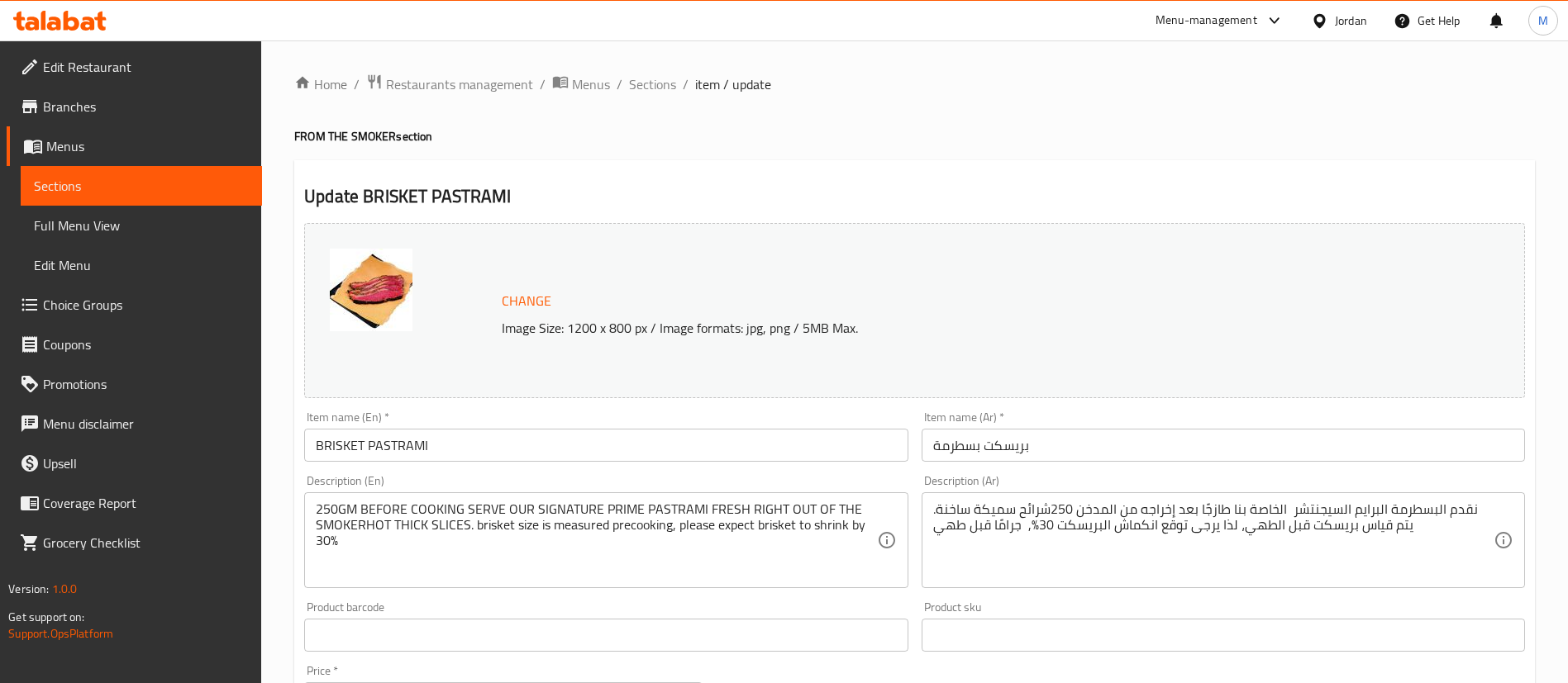
scroll to position [124, 0]
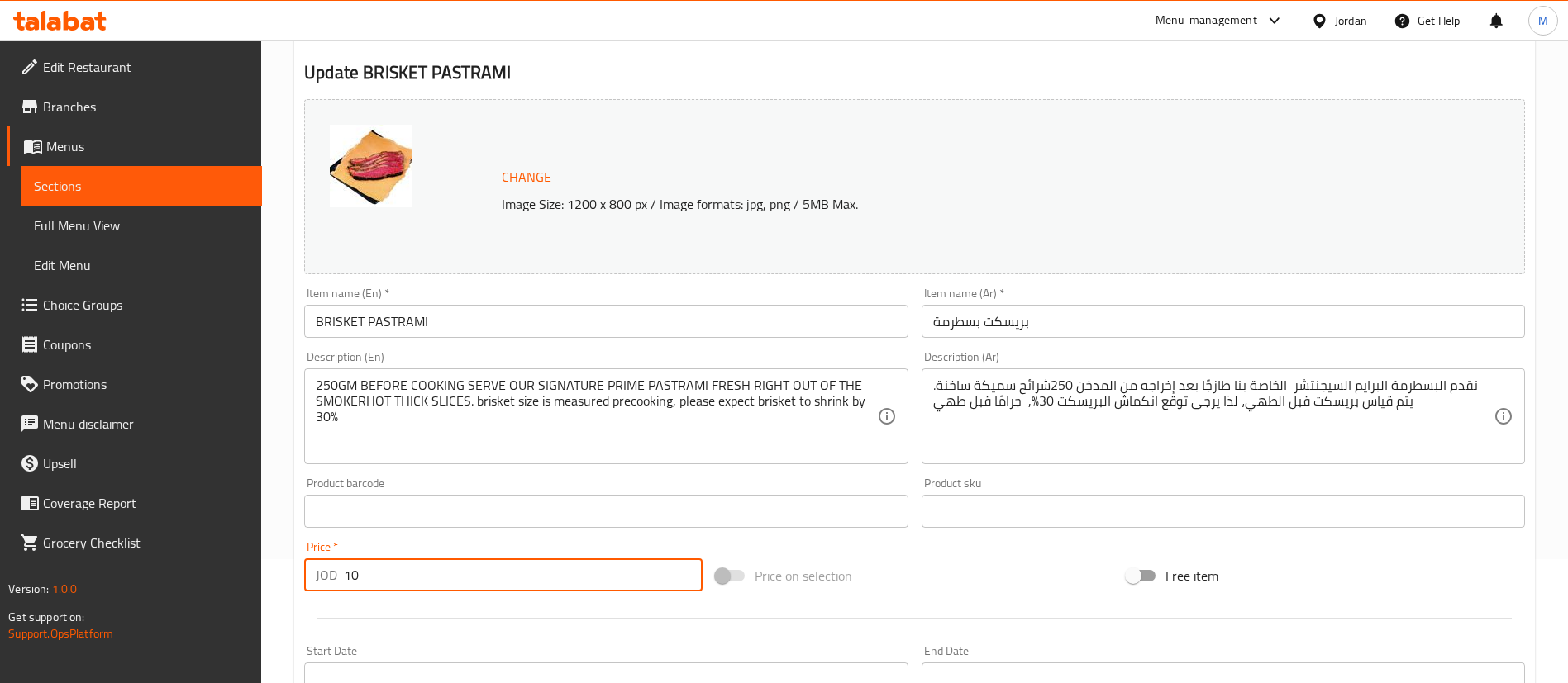
click at [618, 582] on input "10" at bounding box center [523, 574] width 358 height 33
type input "10.5"
click at [597, 626] on div at bounding box center [915, 618] width 1234 height 41
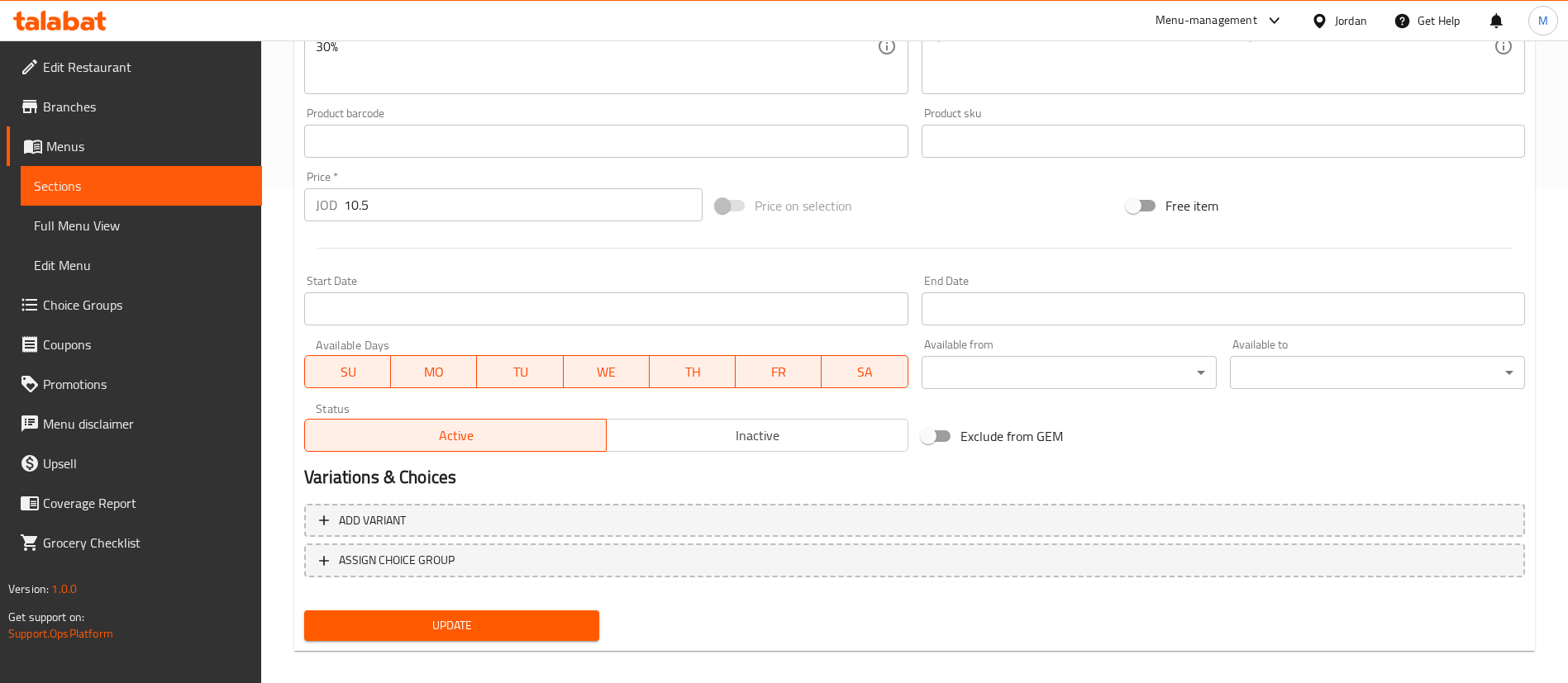
scroll to position [496, 0]
click at [594, 628] on button "Update" at bounding box center [451, 624] width 295 height 31
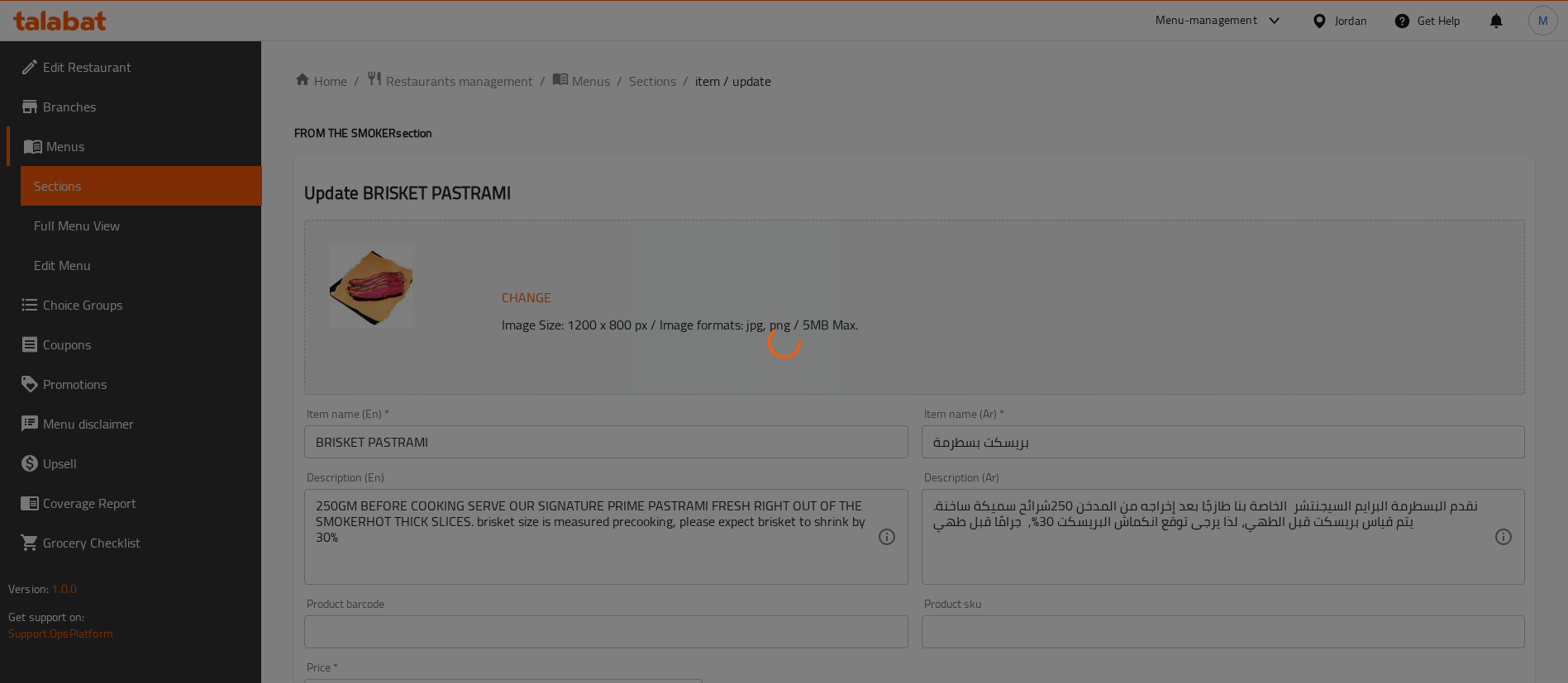
scroll to position [0, 0]
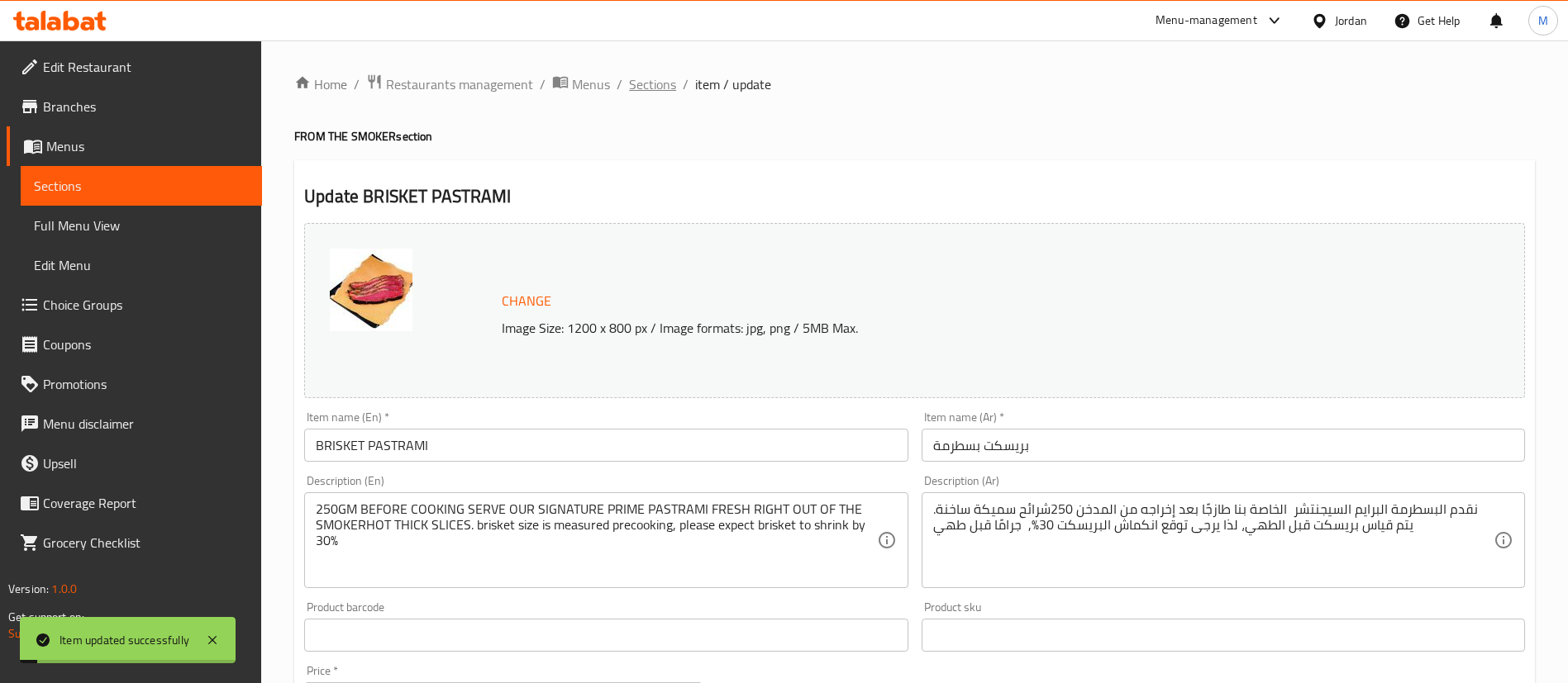
click at [660, 90] on span "Sections" at bounding box center [652, 84] width 47 height 20
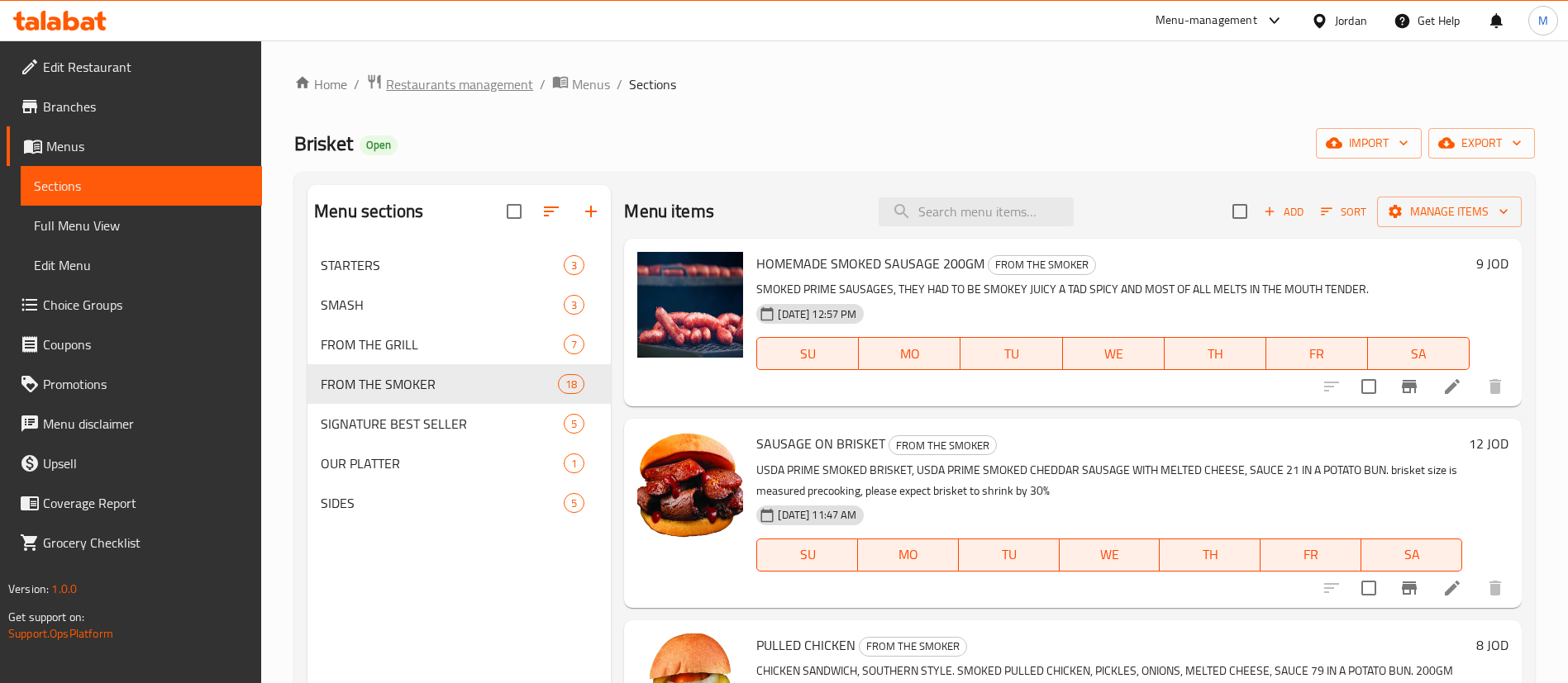
click at [440, 90] on span "Restaurants management" at bounding box center [460, 84] width 147 height 20
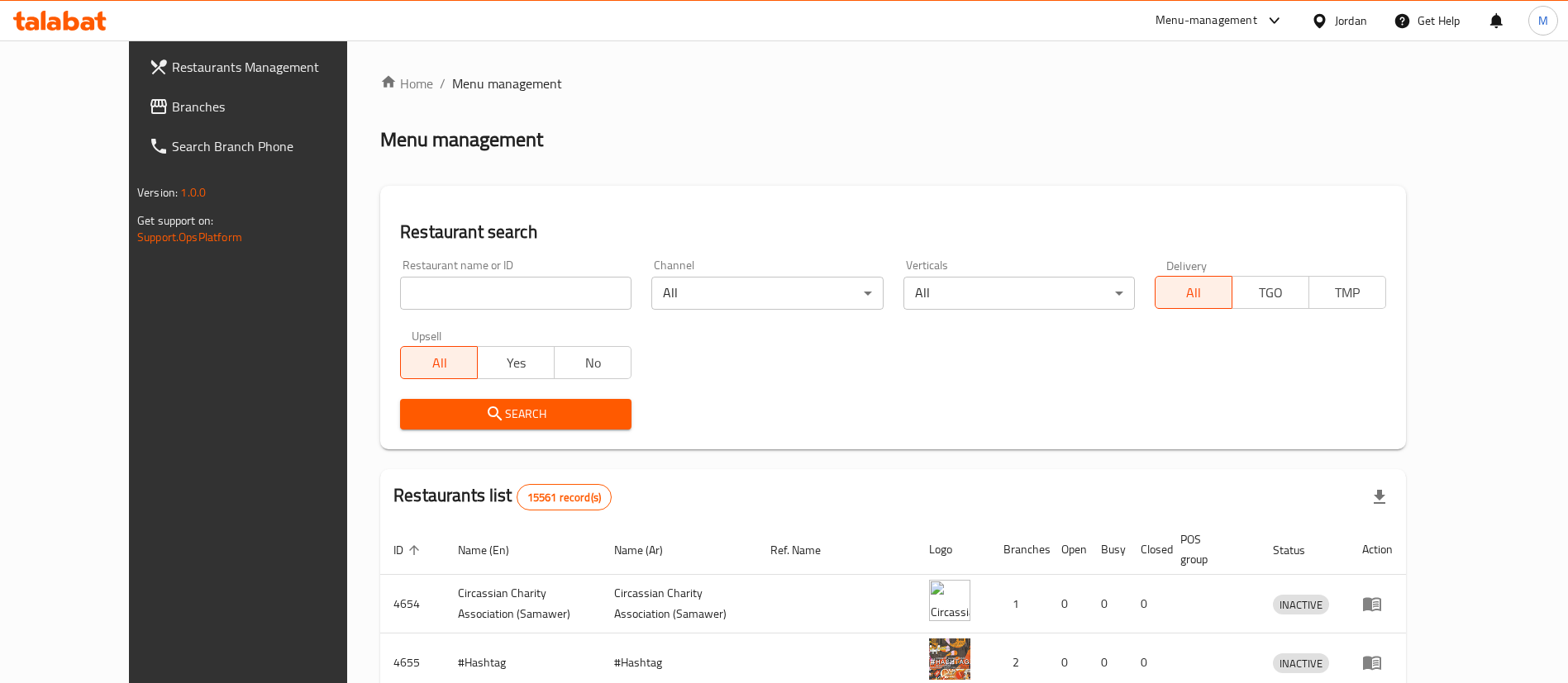
click at [460, 299] on input "search" at bounding box center [516, 293] width 232 height 33
type input "Chixter: Chicken & Pizza Joint"
click at [521, 409] on span "Search" at bounding box center [516, 414] width 204 height 21
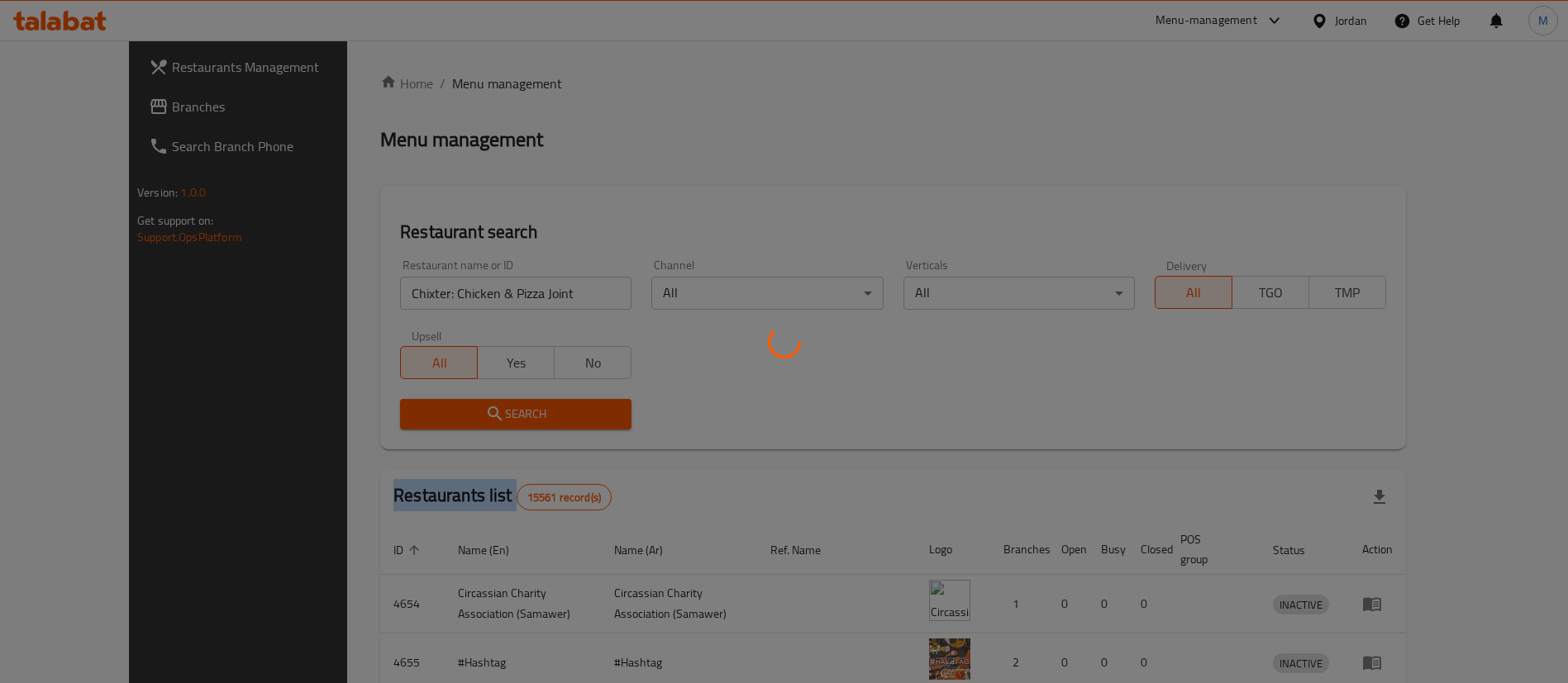
click at [521, 409] on div at bounding box center [784, 341] width 1568 height 683
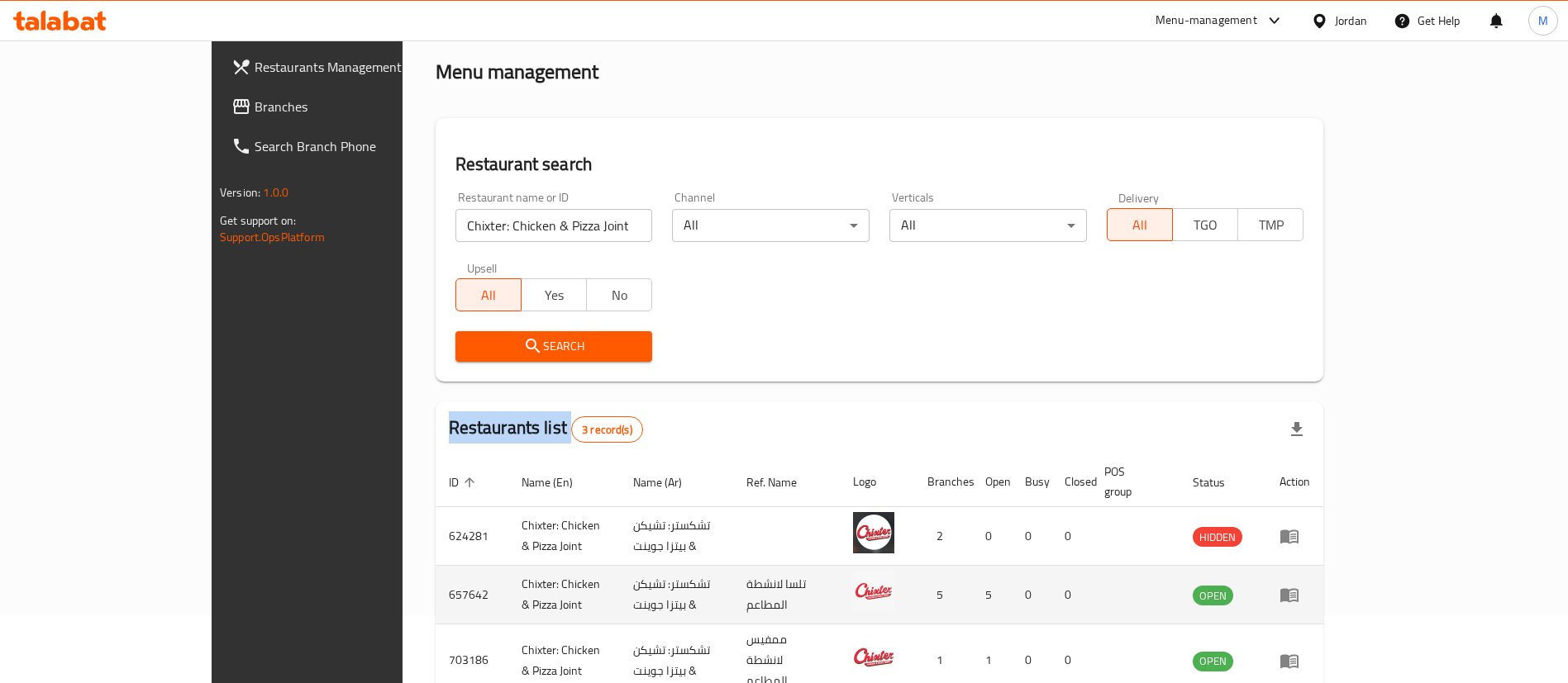
scroll to position [138, 0]
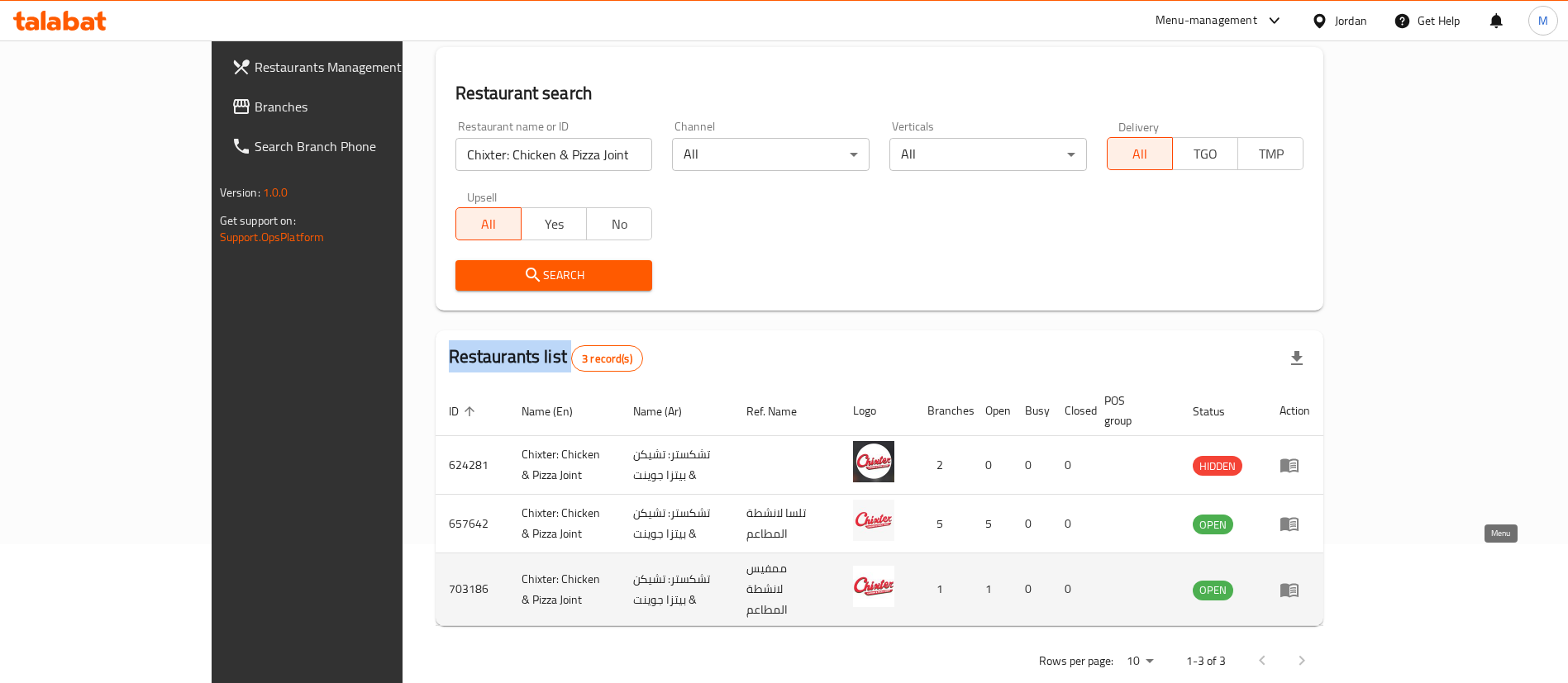
click at [1296, 587] on icon "enhanced table" at bounding box center [1293, 590] width 5 height 6
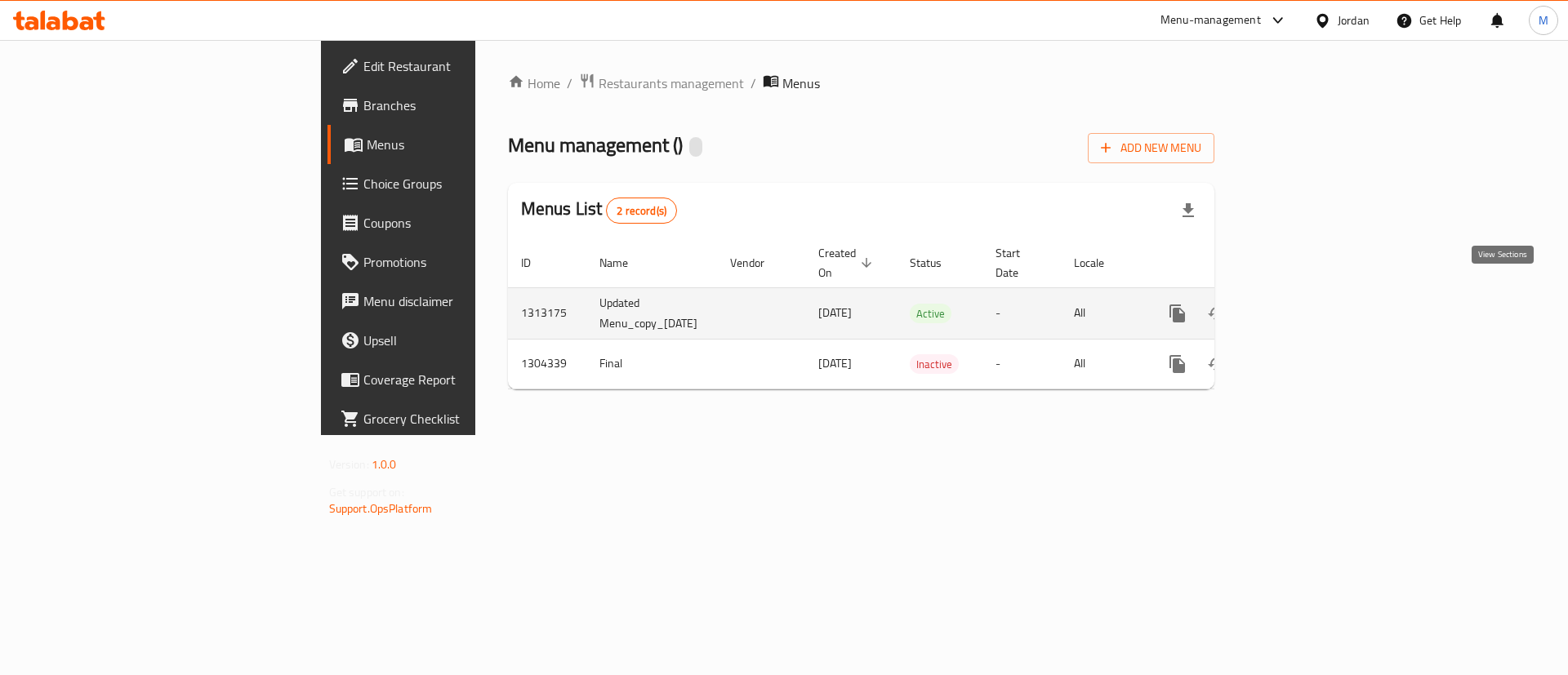
click at [1304, 304] on icon "enhanced table" at bounding box center [1295, 314] width 20 height 20
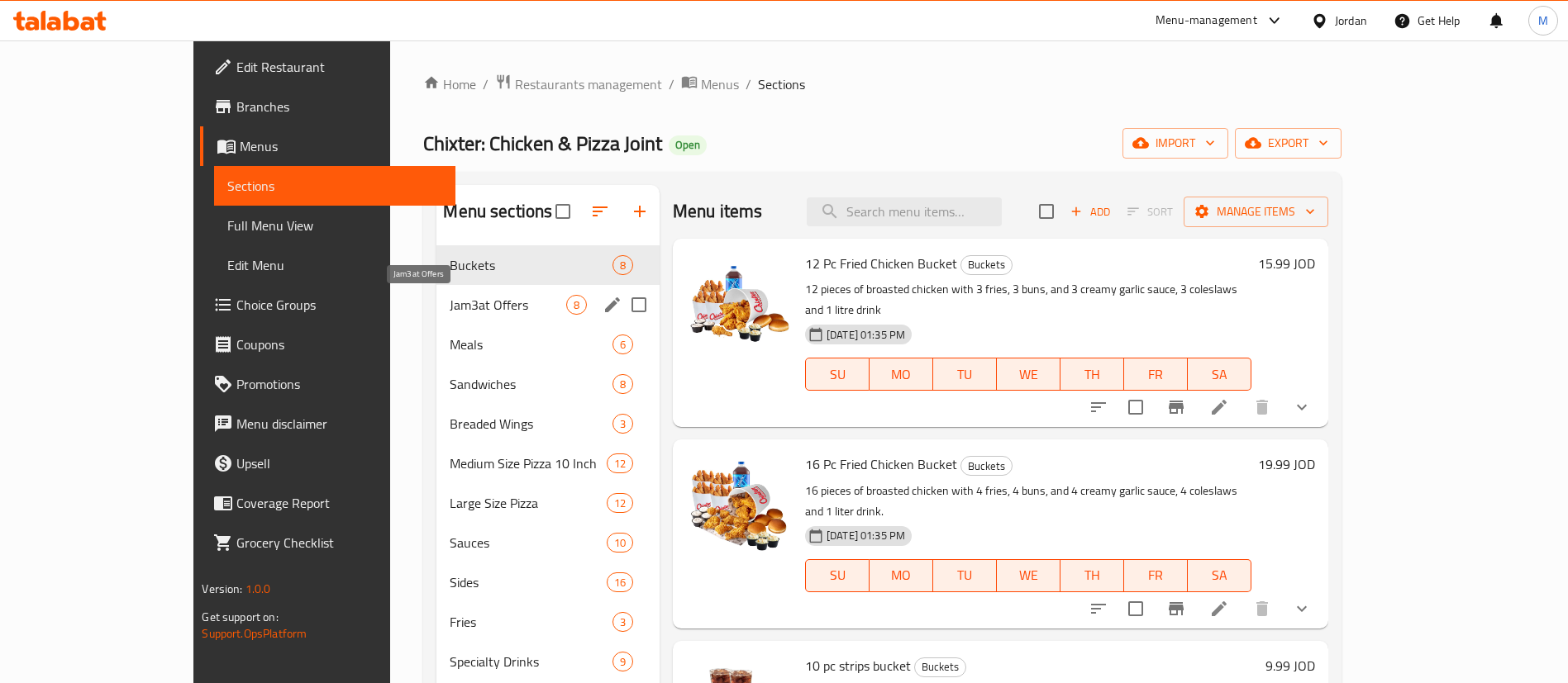
click at [452, 305] on span "Jam3at Offers" at bounding box center [508, 305] width 116 height 20
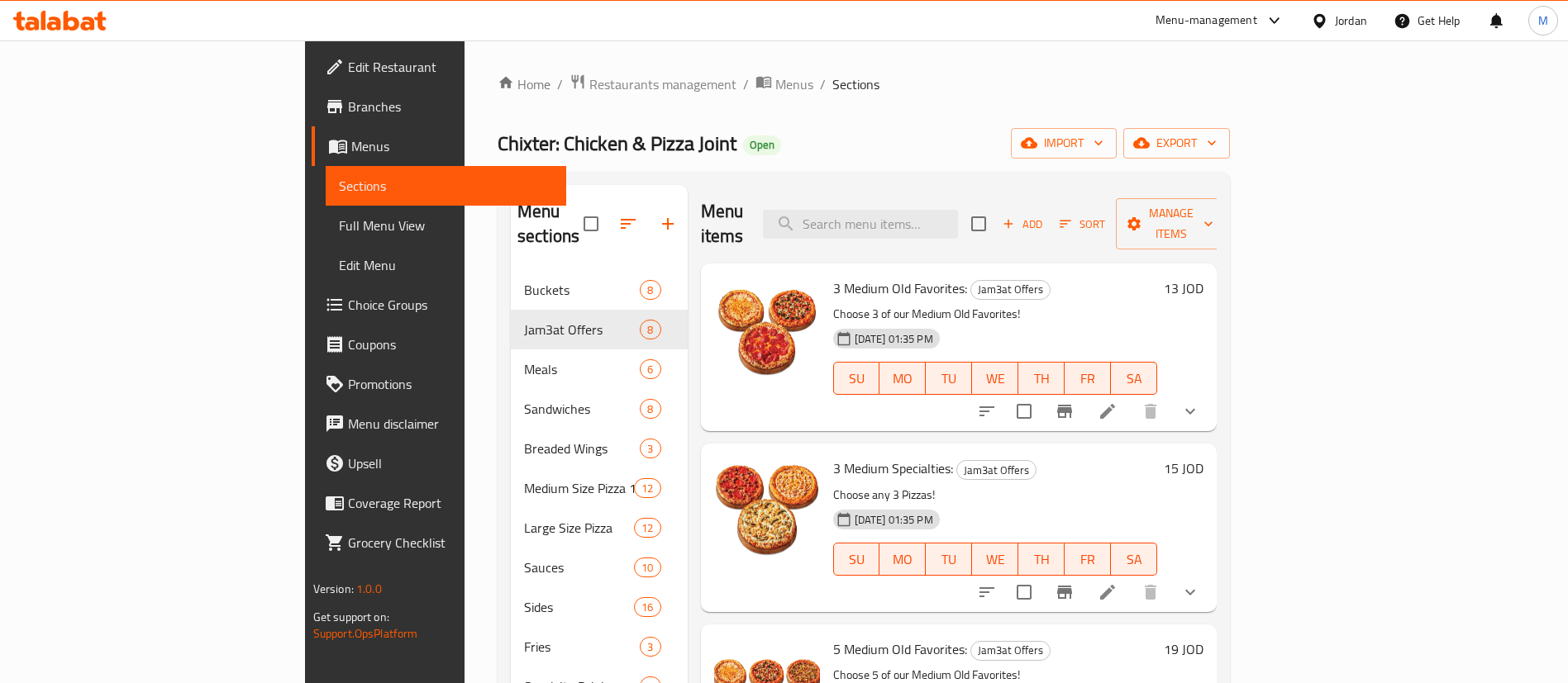
click at [970, 90] on ol "Home / Restaurants management / Menus / Sections" at bounding box center [863, 84] width 732 height 22
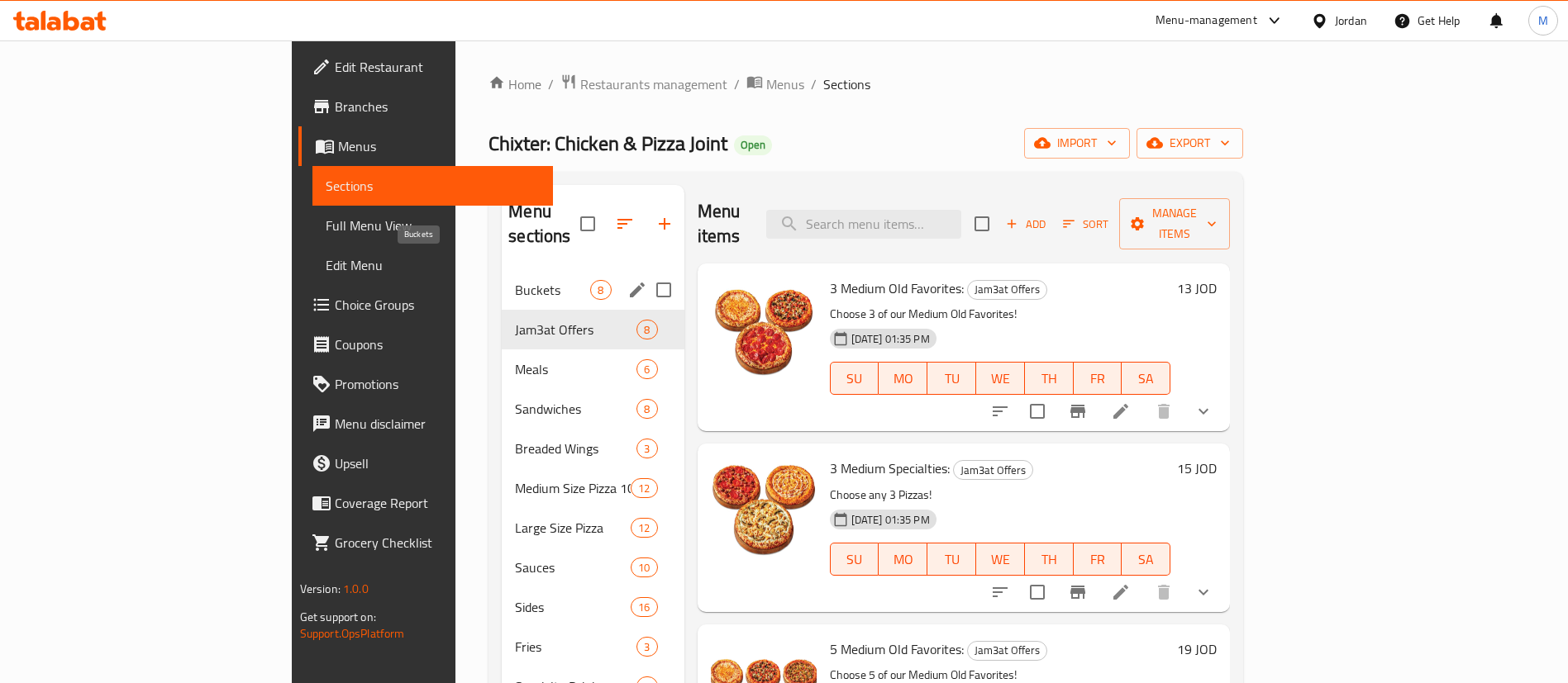
click at [515, 280] on span "Buckets" at bounding box center [552, 290] width 75 height 20
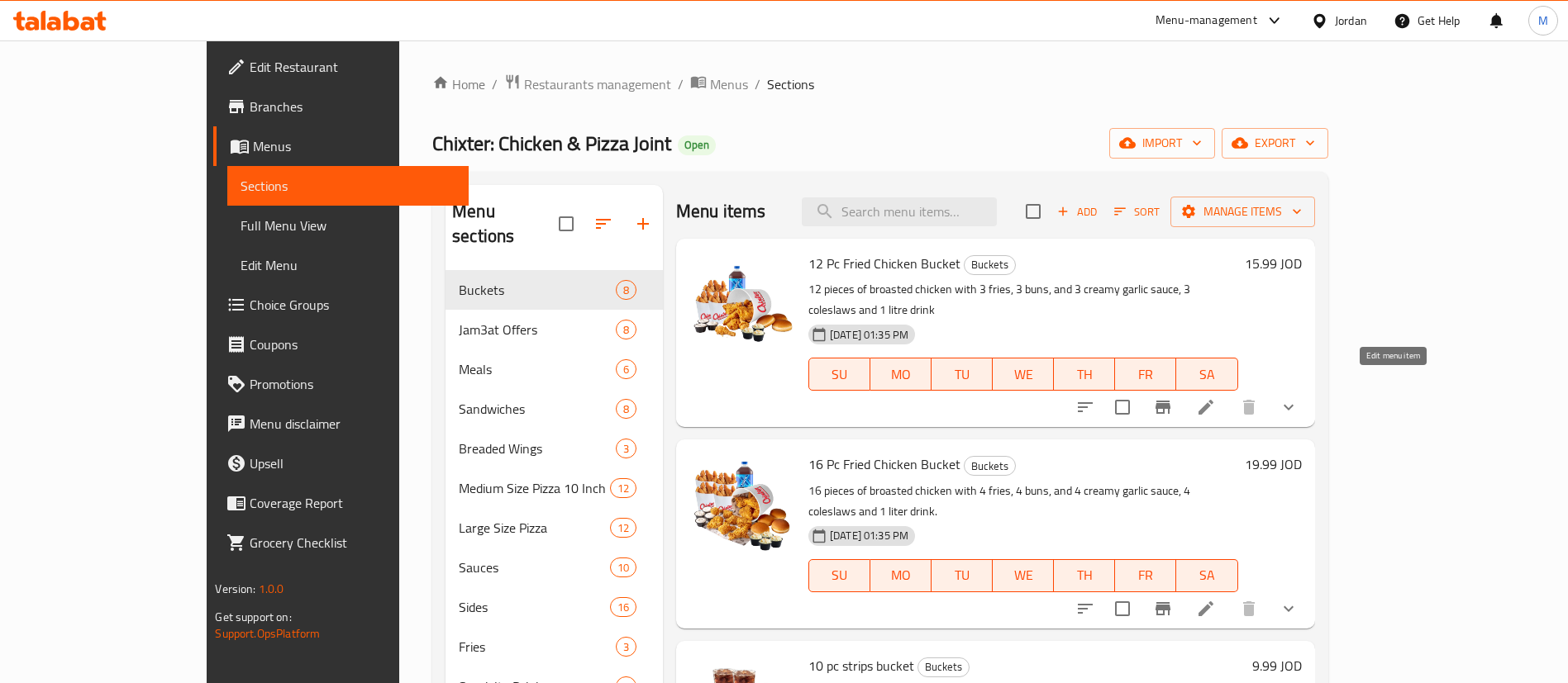
click at [1215, 397] on icon at bounding box center [1206, 407] width 20 height 20
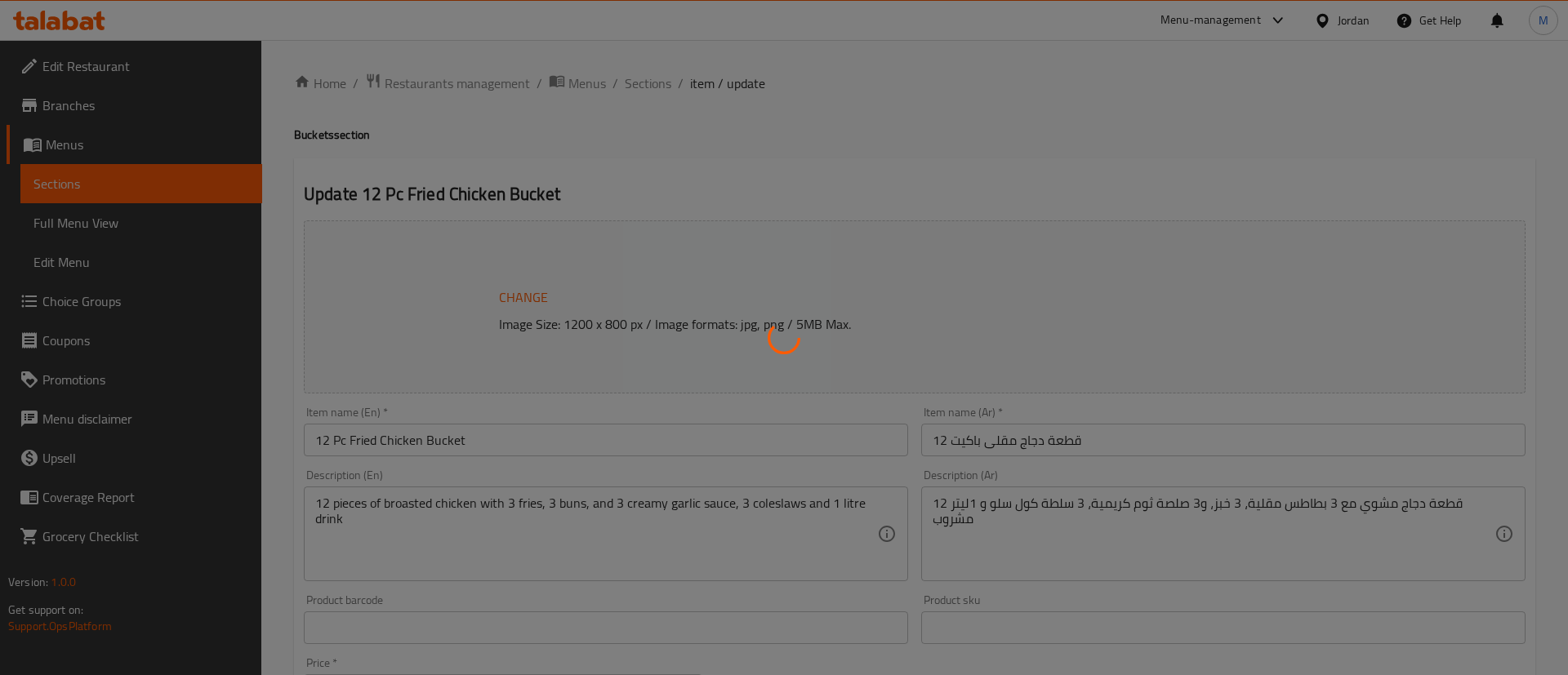
type input "اختيارك من البطاطا"
type input "1"
type input "حار او عادي او ميكس"
type input "1"
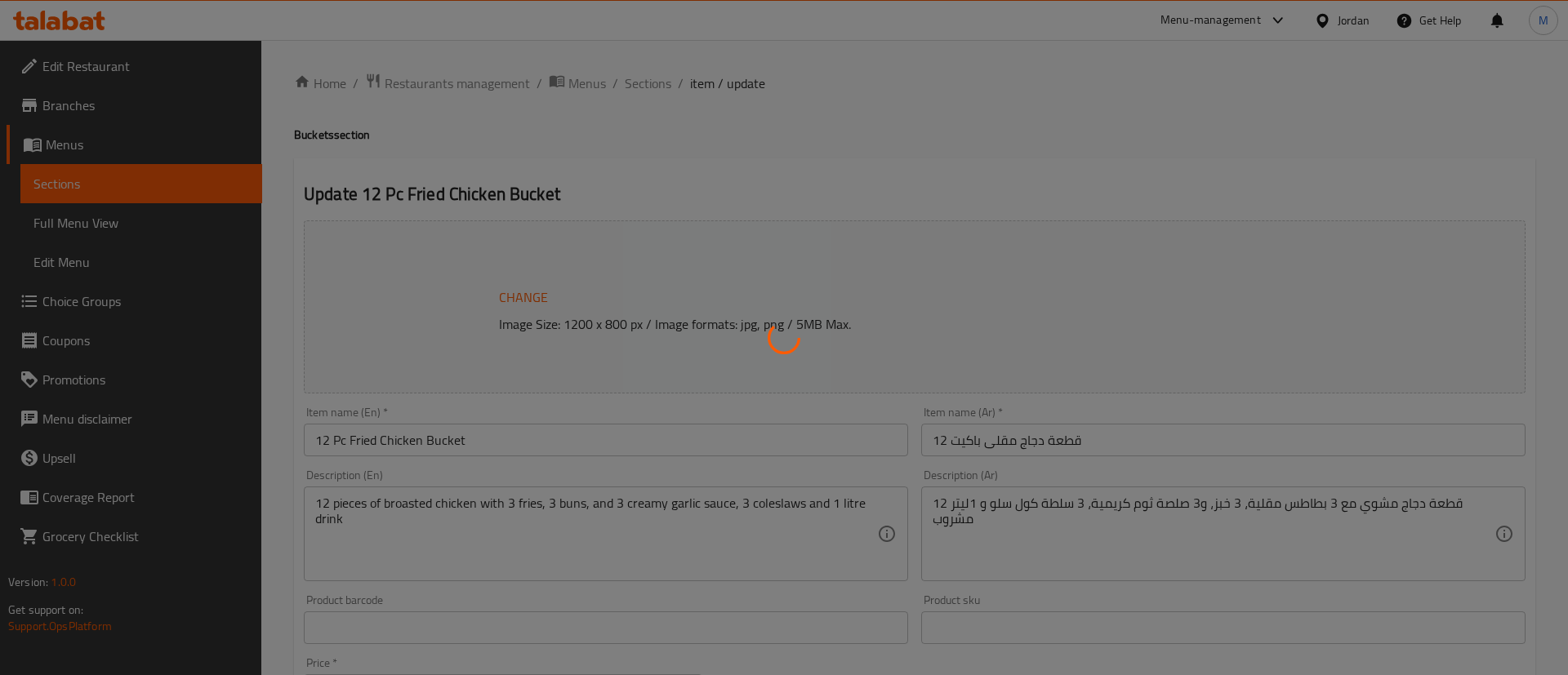
type input "1"
type input "اختار مشروبك (ليتر)"
type input "1"
type input "اضافة صوصات اضافية للطلب"
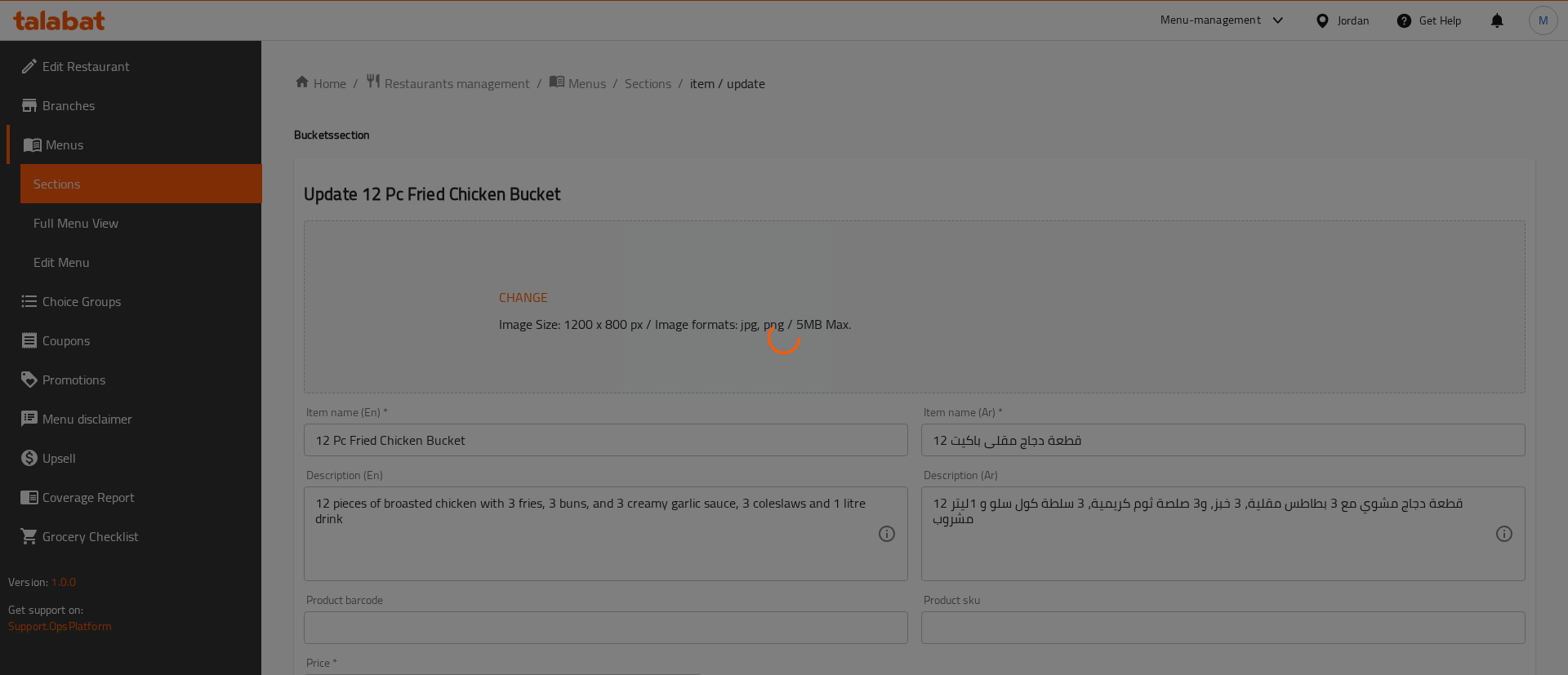
type input "0"
type input "10"
type input "اختيارك من الطبق الجانبي"
type input "0"
type input "10"
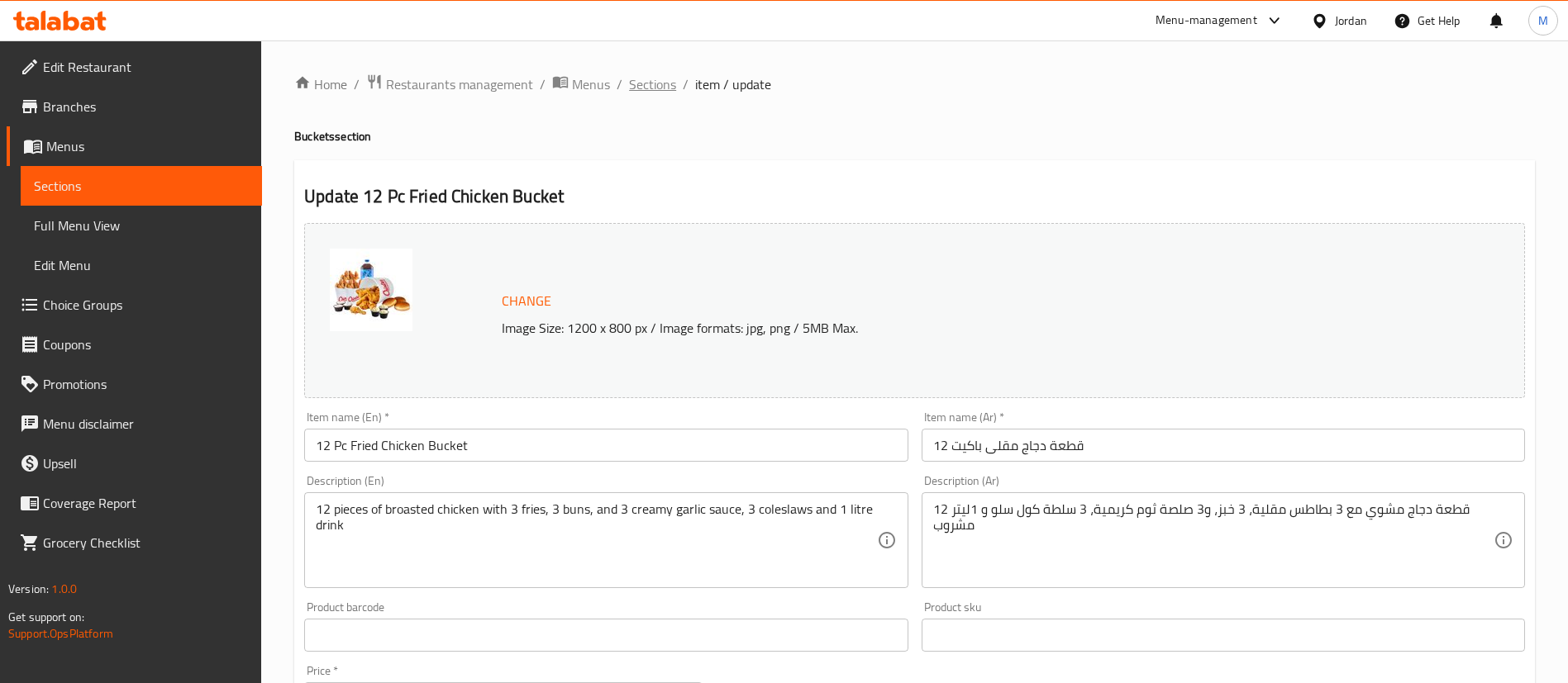
click at [643, 83] on span "Sections" at bounding box center [652, 84] width 47 height 20
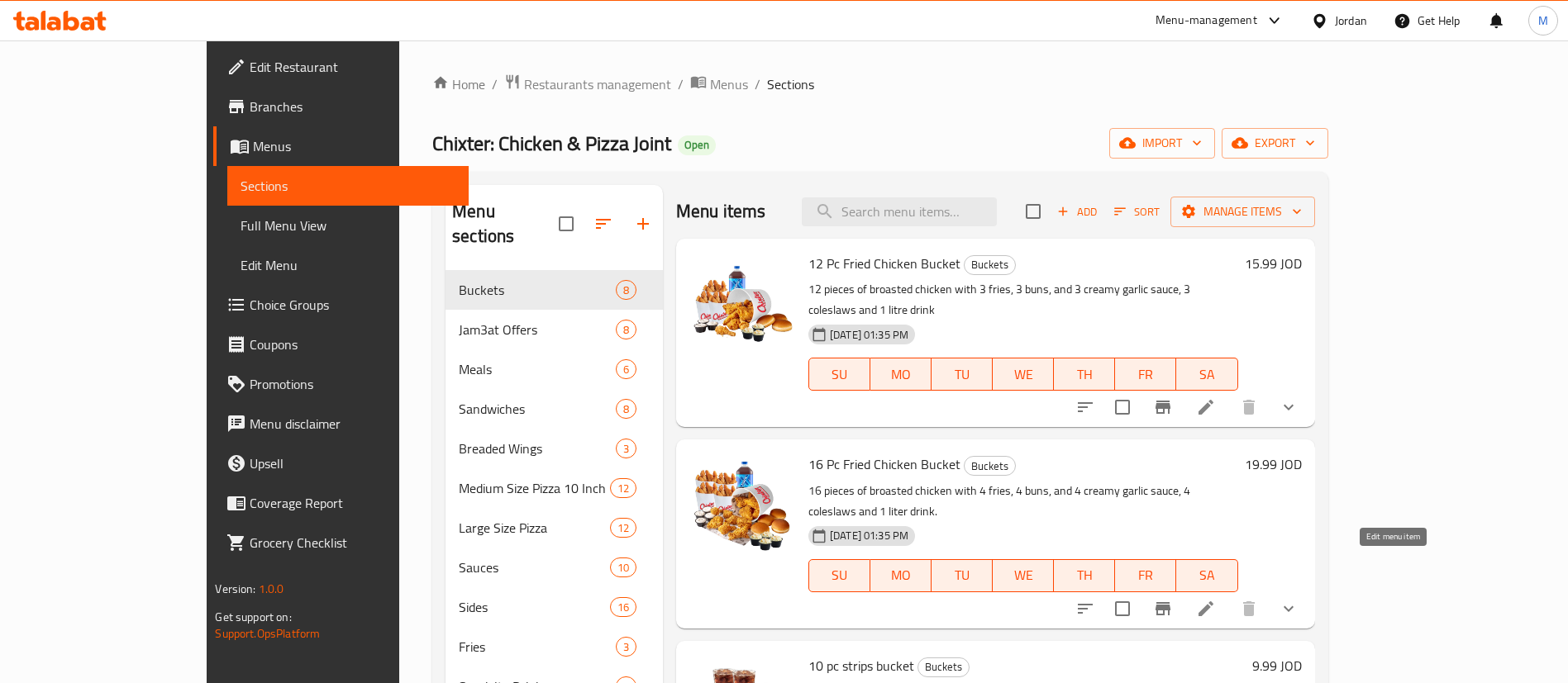
click at [1213, 602] on icon at bounding box center [1205, 609] width 14 height 14
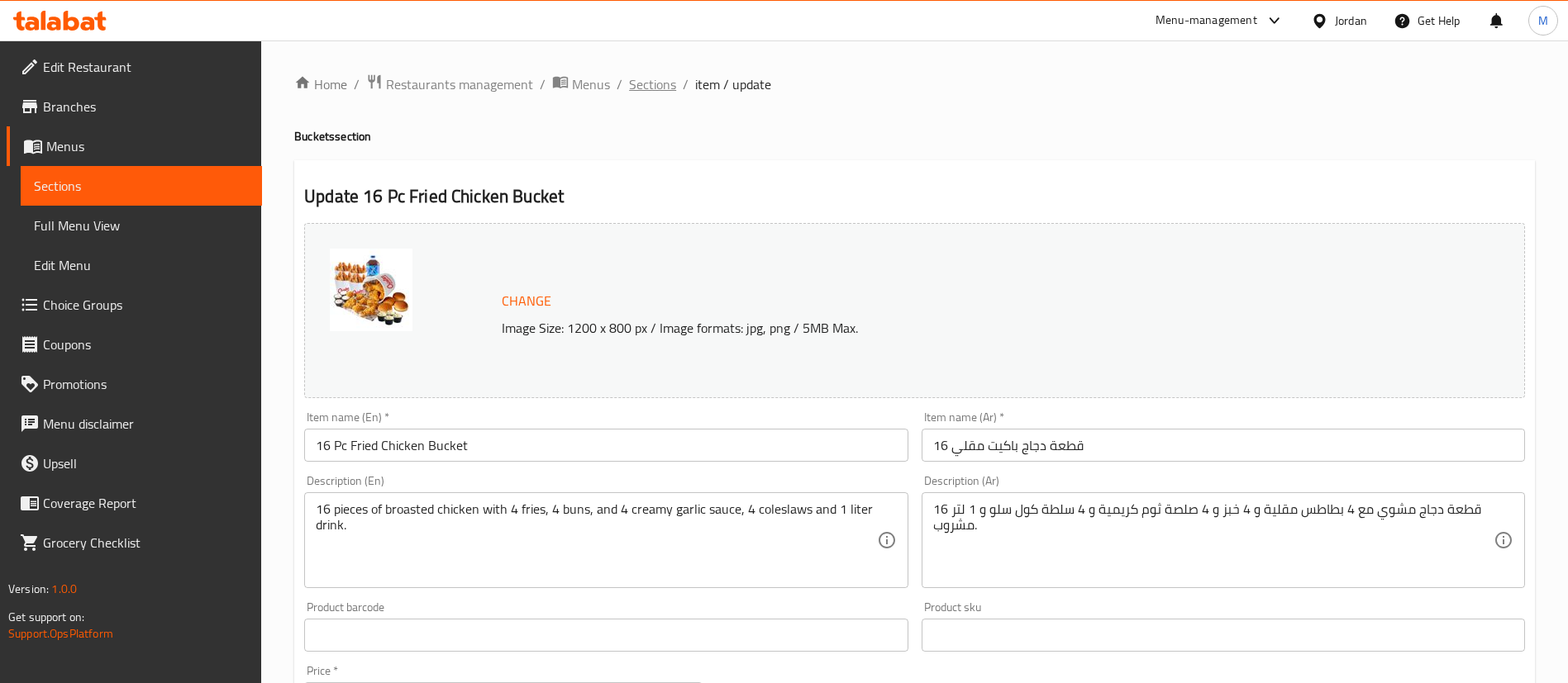
click at [662, 87] on span "Sections" at bounding box center [652, 84] width 47 height 20
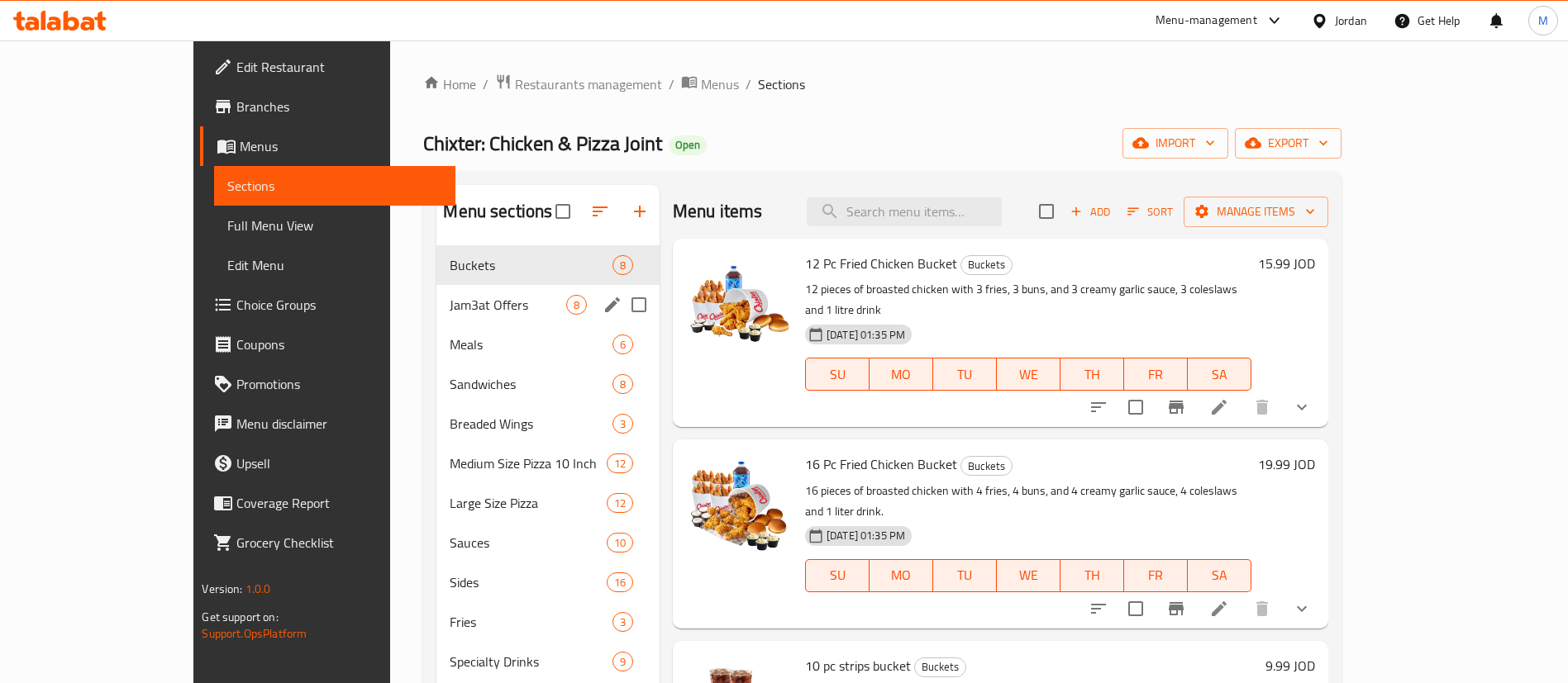
click at [447, 315] on div "Jam3at Offers 8" at bounding box center [547, 305] width 223 height 40
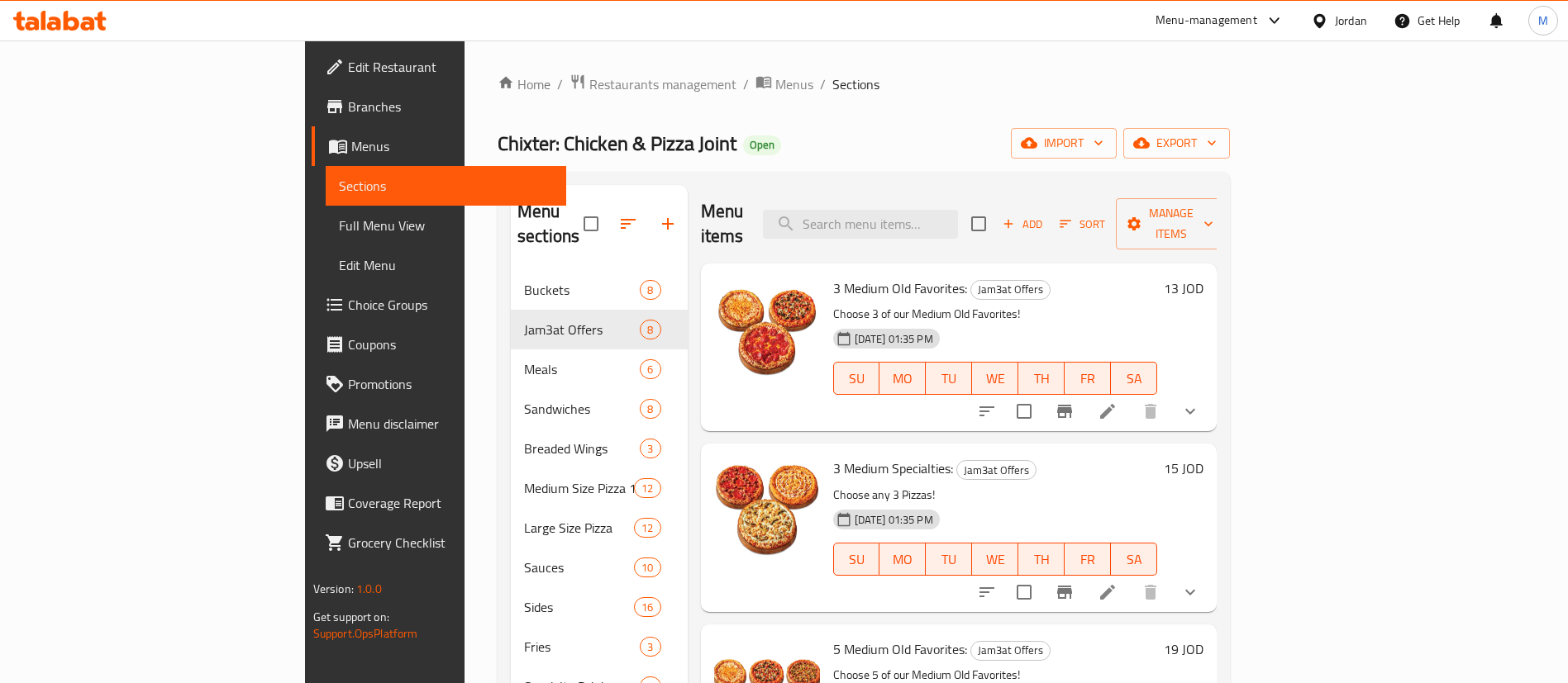
click at [1117, 402] on icon at bounding box center [1107, 412] width 20 height 20
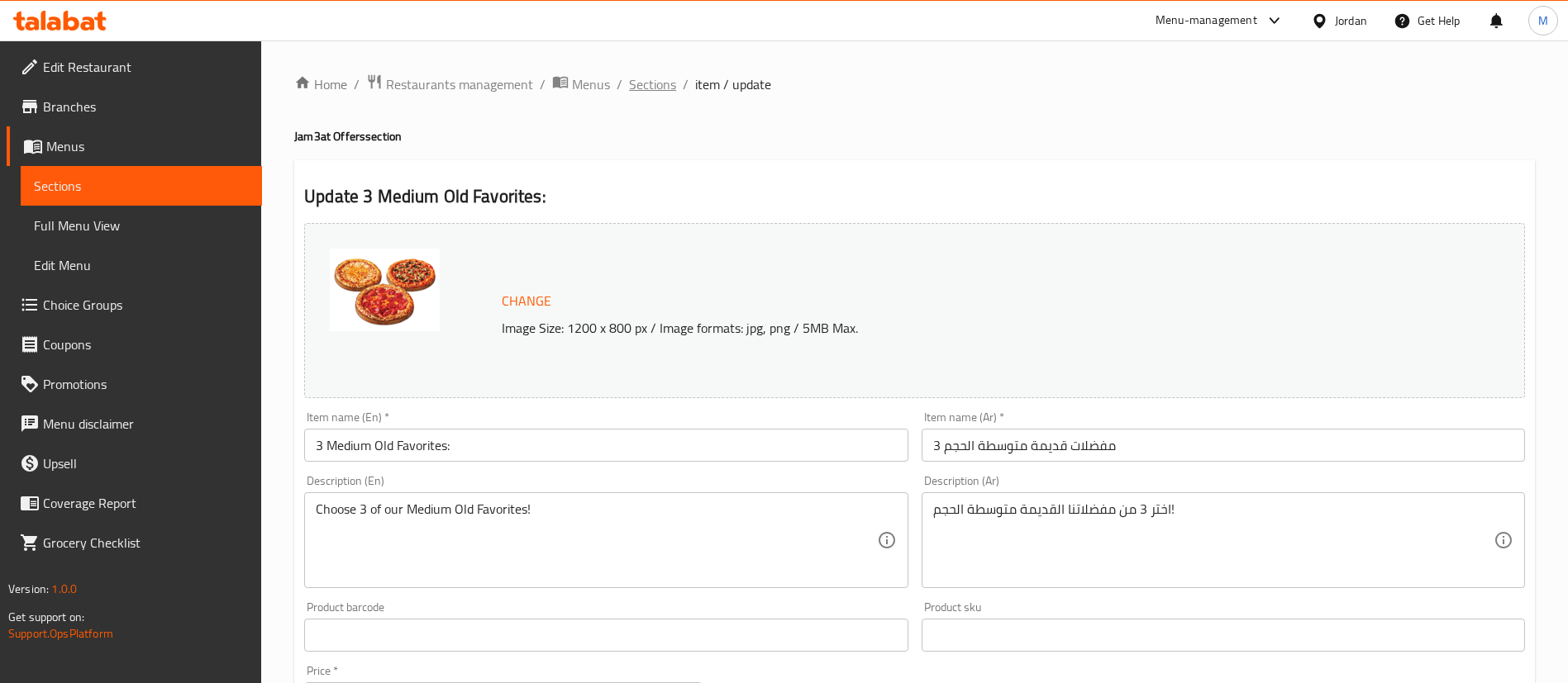
click at [655, 85] on span "Sections" at bounding box center [652, 84] width 47 height 20
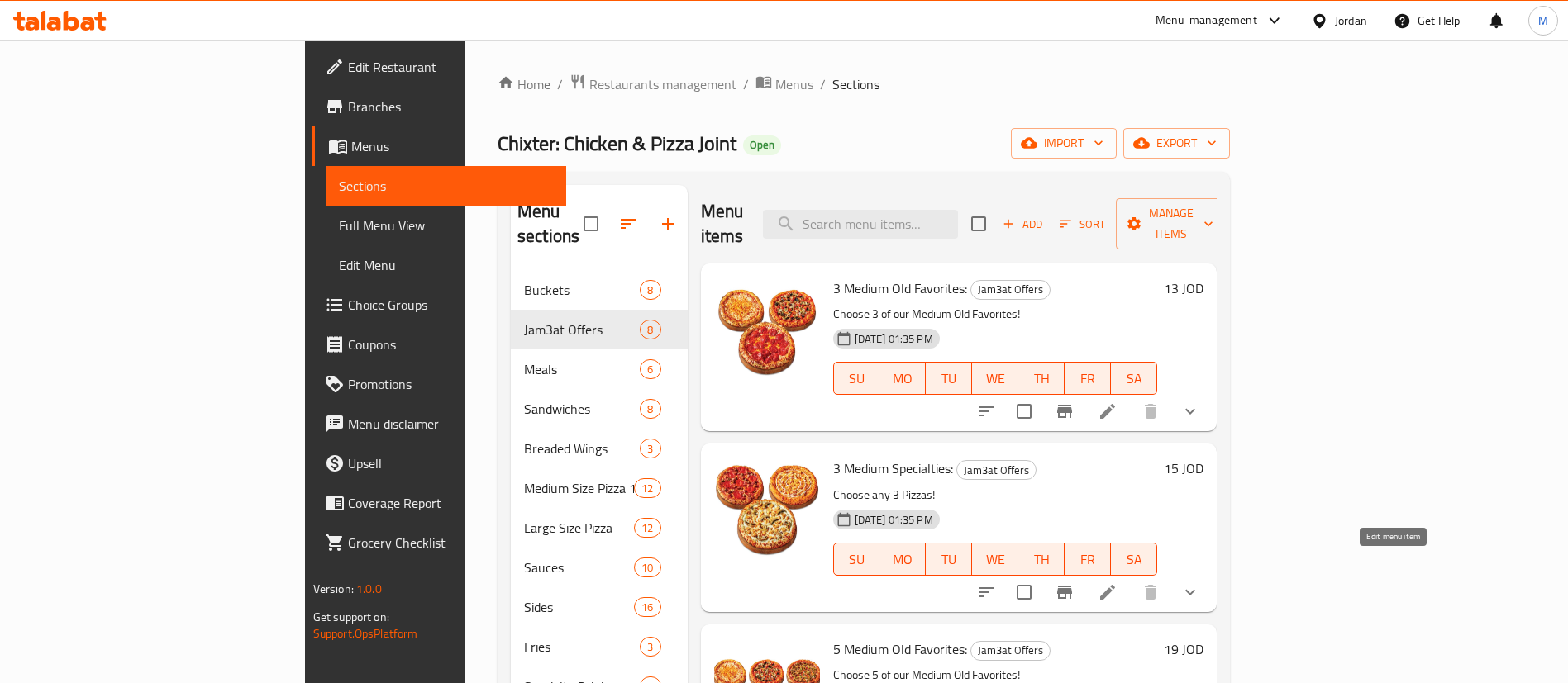
click at [1117, 583] on icon at bounding box center [1107, 593] width 20 height 20
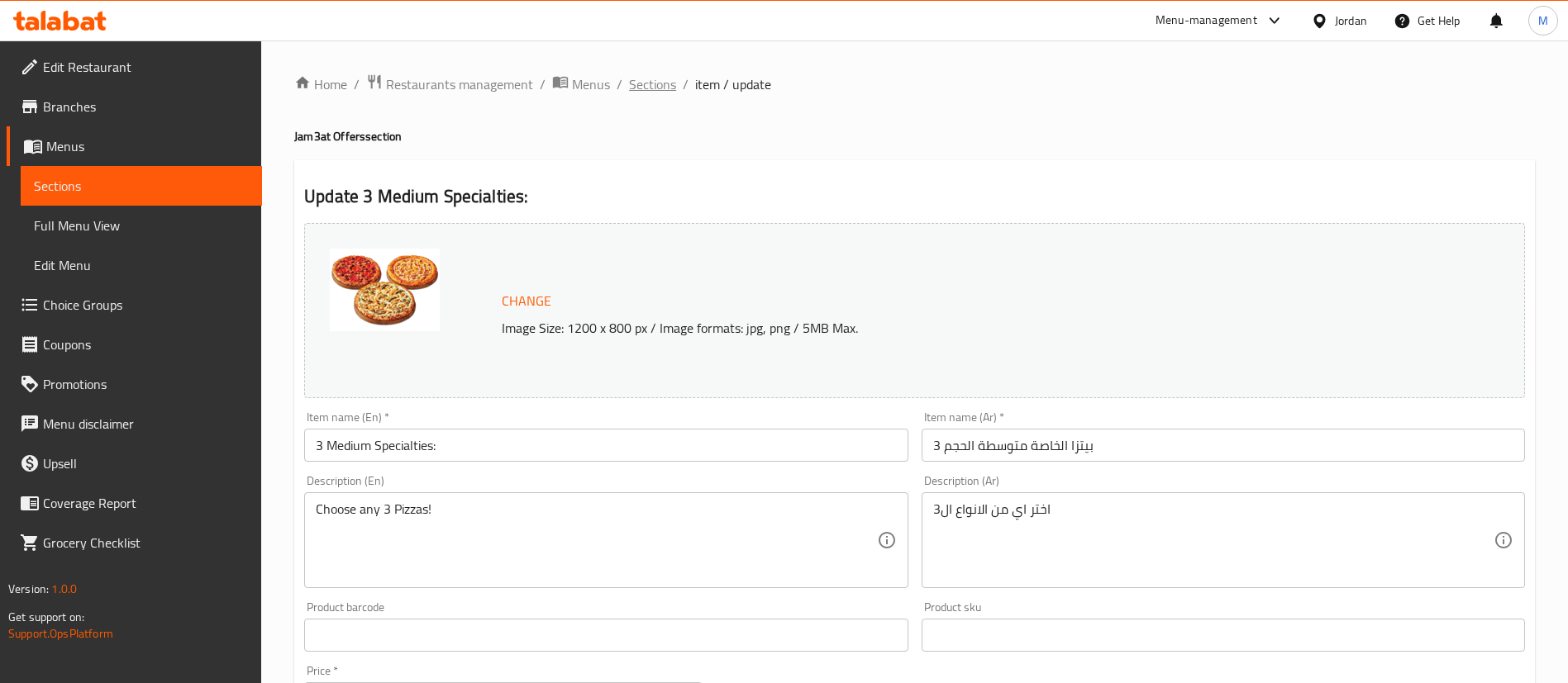
click at [646, 87] on span "Sections" at bounding box center [652, 84] width 47 height 20
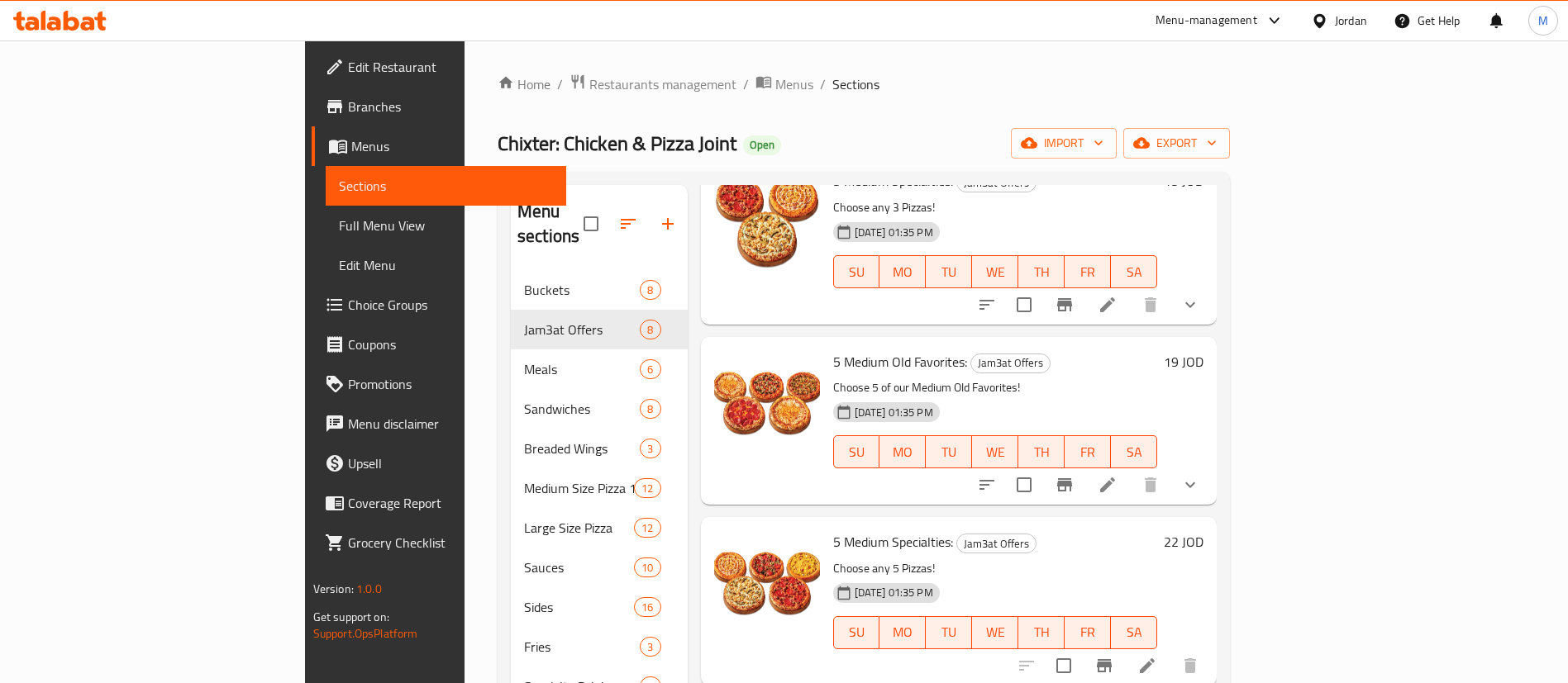
scroll to position [372, 0]
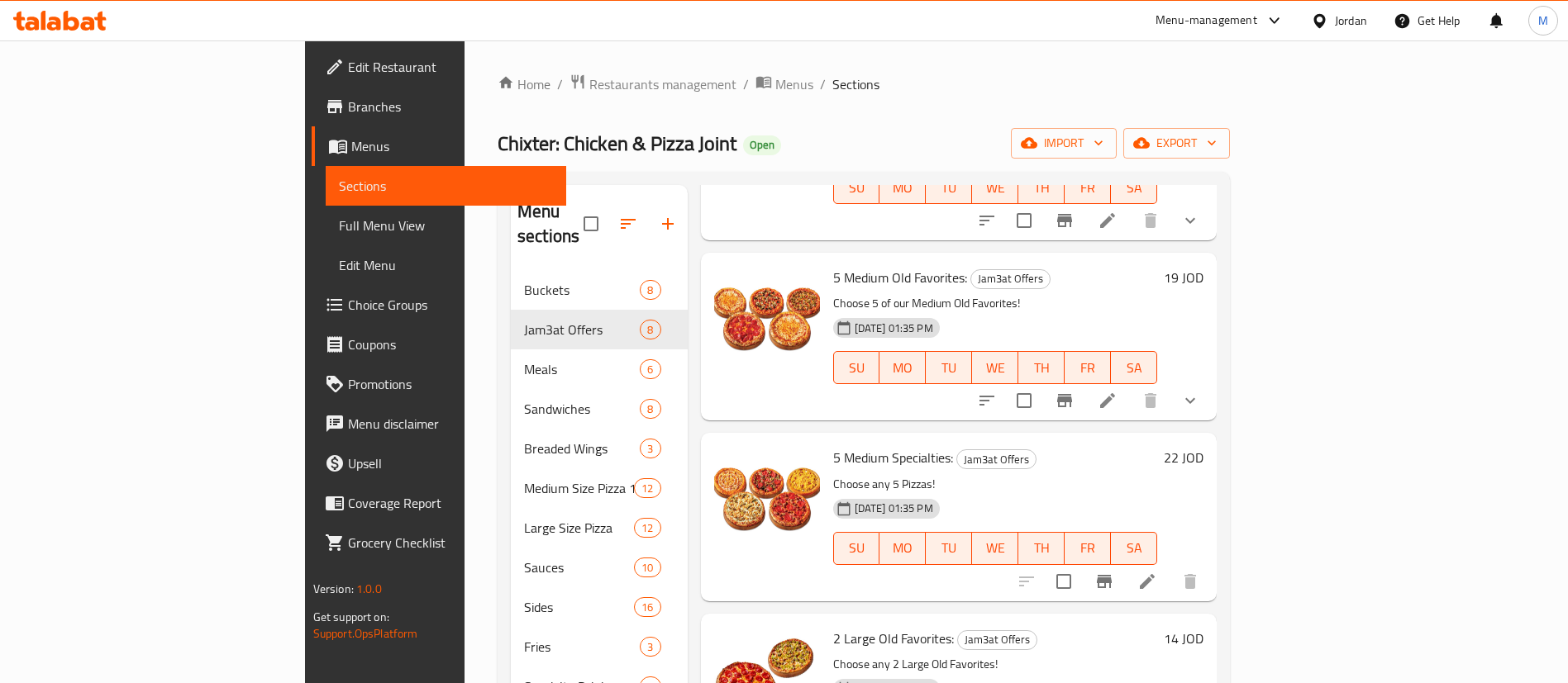
click at [1117, 391] on icon at bounding box center [1107, 401] width 20 height 20
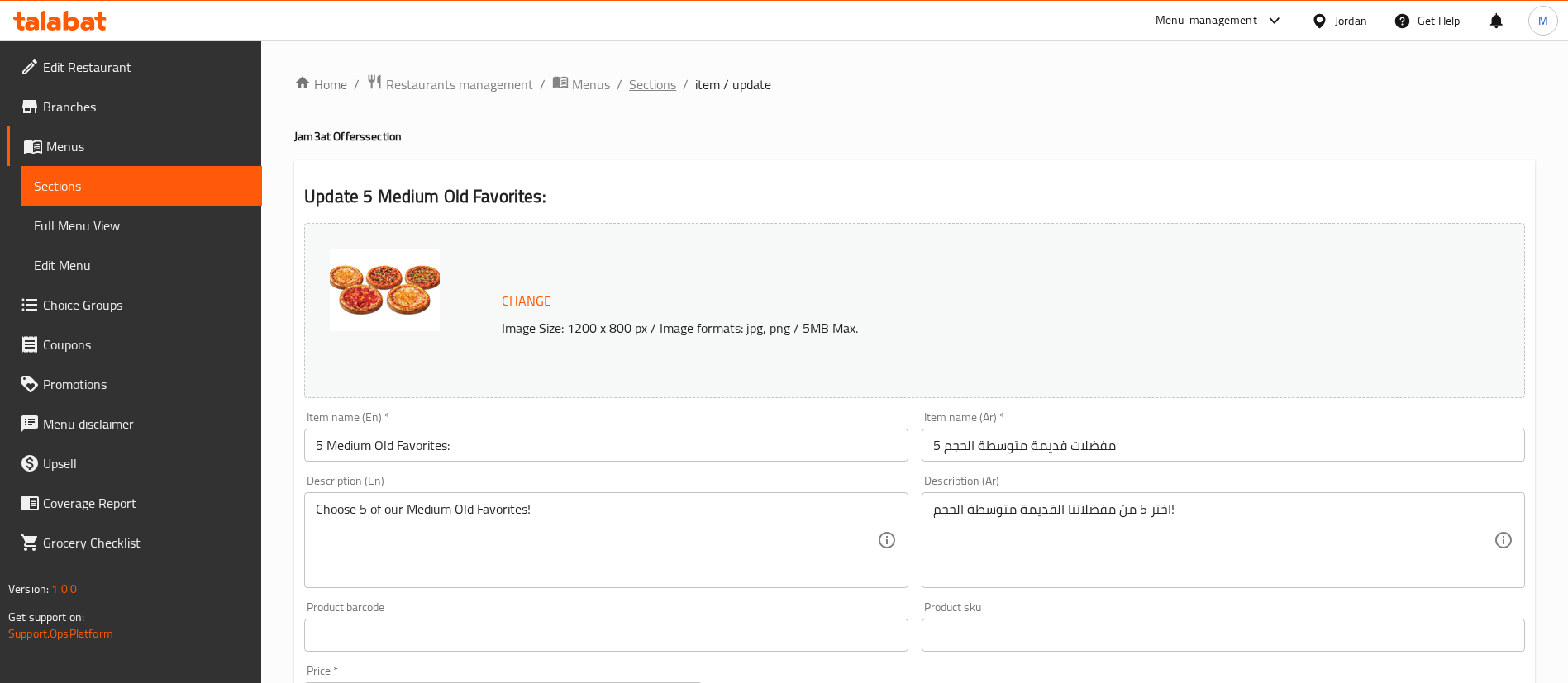
click at [643, 90] on span "Sections" at bounding box center [652, 84] width 47 height 20
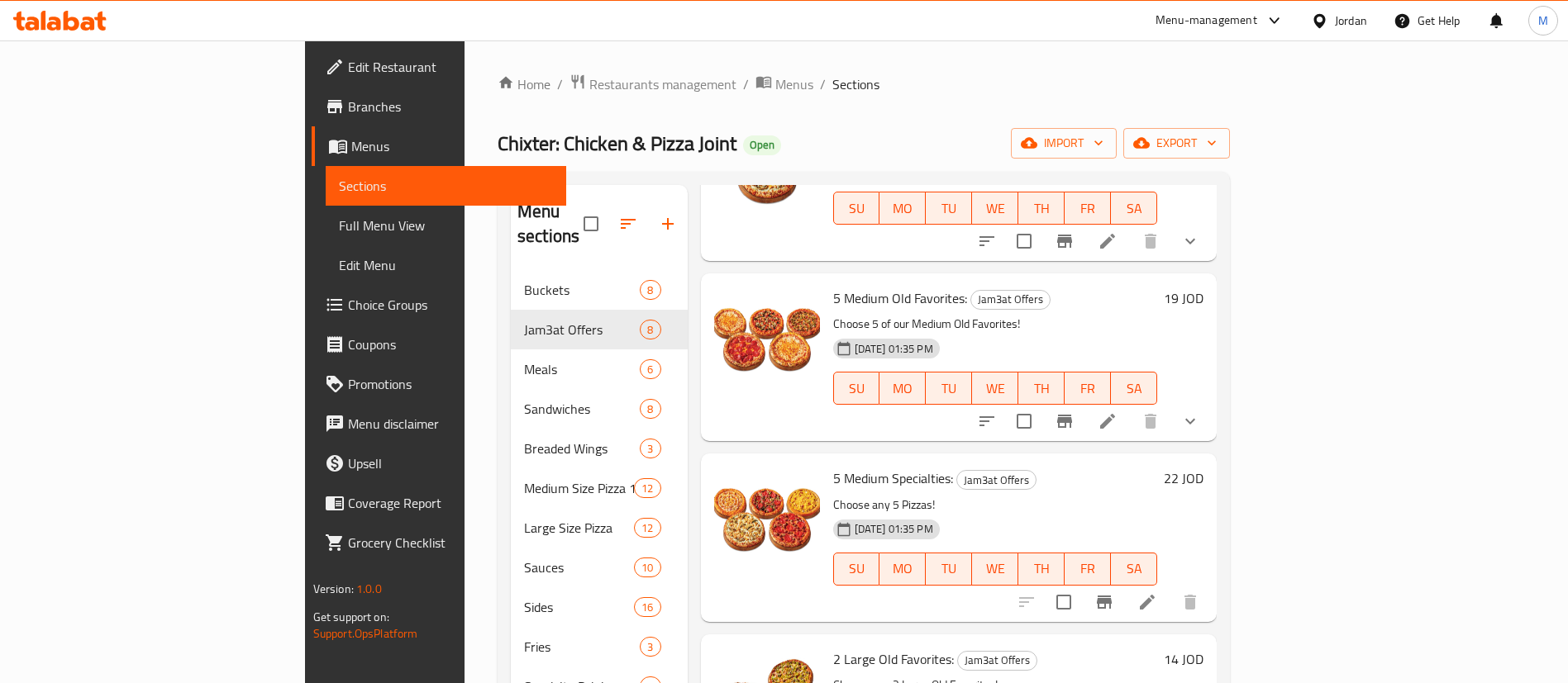
scroll to position [372, 0]
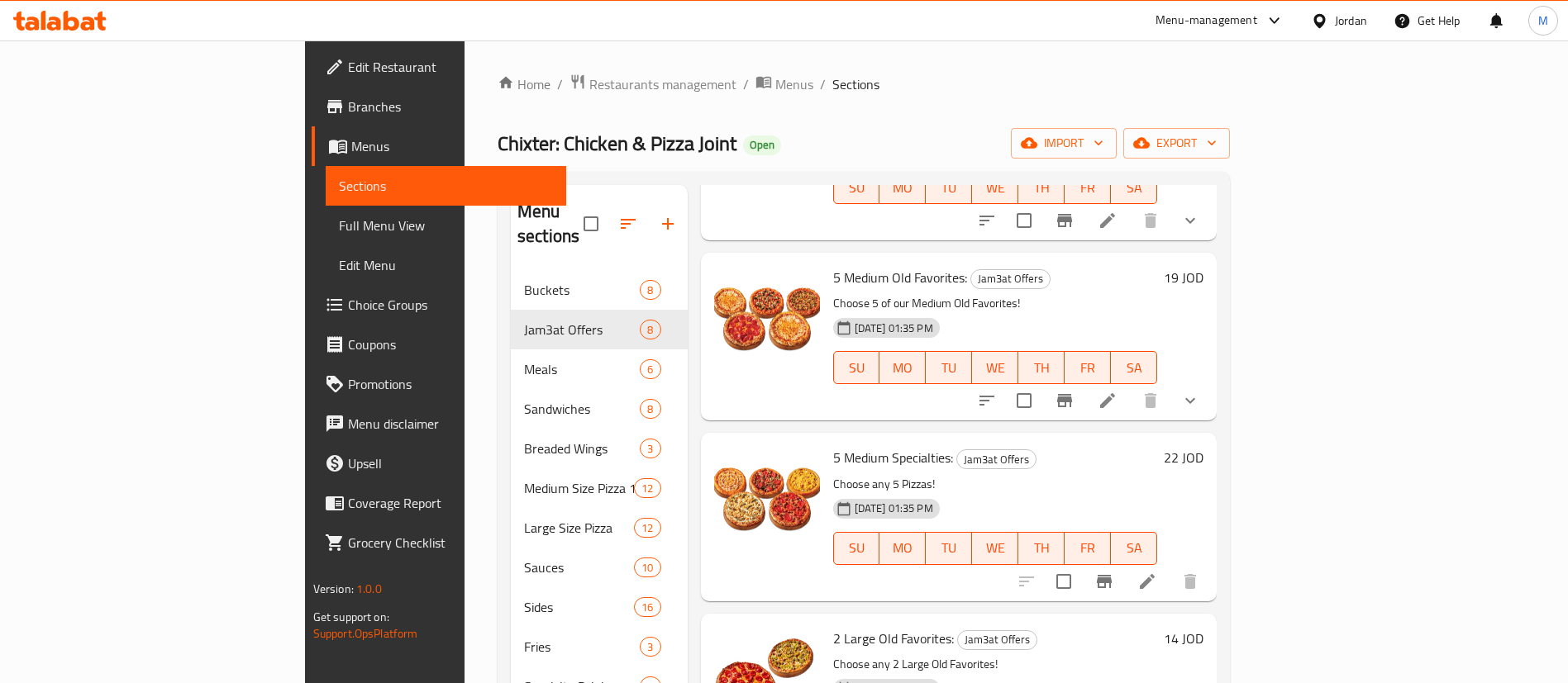
click at [1157, 572] on icon at bounding box center [1147, 582] width 20 height 20
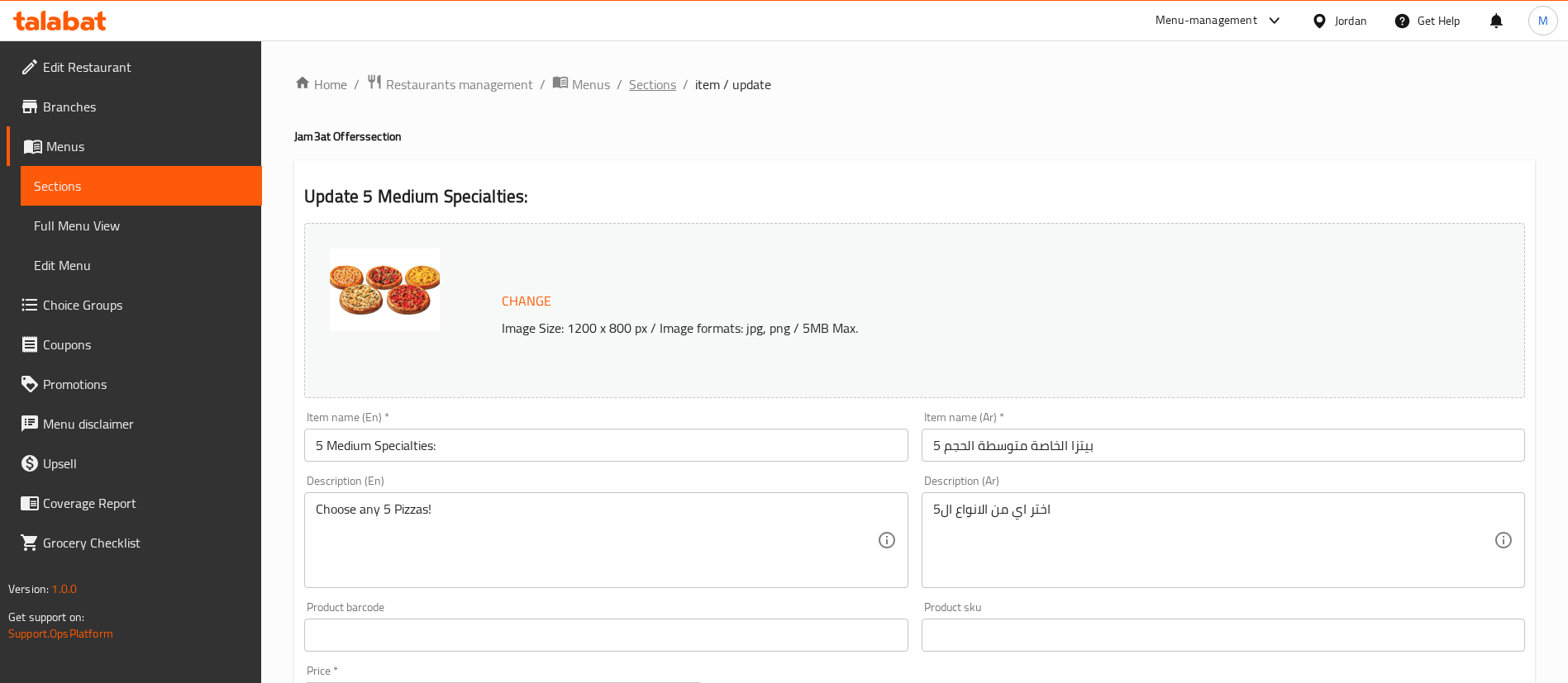
click at [649, 87] on span "Sections" at bounding box center [652, 84] width 47 height 20
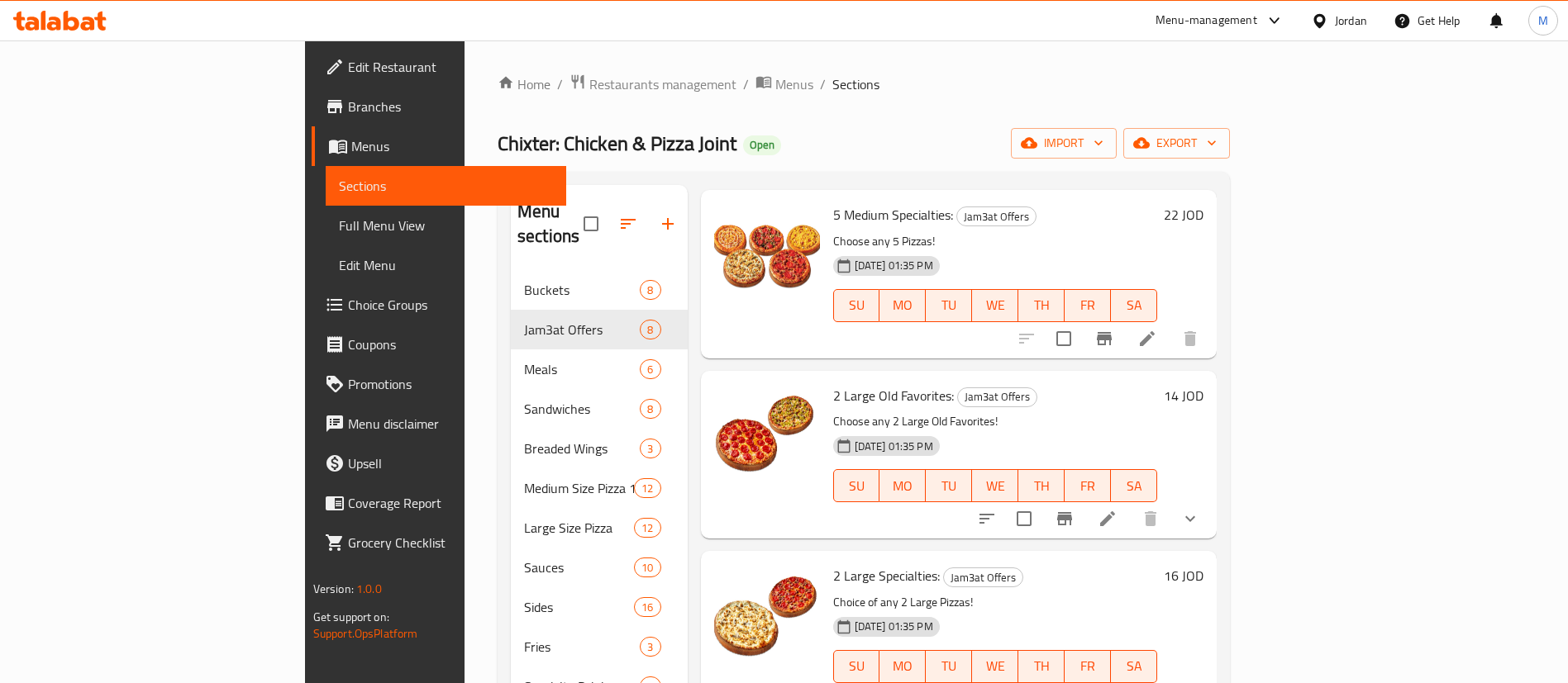
scroll to position [620, 0]
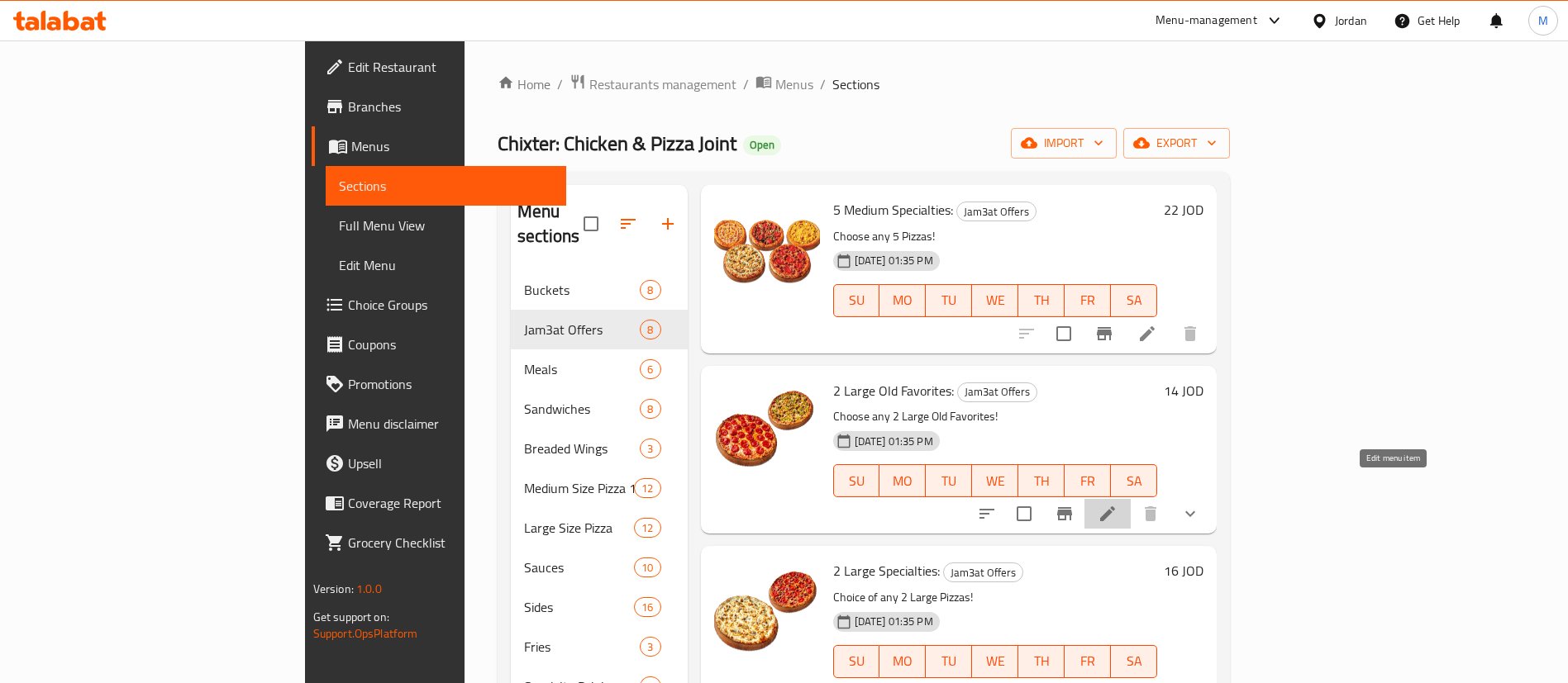
click at [1117, 504] on icon at bounding box center [1107, 514] width 20 height 20
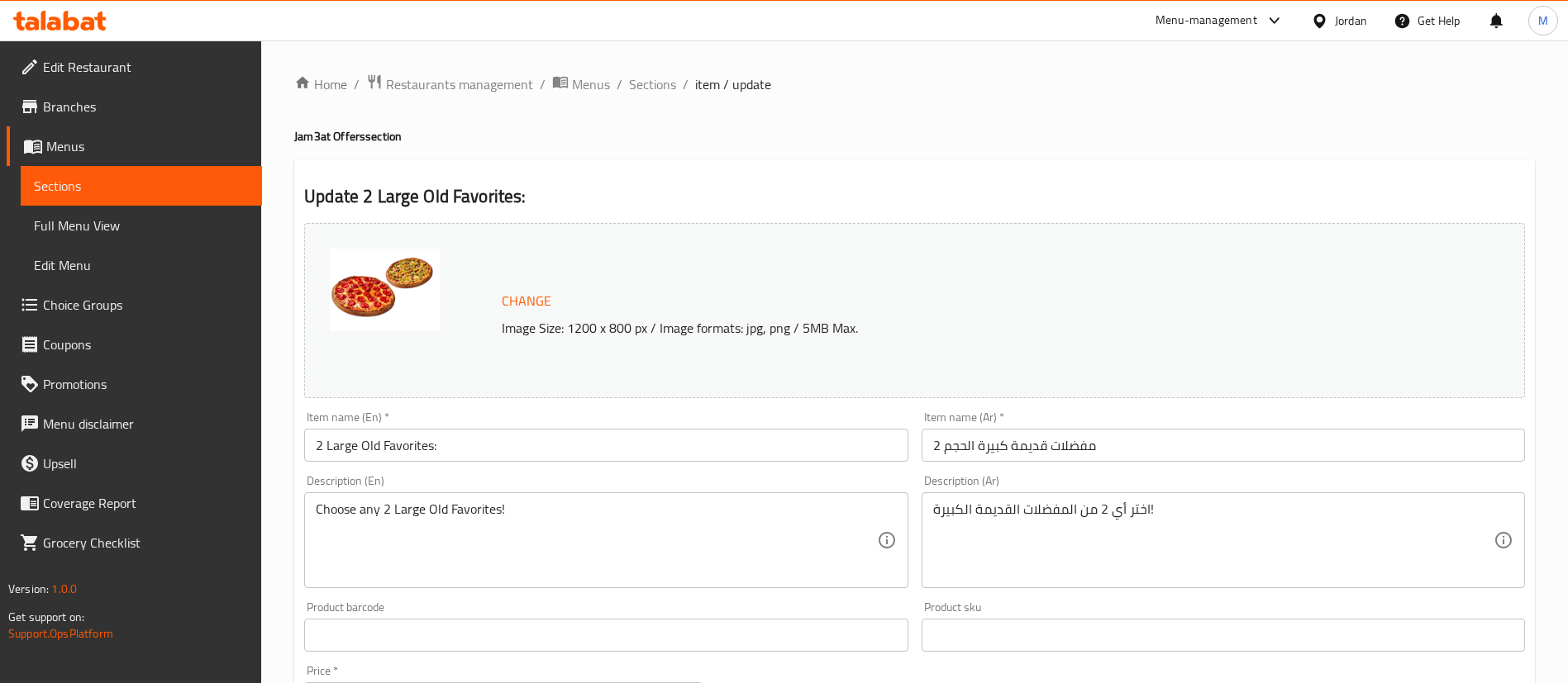
click at [651, 81] on span "Sections" at bounding box center [652, 84] width 47 height 20
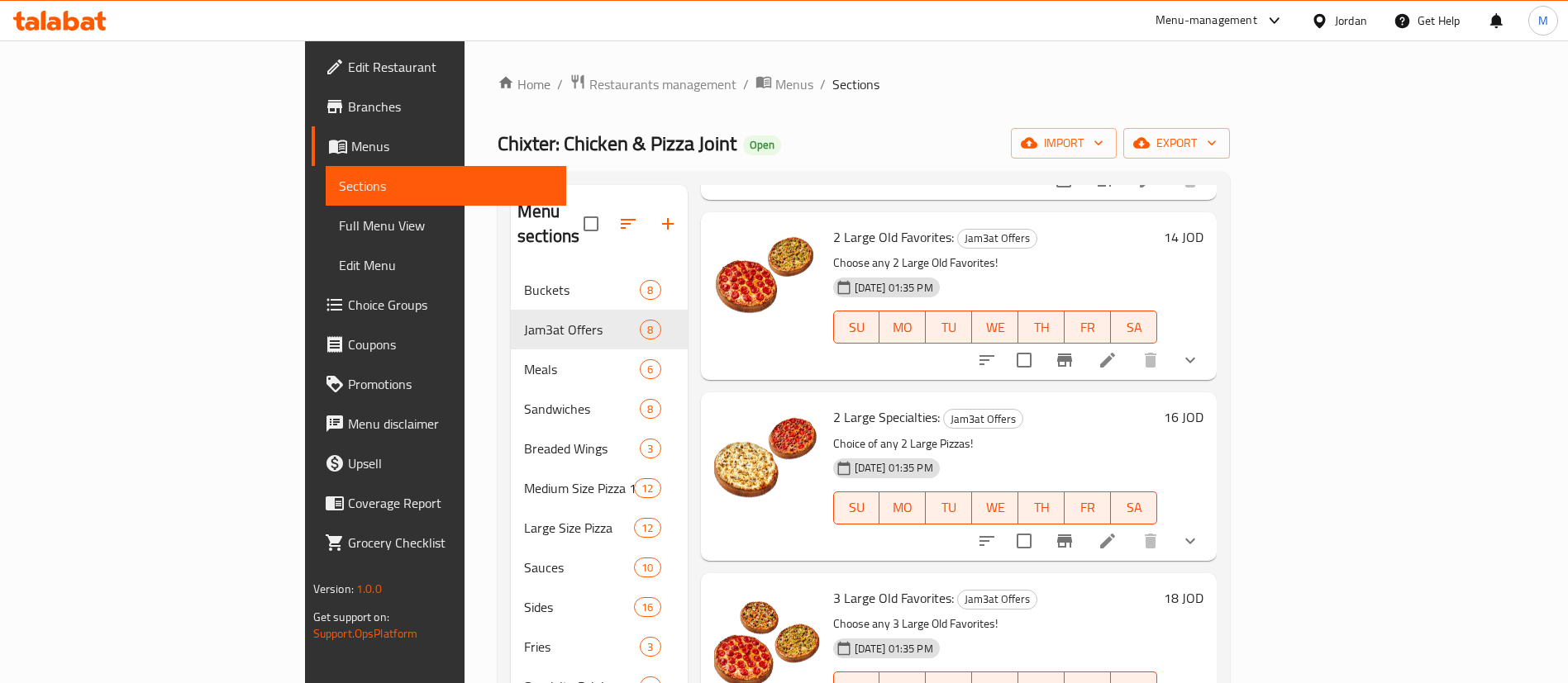
scroll to position [784, 0]
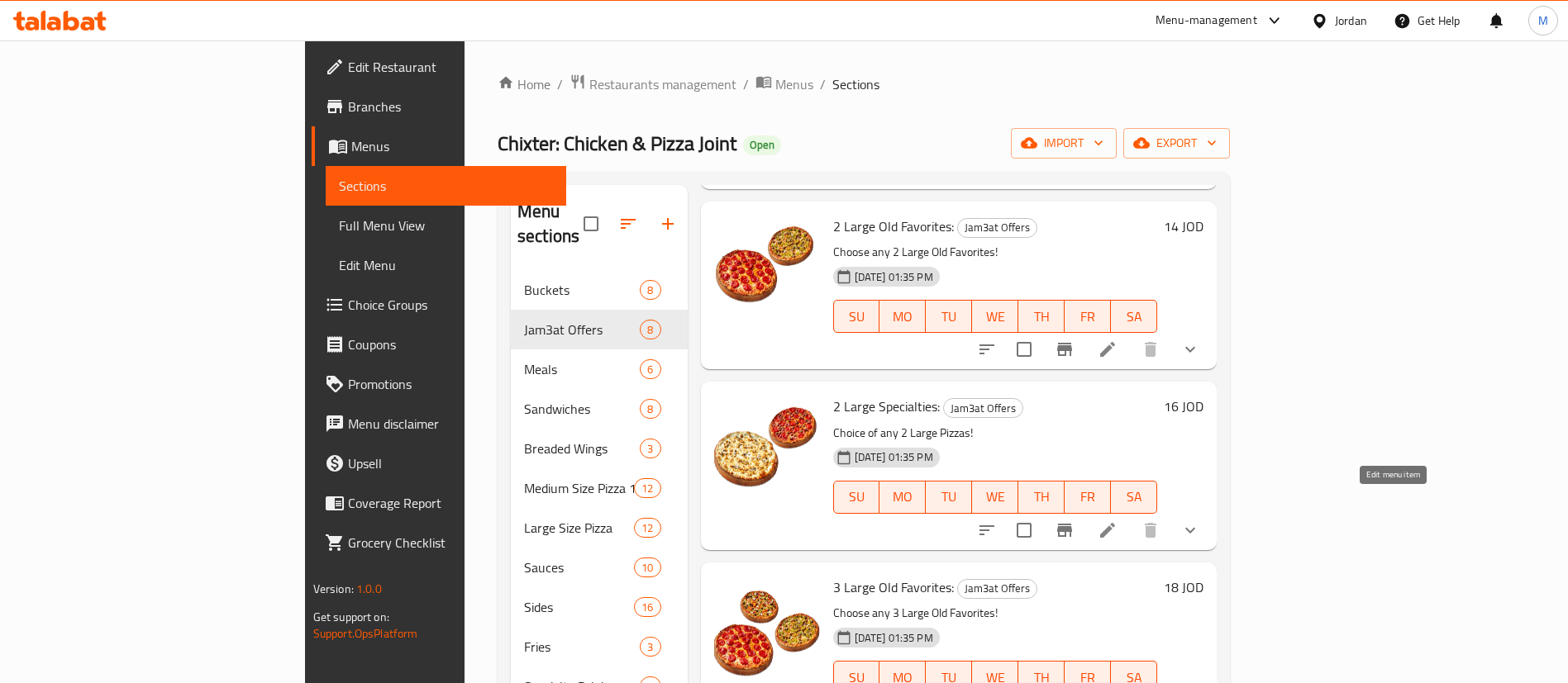
click at [1117, 520] on icon at bounding box center [1107, 530] width 20 height 20
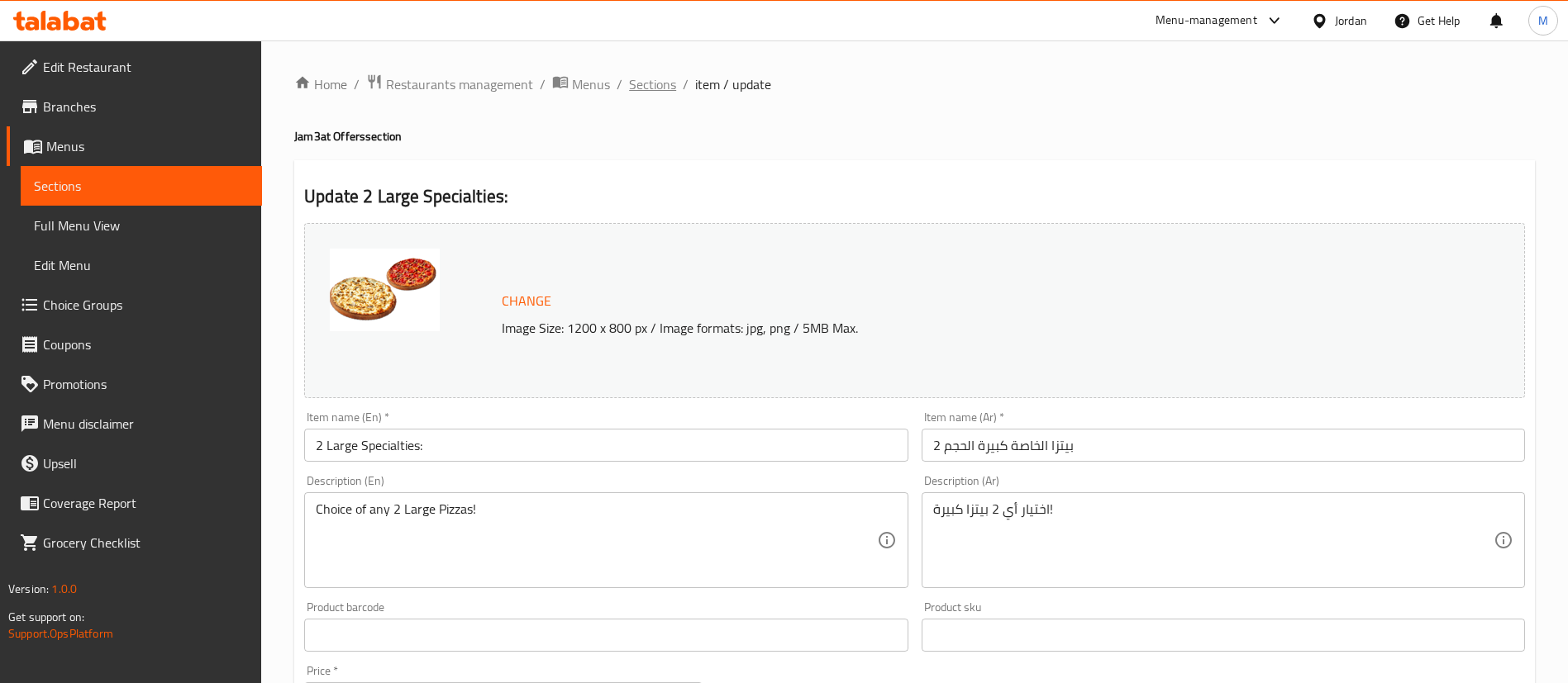
click at [670, 82] on span "Sections" at bounding box center [652, 84] width 47 height 20
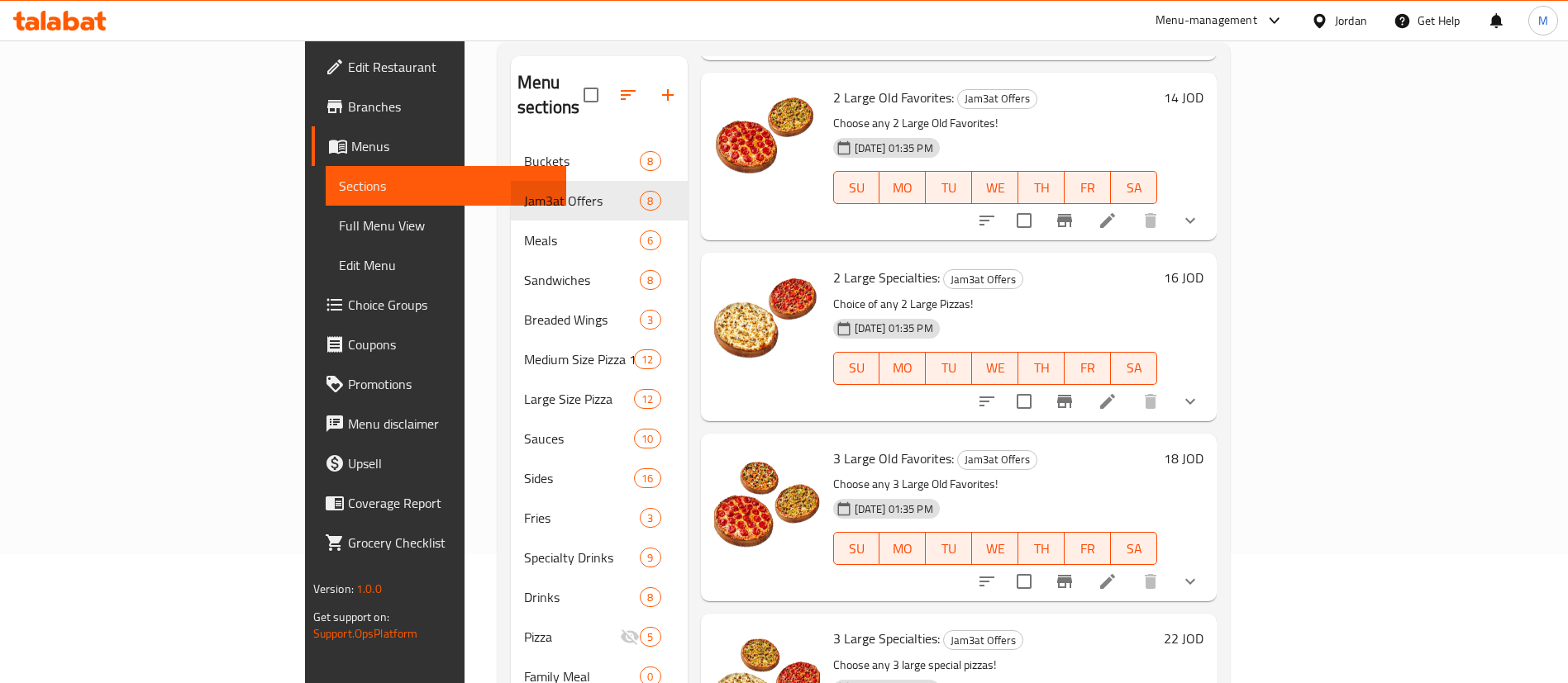
scroll to position [248, 0]
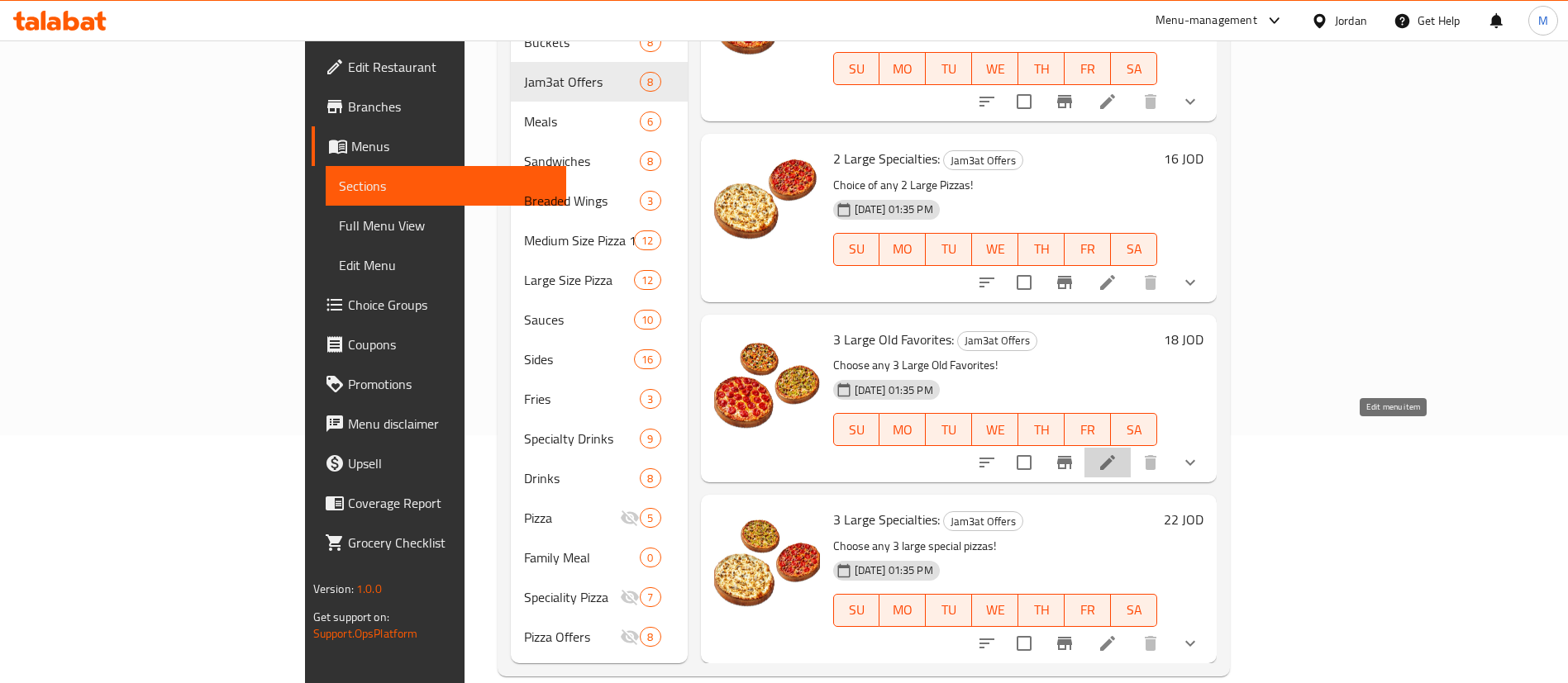
click at [1117, 452] on icon at bounding box center [1107, 462] width 20 height 20
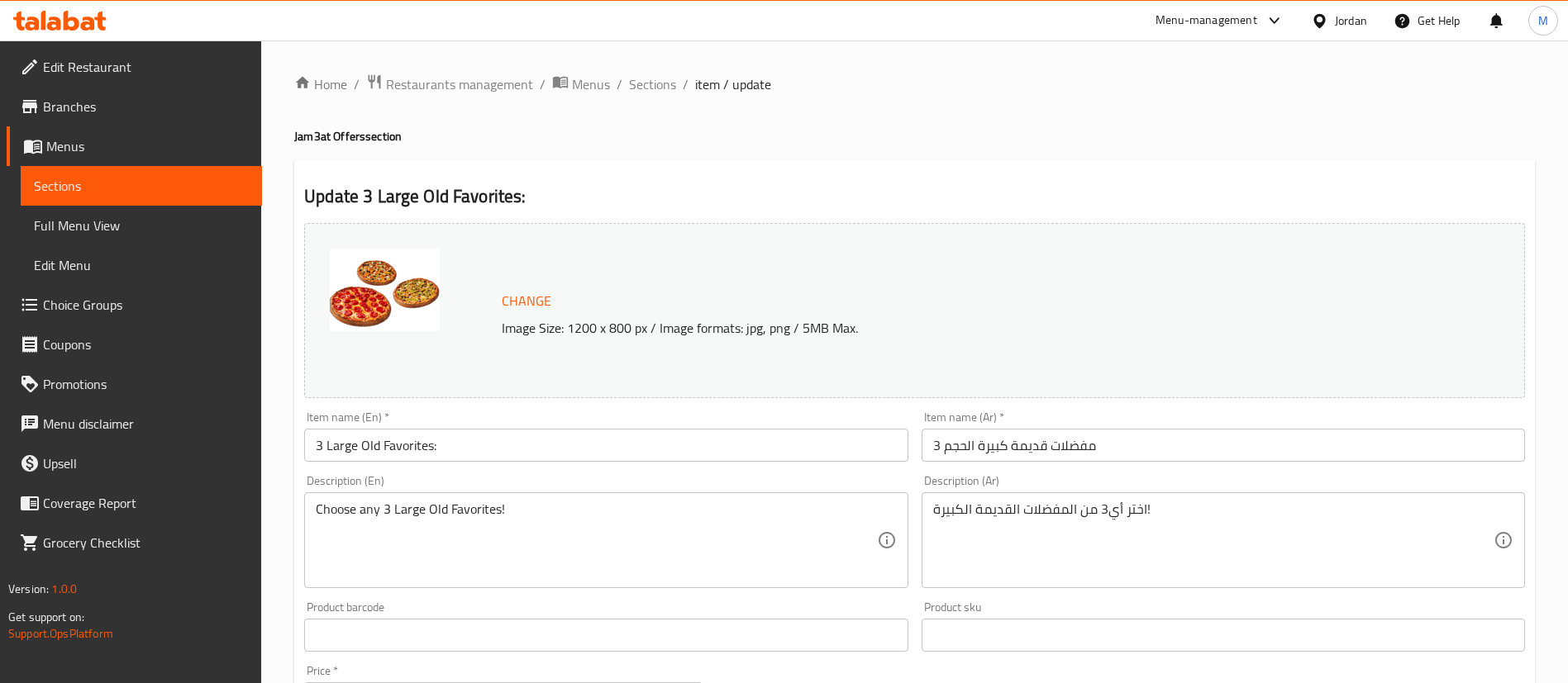
click at [653, 92] on span "Sections" at bounding box center [652, 84] width 47 height 20
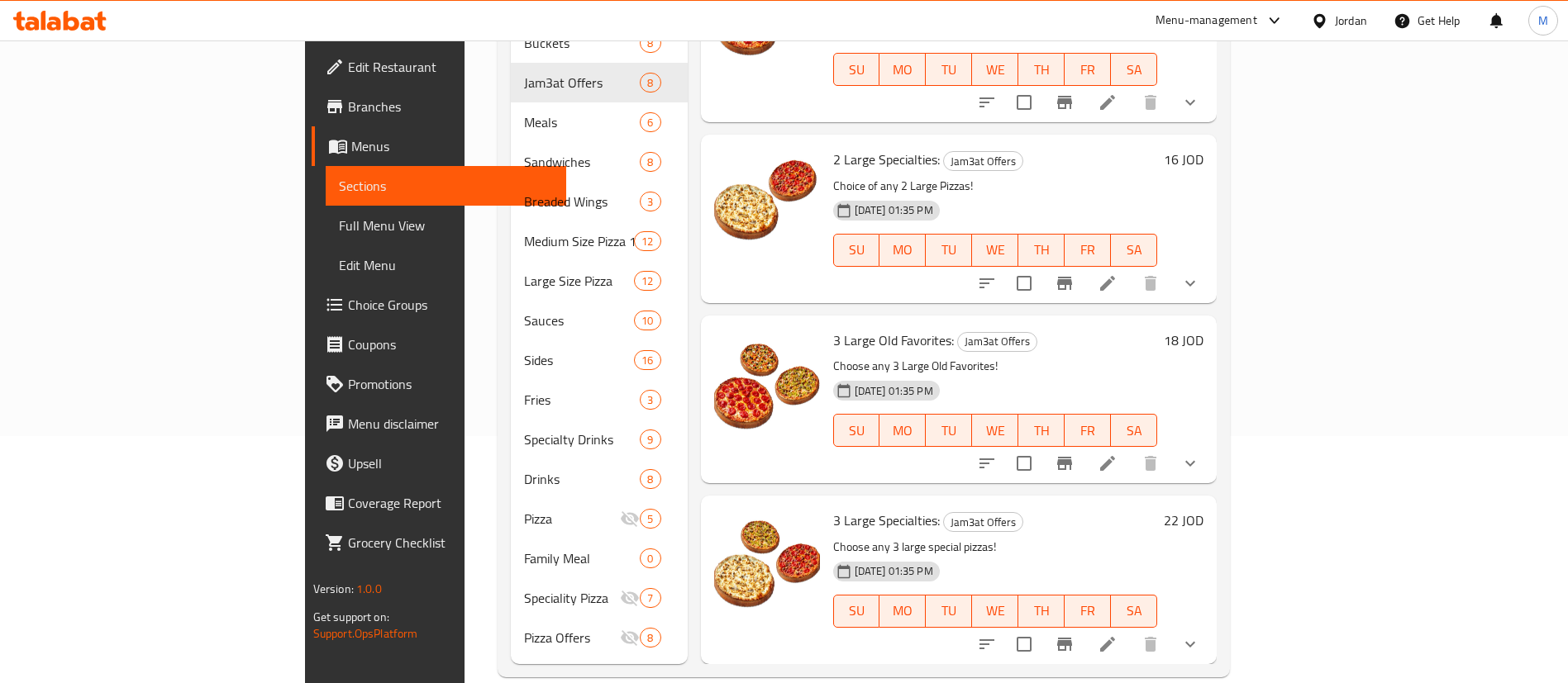
scroll to position [250, 0]
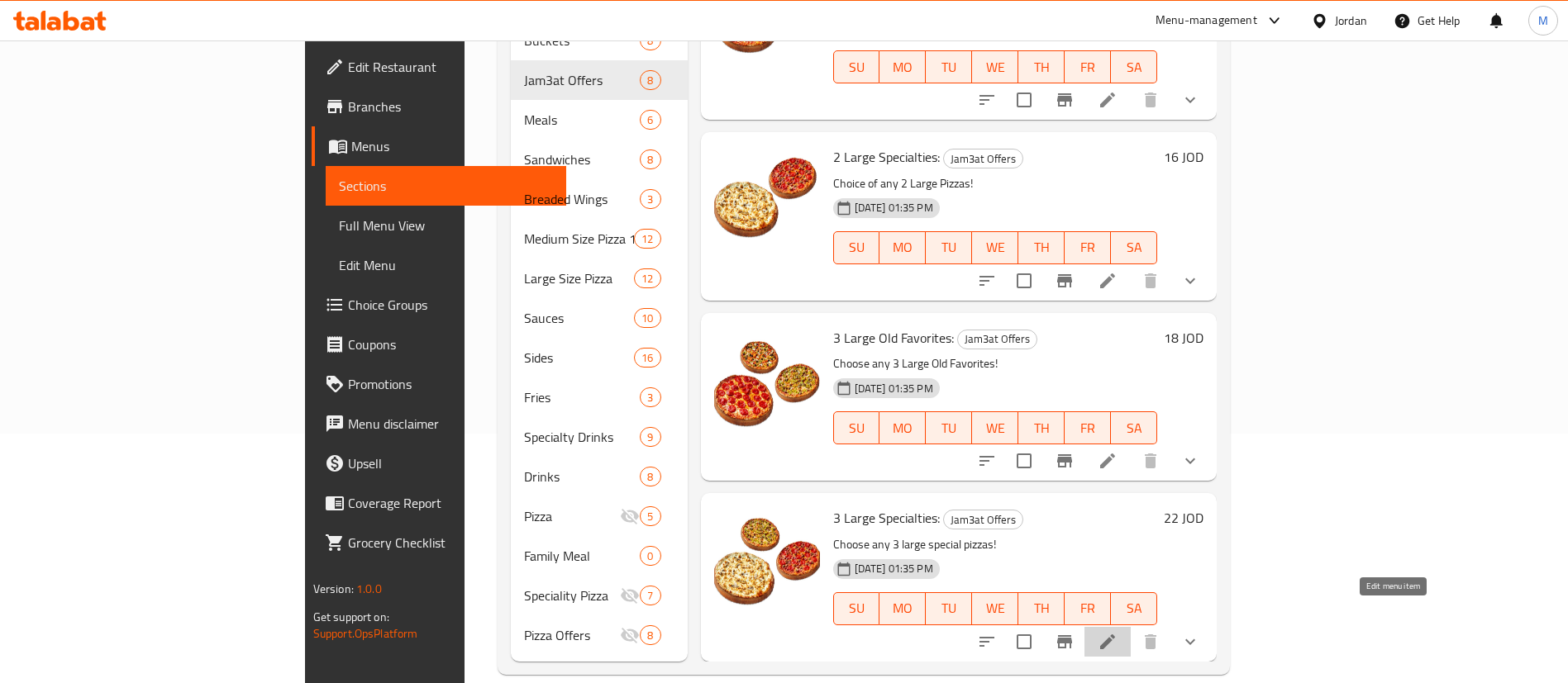
click at [1117, 632] on icon at bounding box center [1107, 642] width 20 height 20
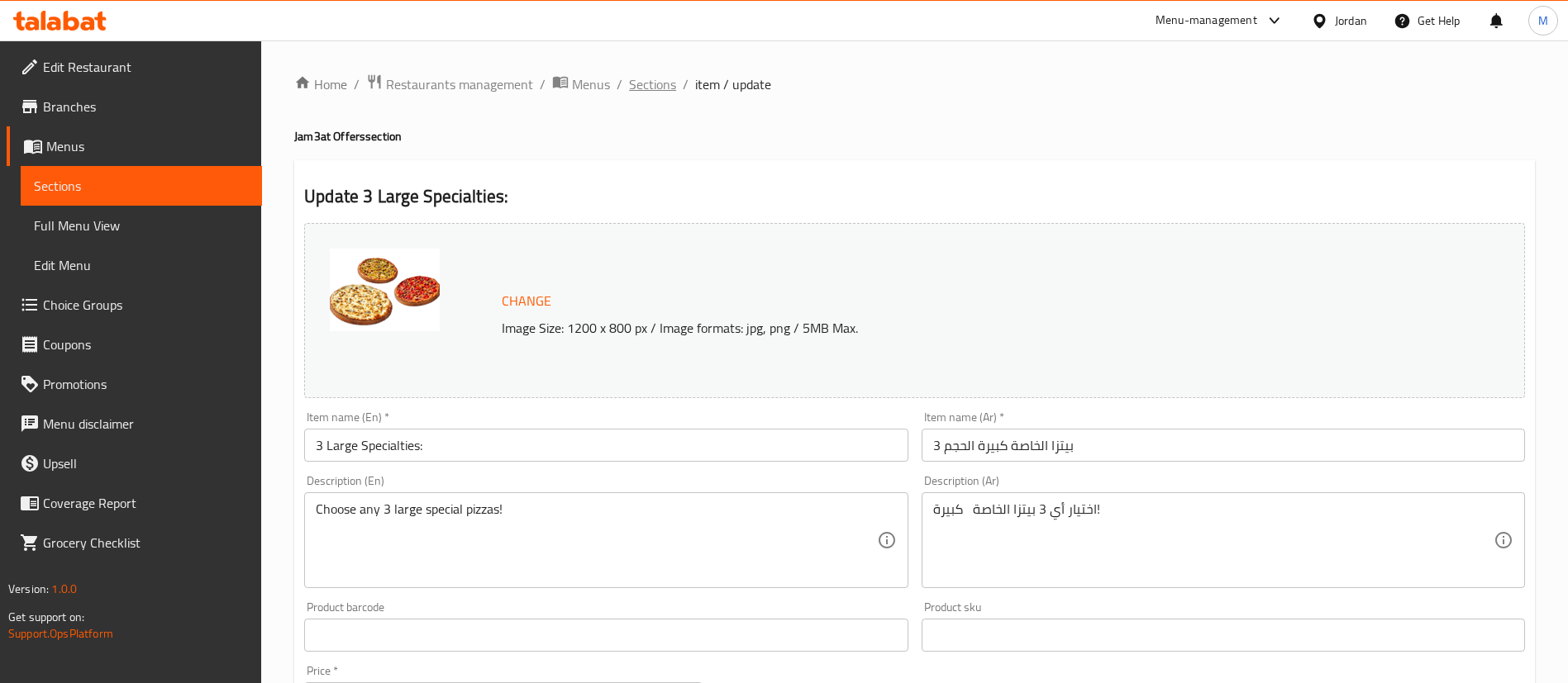
click at [641, 81] on span "Sections" at bounding box center [652, 84] width 47 height 20
